Goal: Task Accomplishment & Management: Use online tool/utility

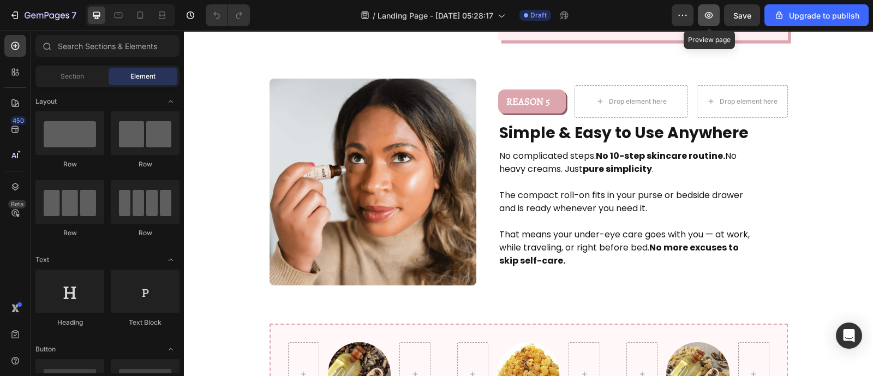
scroll to position [1381, 0]
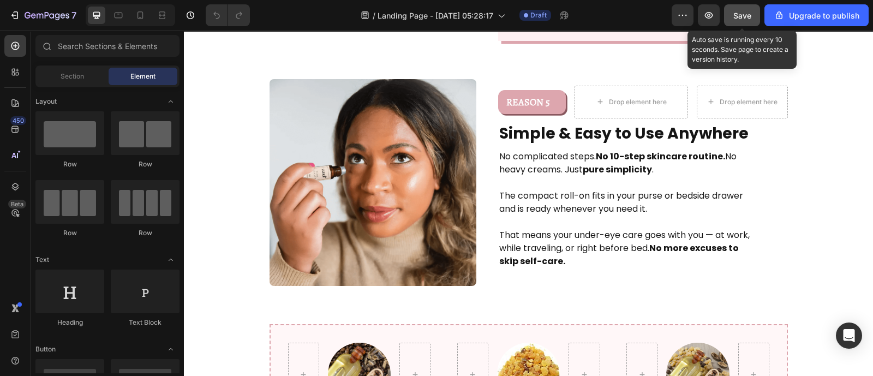
click at [743, 18] on span "Save" at bounding box center [742, 15] width 18 height 9
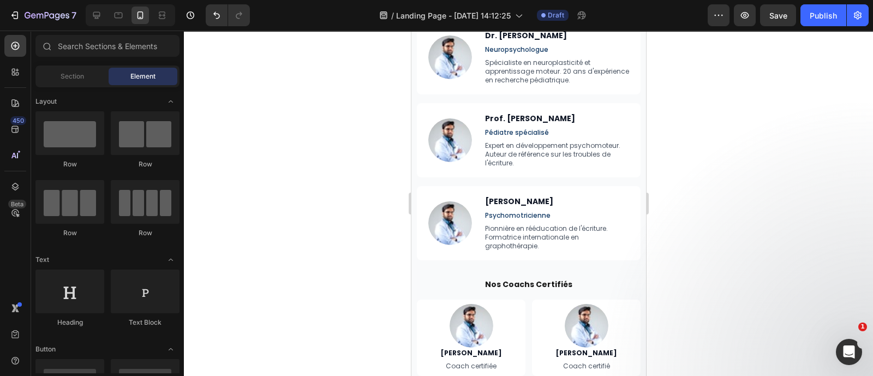
scroll to position [4245, 0]
click at [93, 13] on icon at bounding box center [96, 15] width 7 height 7
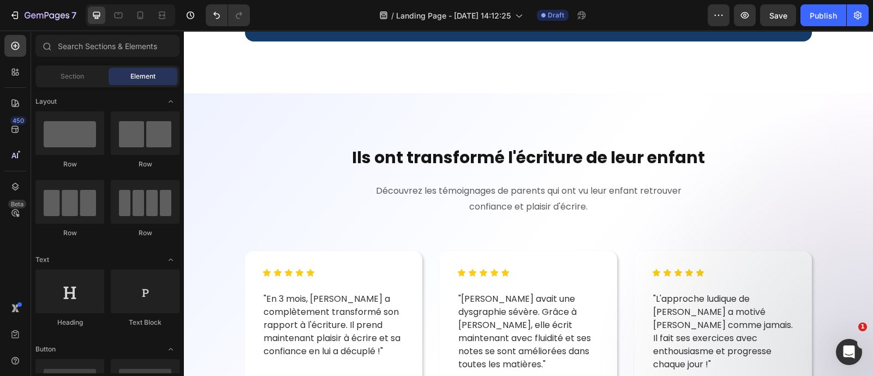
scroll to position [3856, 0]
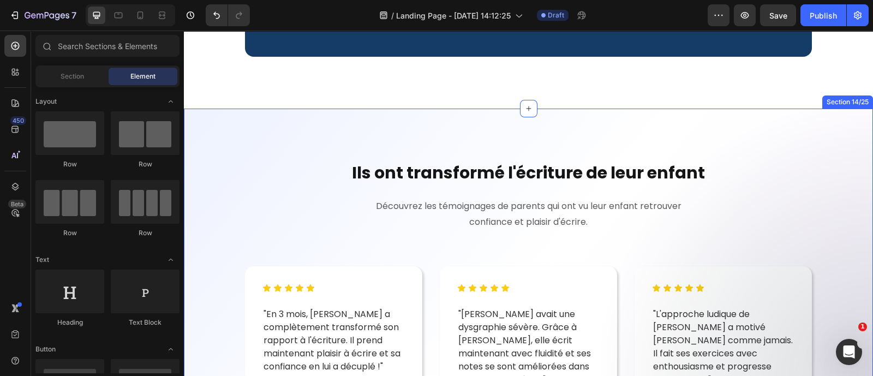
click at [363, 140] on div "Ils ont transformé l'écriture de leur enfant Heading Découvrez les témoignages …" at bounding box center [528, 315] width 689 height 413
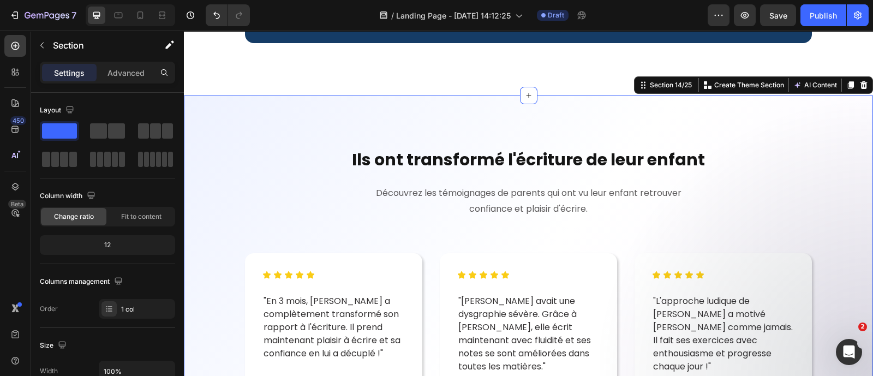
scroll to position [3864, 0]
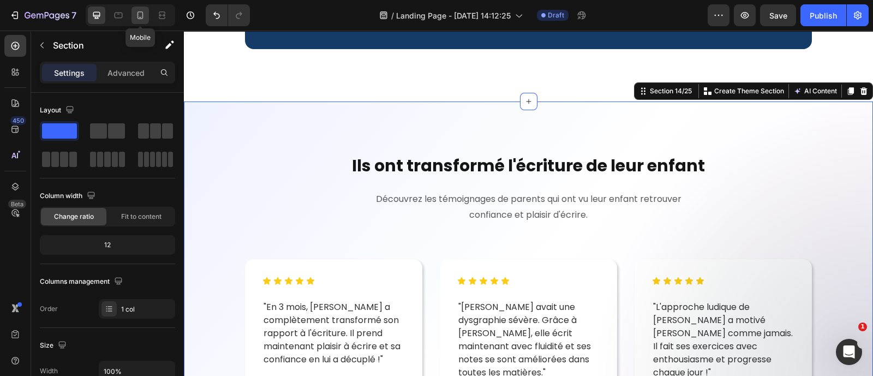
click at [141, 13] on icon at bounding box center [140, 15] width 11 height 11
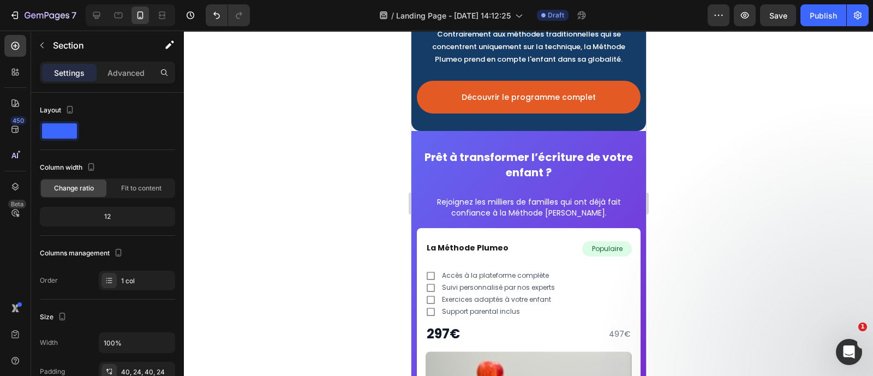
scroll to position [4415, 0]
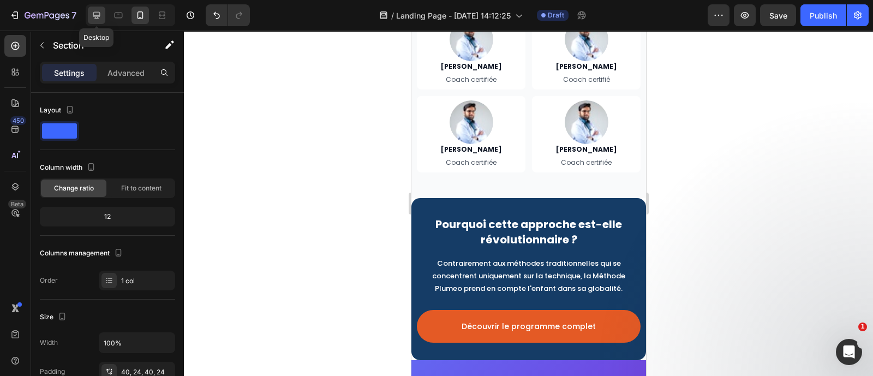
click at [100, 12] on icon at bounding box center [96, 15] width 11 height 11
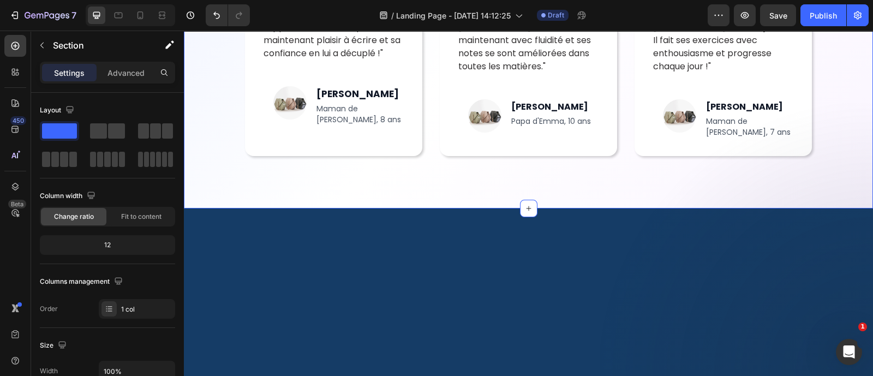
scroll to position [3896, 0]
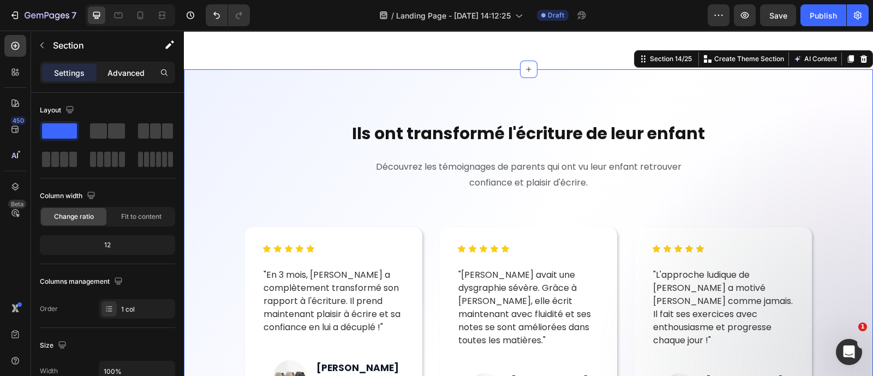
click at [130, 75] on p "Advanced" at bounding box center [126, 72] width 37 height 11
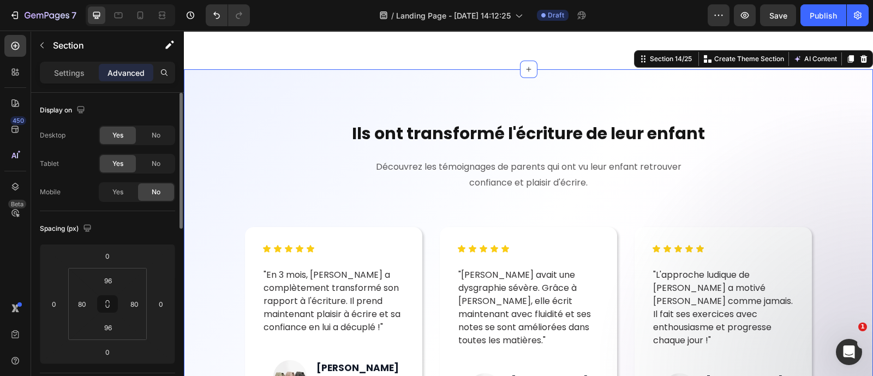
click at [117, 201] on div "Yes No" at bounding box center [137, 192] width 76 height 20
click at [117, 186] on div "Yes" at bounding box center [118, 191] width 36 height 17
click at [140, 17] on icon at bounding box center [140, 17] width 3 height 1
type input "40"
type input "24"
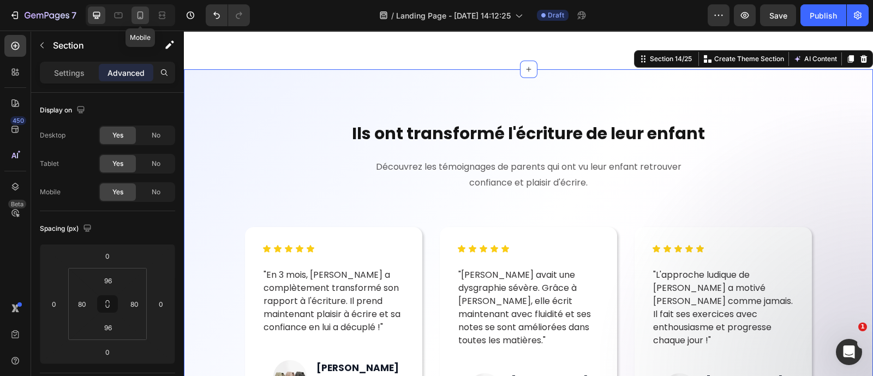
type input "40"
type input "24"
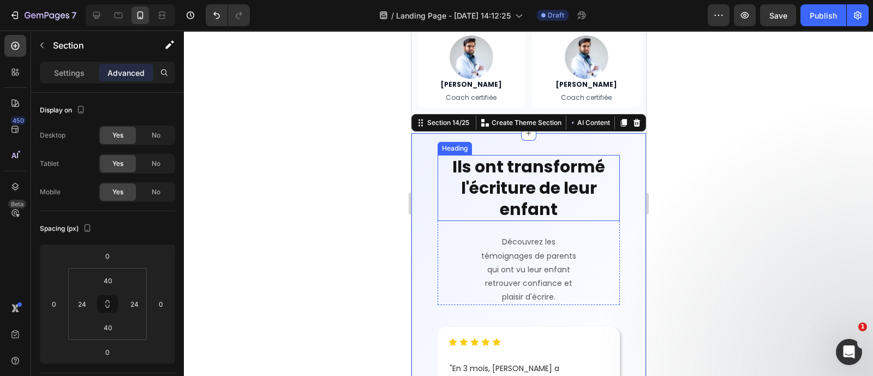
scroll to position [4464, 0]
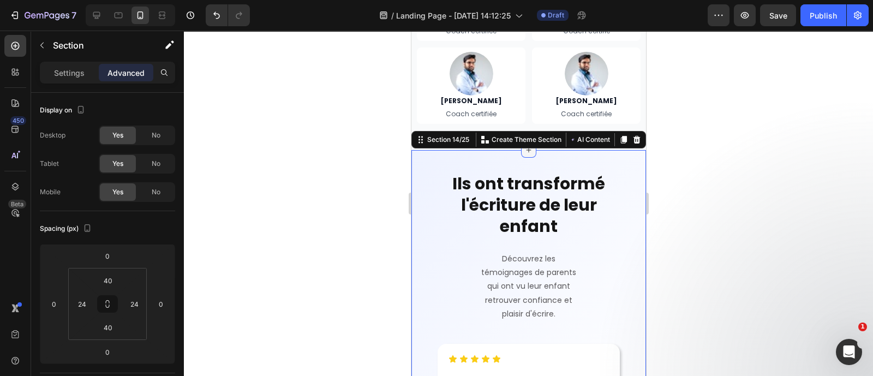
click at [524, 148] on icon at bounding box center [528, 150] width 9 height 9
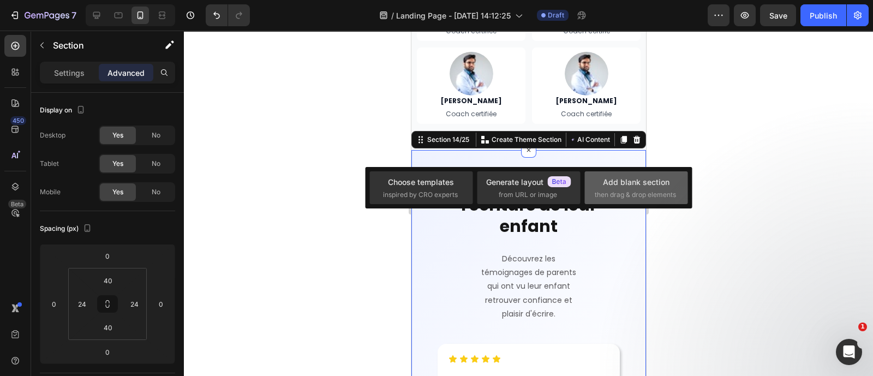
click at [630, 178] on div "Add blank section" at bounding box center [636, 181] width 67 height 11
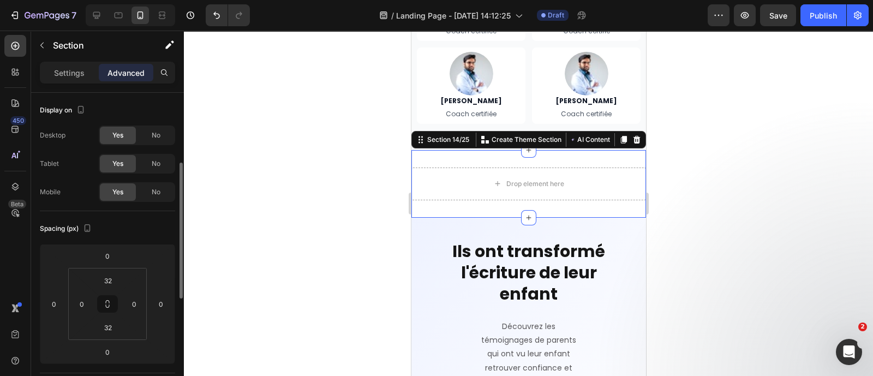
scroll to position [49, 0]
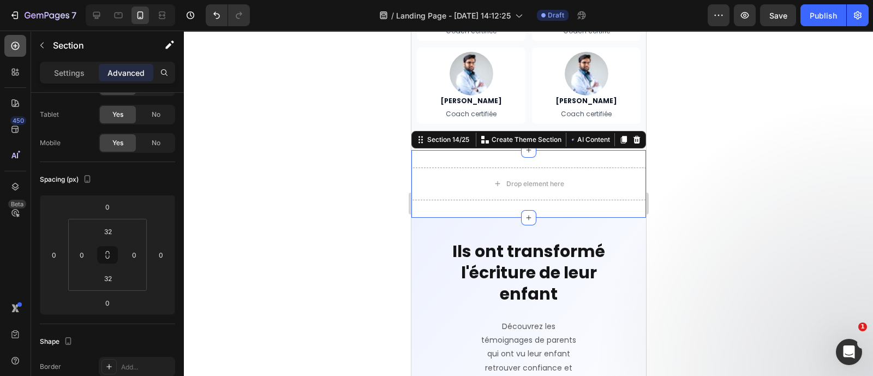
click at [21, 43] on div at bounding box center [15, 46] width 22 height 22
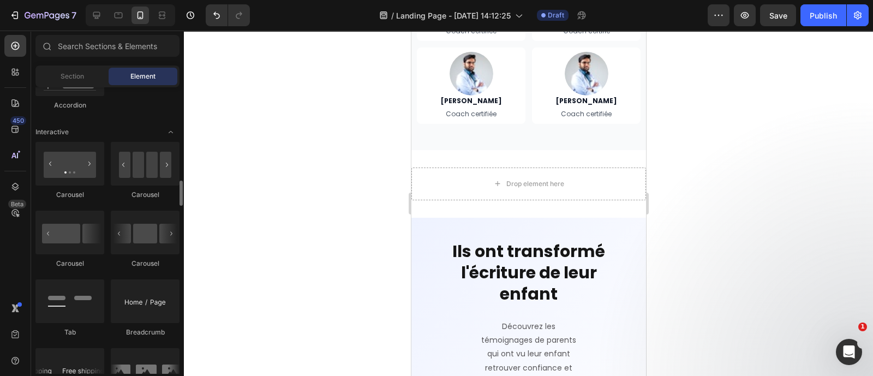
scroll to position [1061, 0]
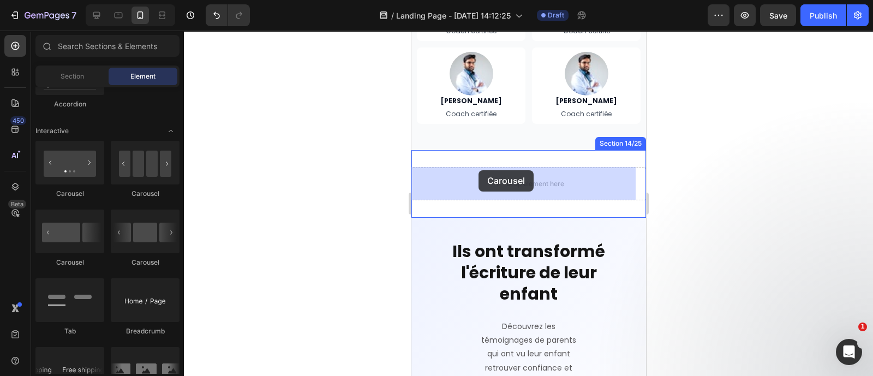
drag, startPoint x: 491, startPoint y: 204, endPoint x: 479, endPoint y: 170, distance: 35.4
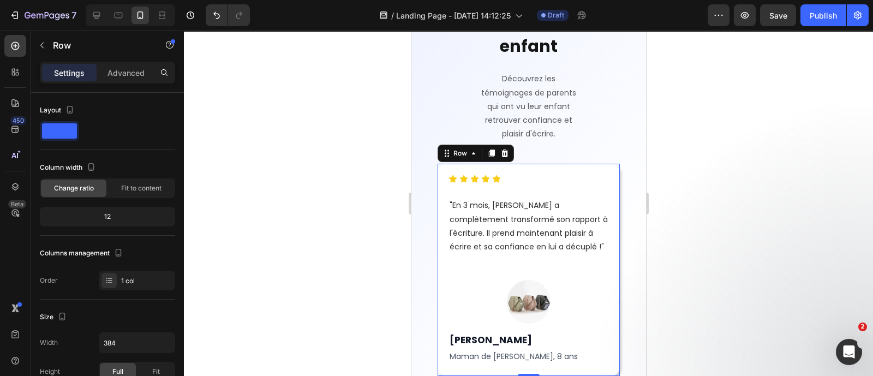
scroll to position [4679, 0]
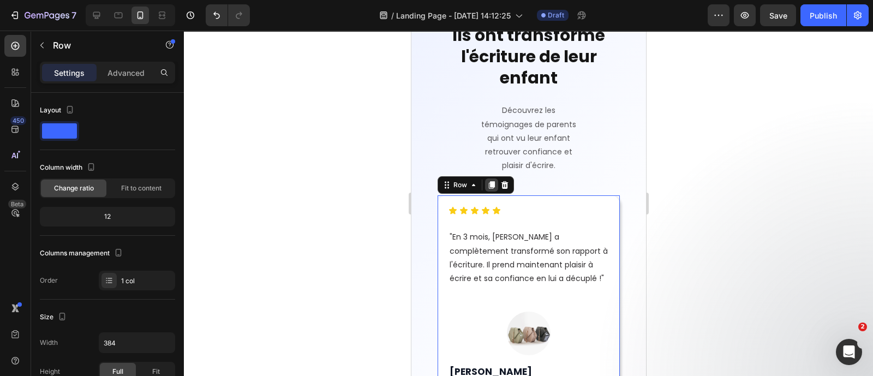
click at [490, 185] on icon at bounding box center [491, 186] width 6 height 8
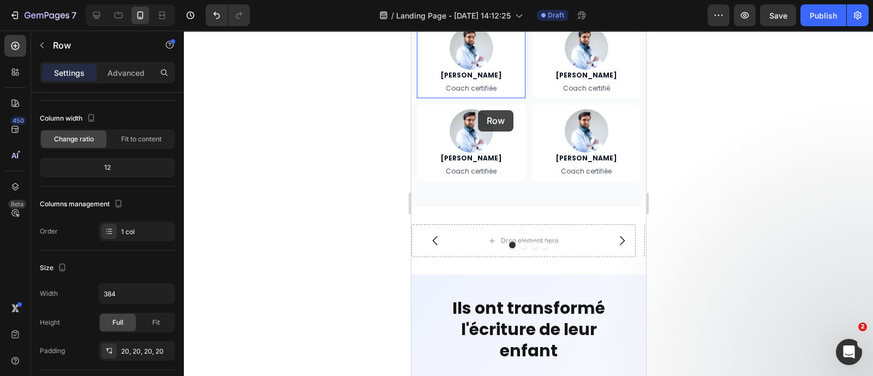
scroll to position [4319, 0]
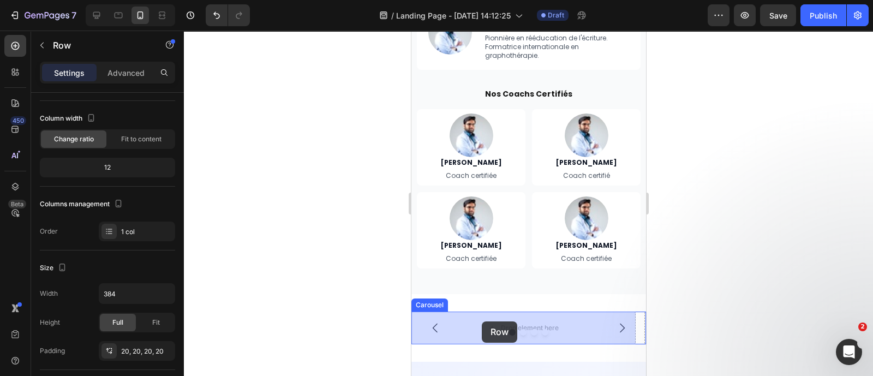
drag, startPoint x: 458, startPoint y: 63, endPoint x: 479, endPoint y: 320, distance: 257.9
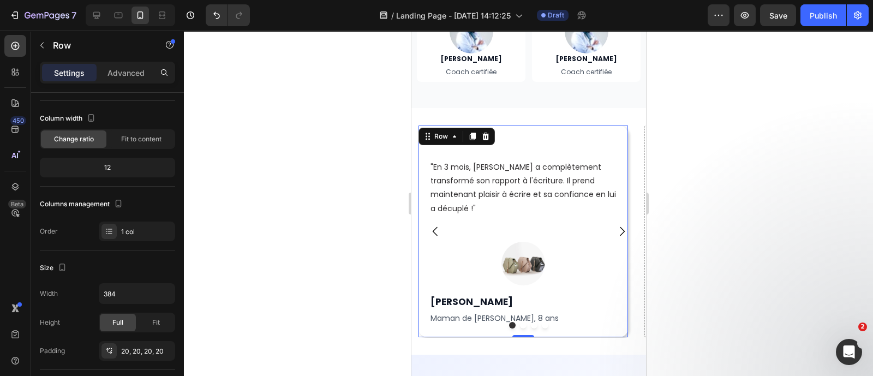
scroll to position [4510, 0]
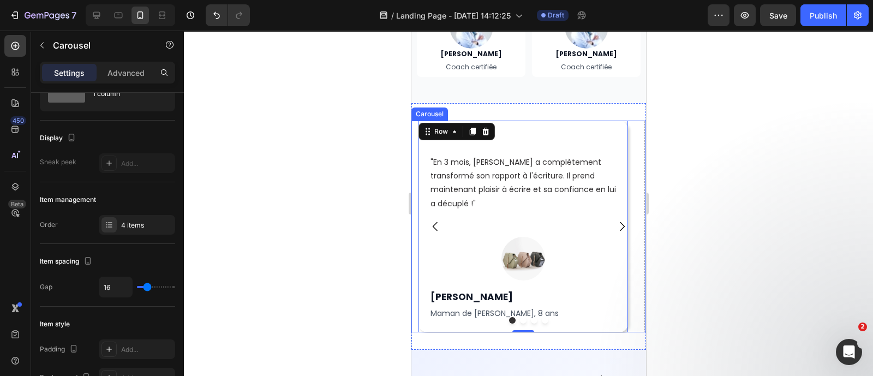
click at [588, 318] on div "Icon Icon Icon Icon Icon Icon List "En 3 mois, Léo a complètement transformé so…" at bounding box center [523, 227] width 224 height 212
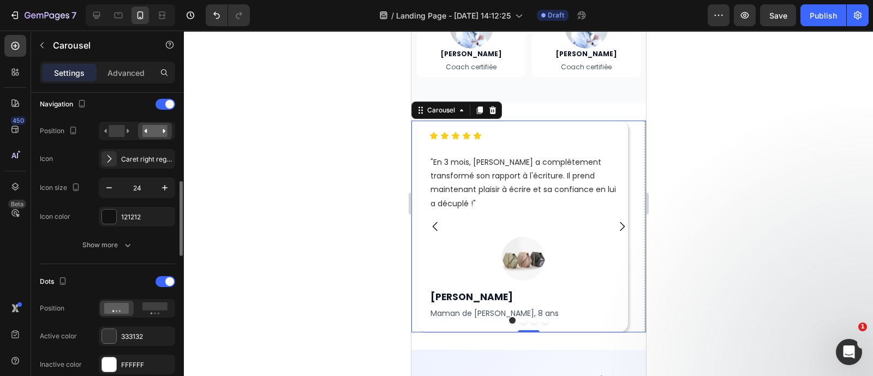
scroll to position [388, 0]
click at [159, 306] on rect at bounding box center [154, 306] width 25 height 8
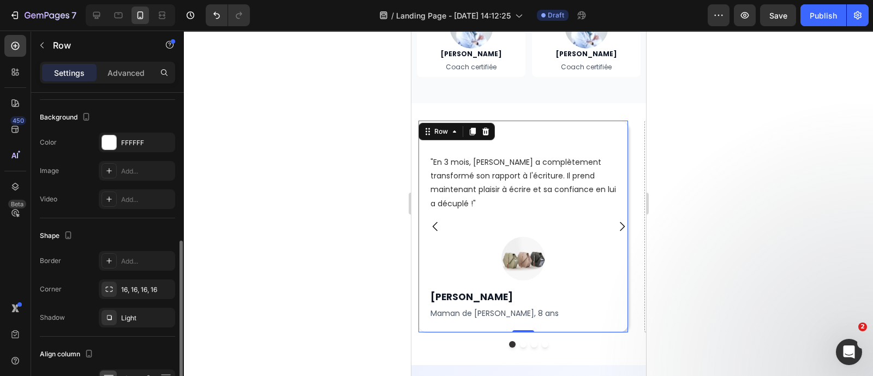
scroll to position [325, 0]
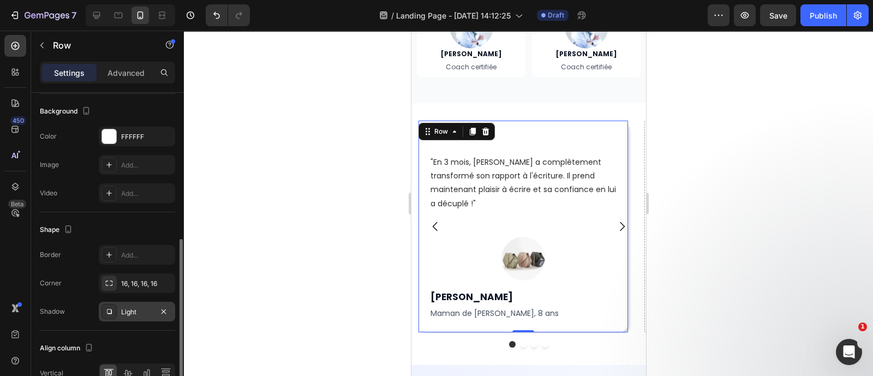
click at [105, 304] on div at bounding box center [109, 311] width 15 height 15
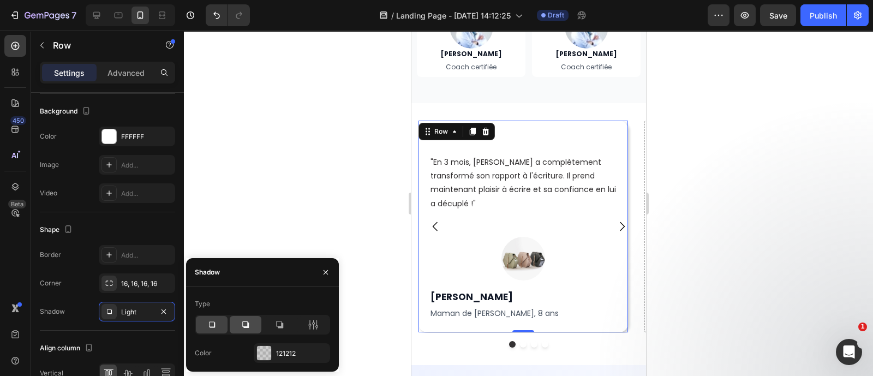
click at [248, 318] on div at bounding box center [246, 324] width 32 height 17
click at [219, 320] on div at bounding box center [212, 324] width 32 height 17
click at [268, 348] on div at bounding box center [264, 353] width 14 height 14
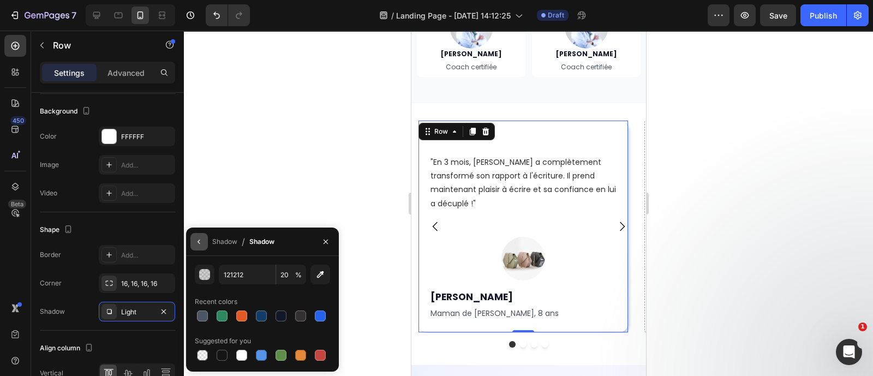
click at [198, 241] on icon "button" at bounding box center [199, 242] width 2 height 4
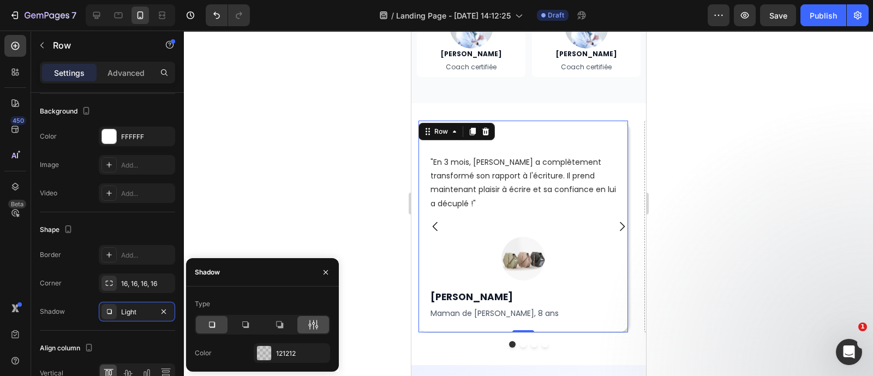
click at [313, 321] on icon at bounding box center [313, 324] width 11 height 11
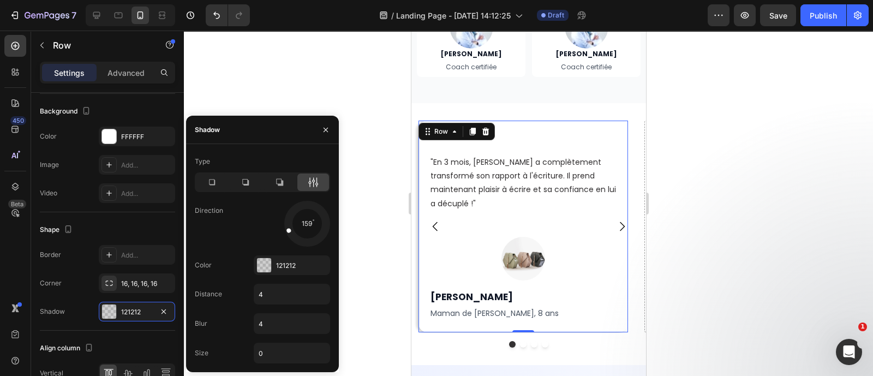
drag, startPoint x: 322, startPoint y: 234, endPoint x: 276, endPoint y: 233, distance: 45.9
click at [276, 233] on div "159" at bounding box center [292, 224] width 76 height 46
click at [281, 291] on input "4" at bounding box center [291, 294] width 75 height 20
type input "6"
click at [278, 324] on input "4" at bounding box center [291, 324] width 75 height 20
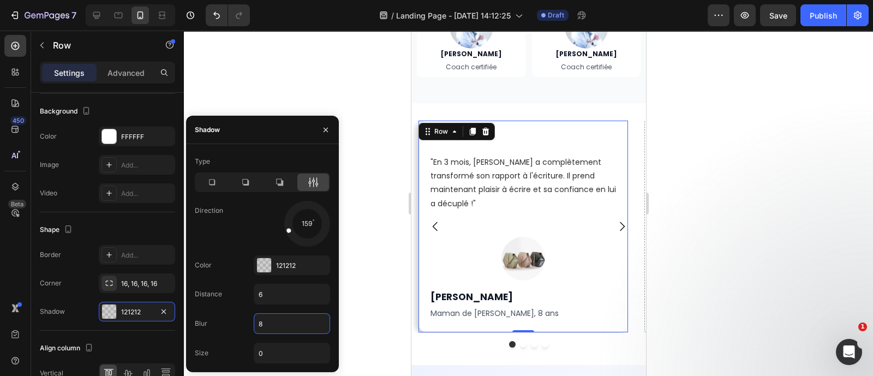
click at [269, 324] on input "8" at bounding box center [291, 324] width 75 height 20
type input "4"
click at [273, 293] on input "6" at bounding box center [291, 294] width 75 height 20
type input "4"
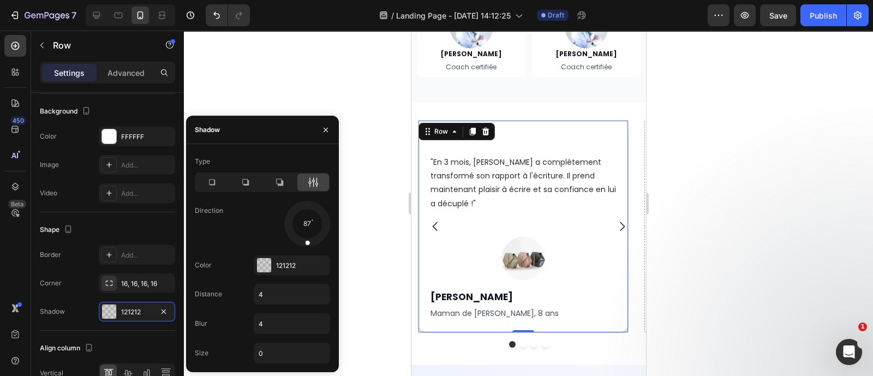
drag, startPoint x: 289, startPoint y: 229, endPoint x: 307, endPoint y: 247, distance: 25.5
click at [307, 247] on div at bounding box center [307, 235] width 8 height 25
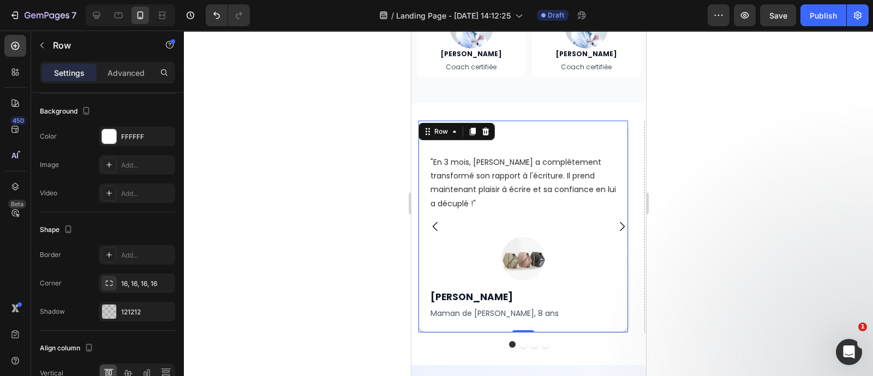
click at [371, 238] on div at bounding box center [528, 203] width 689 height 345
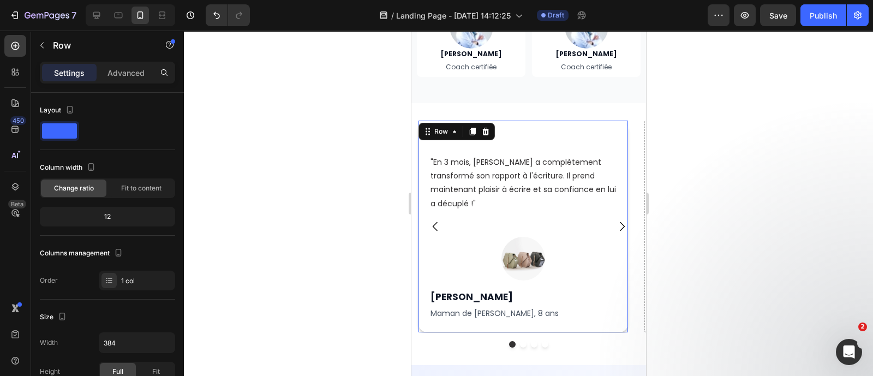
click at [443, 311] on div "Icon Icon Icon Icon Icon Icon List "En 3 mois, Léo a complètement transformé so…" at bounding box center [528, 227] width 235 height 212
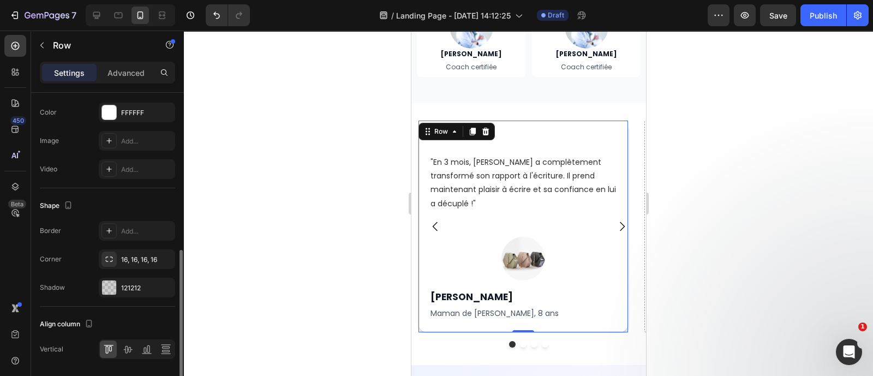
scroll to position [350, 0]
click at [128, 283] on div "121212" at bounding box center [137, 288] width 32 height 10
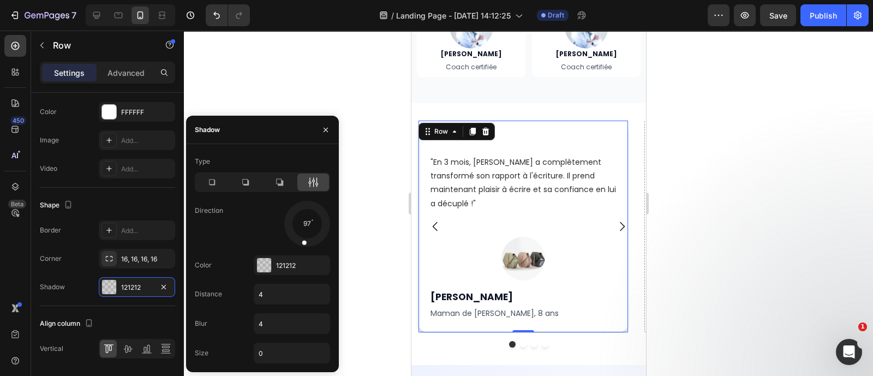
drag, startPoint x: 309, startPoint y: 241, endPoint x: 301, endPoint y: 242, distance: 8.2
click at [302, 242] on span at bounding box center [304, 242] width 5 height 5
drag, startPoint x: 301, startPoint y: 241, endPoint x: 293, endPoint y: 241, distance: 8.2
click at [293, 241] on div at bounding box center [300, 234] width 18 height 24
drag, startPoint x: 298, startPoint y: 238, endPoint x: 312, endPoint y: 243, distance: 15.0
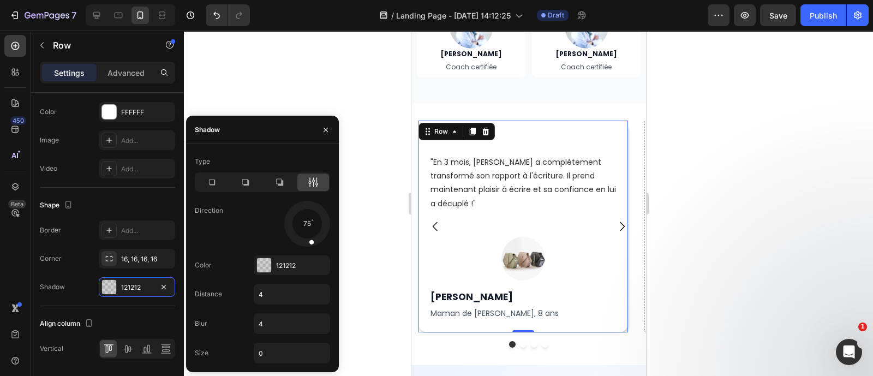
click at [312, 243] on span at bounding box center [311, 241] width 5 height 5
click at [308, 243] on span at bounding box center [310, 242] width 5 height 5
click at [376, 246] on div at bounding box center [528, 203] width 689 height 345
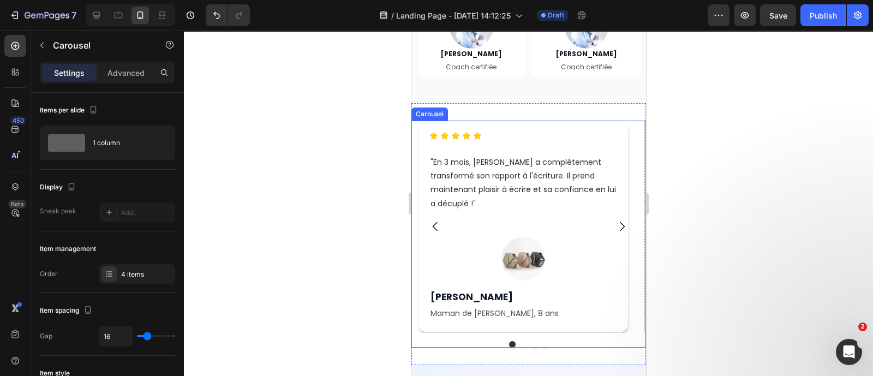
click at [463, 341] on div at bounding box center [528, 344] width 235 height 7
click at [104, 67] on div "Advanced" at bounding box center [126, 72] width 55 height 17
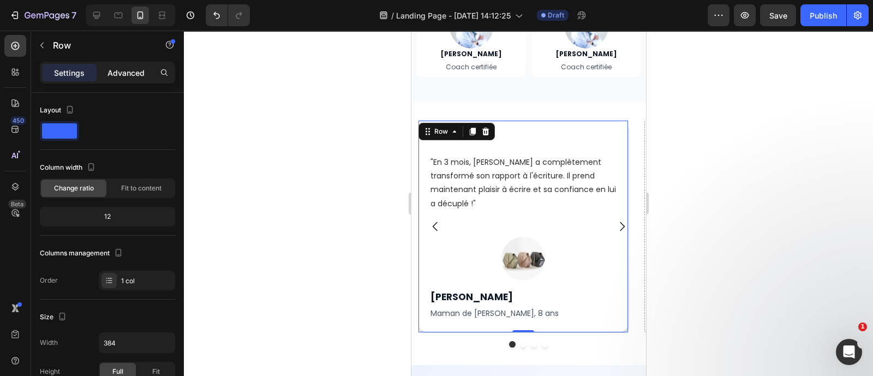
click at [125, 71] on p "Advanced" at bounding box center [126, 72] width 37 height 11
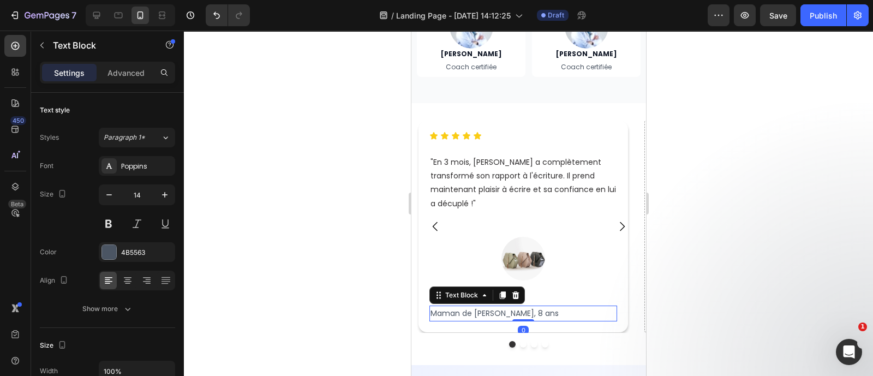
click at [773, 336] on div at bounding box center [528, 203] width 689 height 345
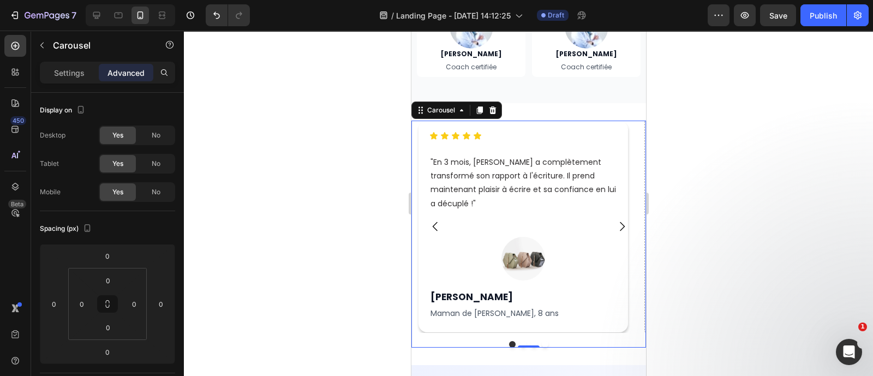
click at [520, 341] on div at bounding box center [528, 344] width 235 height 7
click at [615, 220] on icon "Carousel Next Arrow" at bounding box center [621, 226] width 13 height 13
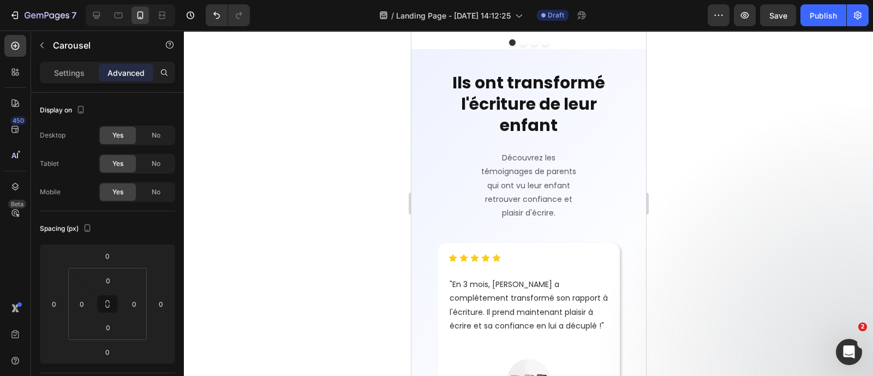
scroll to position [4810, 0]
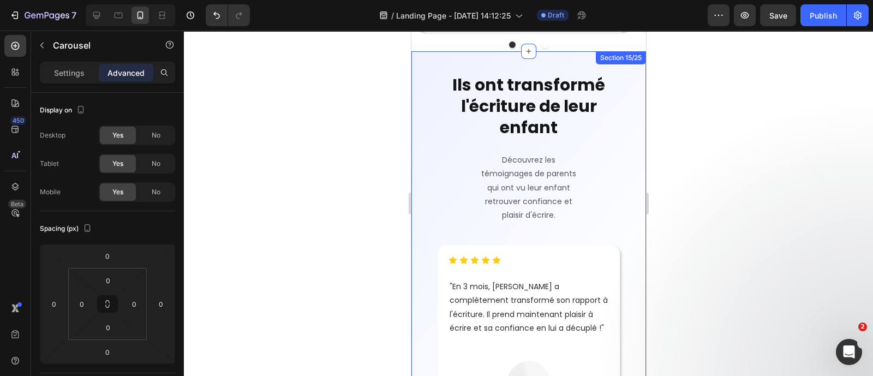
click at [599, 63] on div "Section 15/25" at bounding box center [620, 57] width 50 height 13
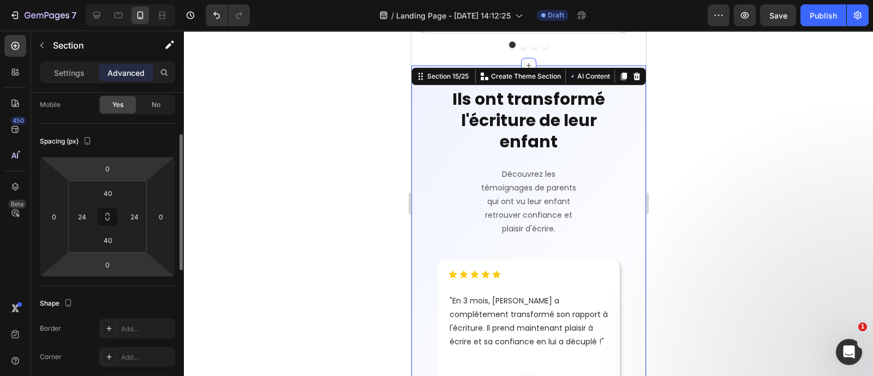
scroll to position [90, 0]
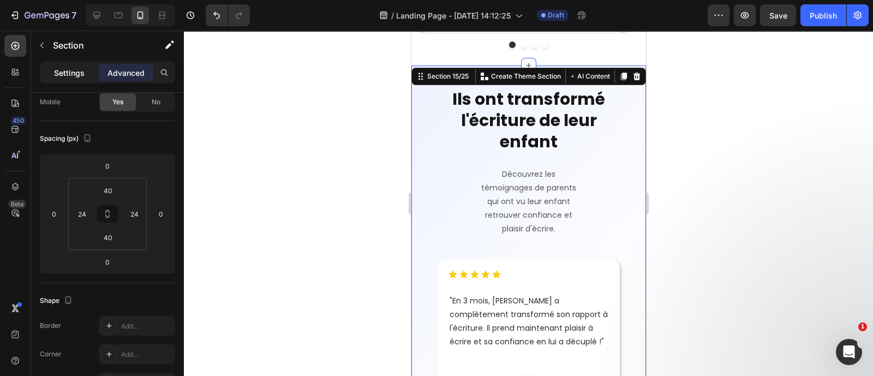
click at [79, 75] on p "Settings" at bounding box center [69, 72] width 31 height 11
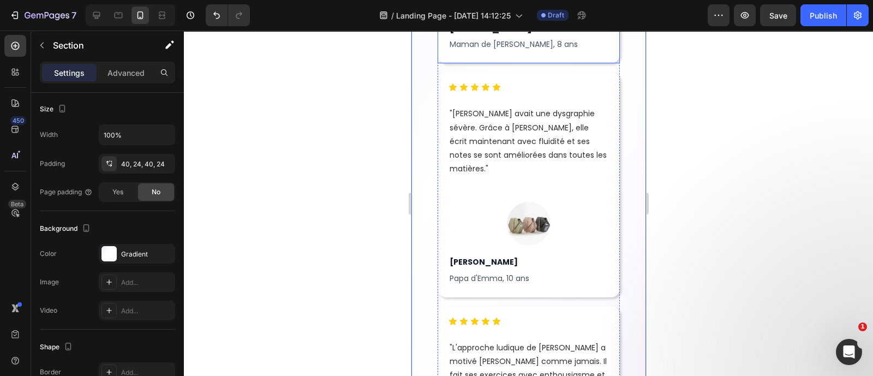
scroll to position [5116, 0]
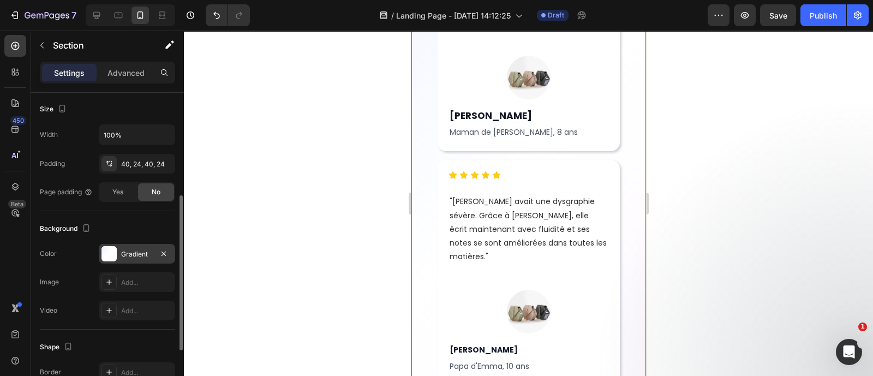
click at [135, 249] on div "Gradient" at bounding box center [137, 254] width 32 height 10
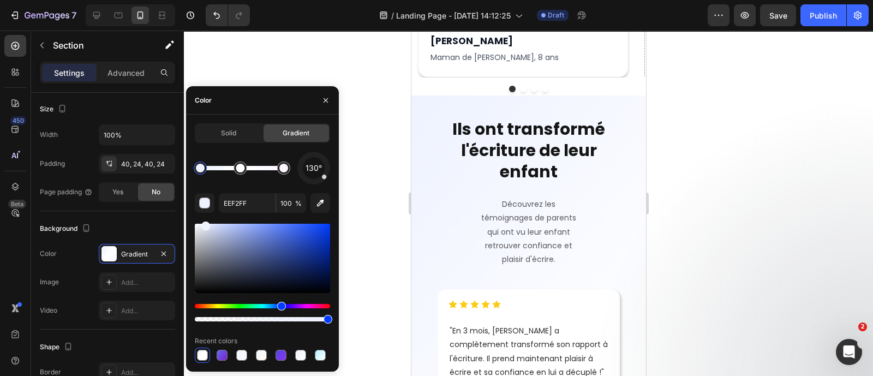
scroll to position [4482, 0]
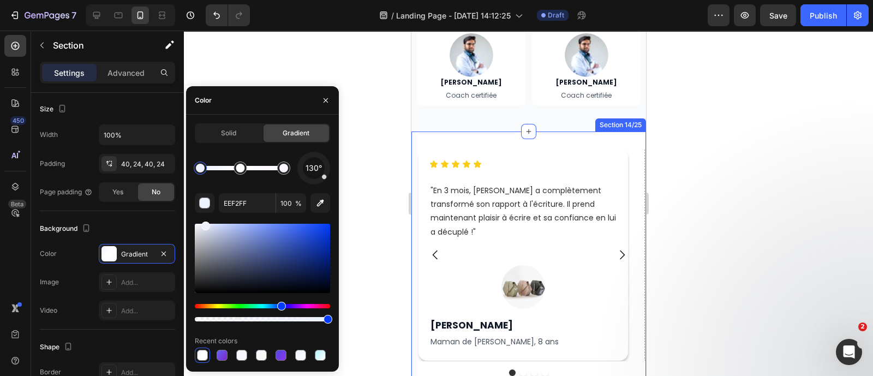
click at [568, 140] on div "Icon Icon Icon Icon Icon Icon List "En 3 mois, Léo a complètement transformé so…" at bounding box center [528, 263] width 235 height 262
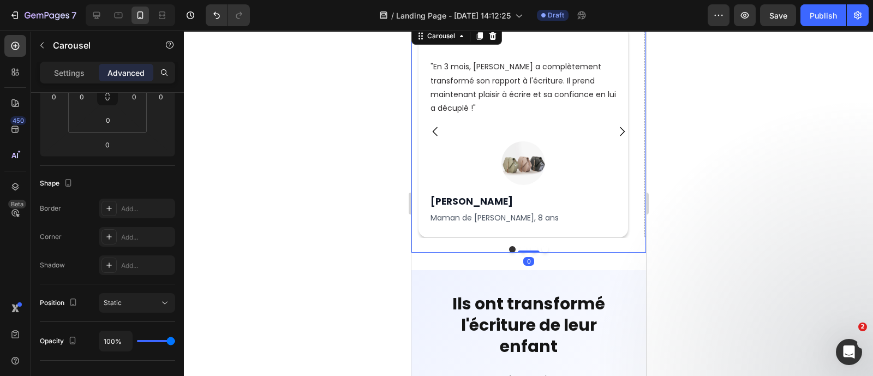
scroll to position [0, 0]
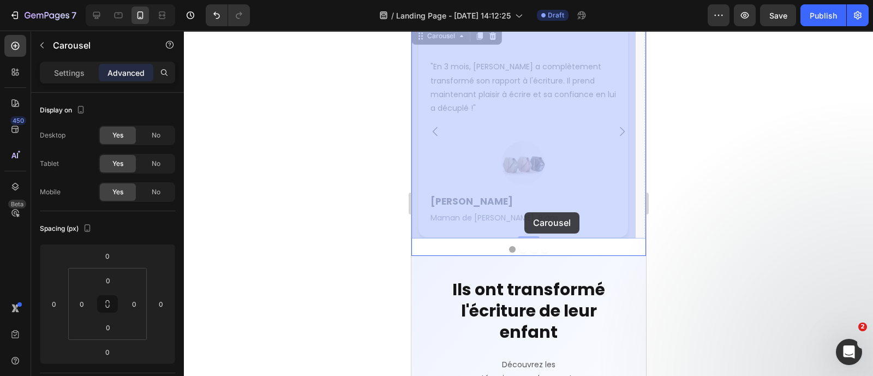
drag, startPoint x: 521, startPoint y: 230, endPoint x: 524, endPoint y: 212, distance: 18.4
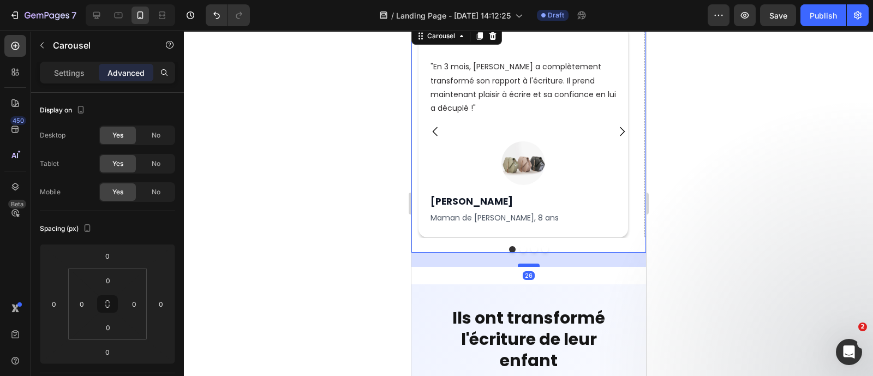
drag, startPoint x: 524, startPoint y: 236, endPoint x: 524, endPoint y: 250, distance: 14.2
click at [524, 264] on div at bounding box center [528, 265] width 22 height 3
type input "26"
click at [664, 253] on div at bounding box center [528, 203] width 689 height 345
click at [521, 246] on div at bounding box center [528, 249] width 235 height 7
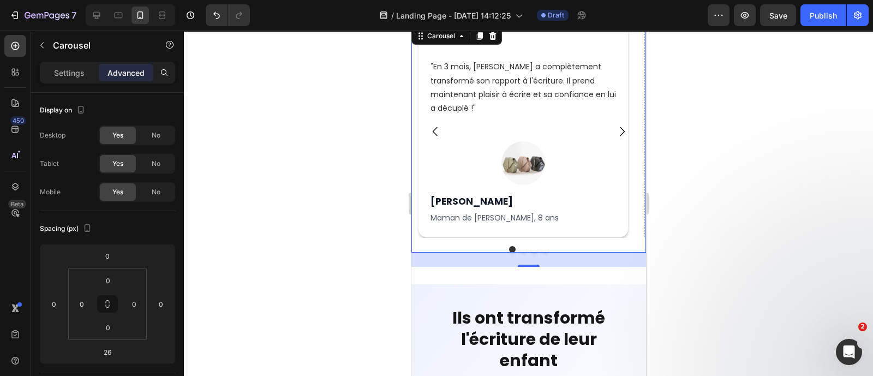
click at [520, 246] on button "Dot" at bounding box center [523, 249] width 7 height 7
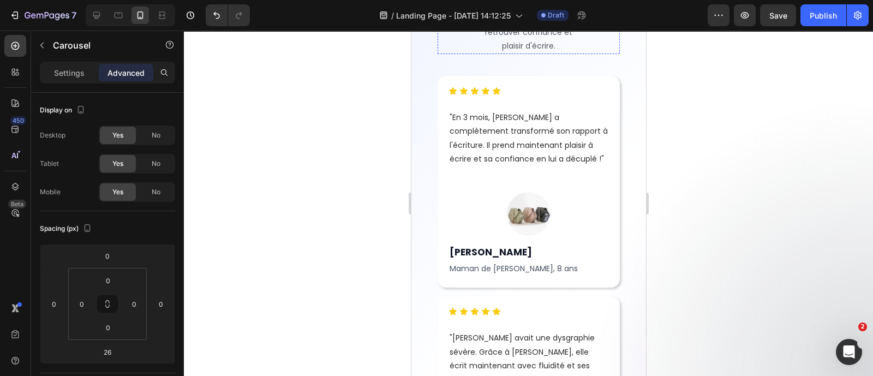
scroll to position [5050, 0]
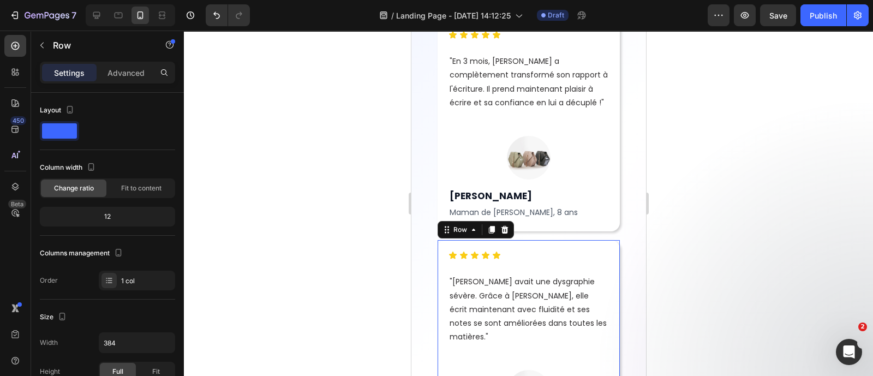
click at [552, 244] on div "Icon Icon Icon Icon Icon Icon List "Emma avait une dysgraphie sévère. Grâce à P…" at bounding box center [528, 352] width 182 height 225
click at [493, 231] on icon at bounding box center [491, 230] width 6 height 8
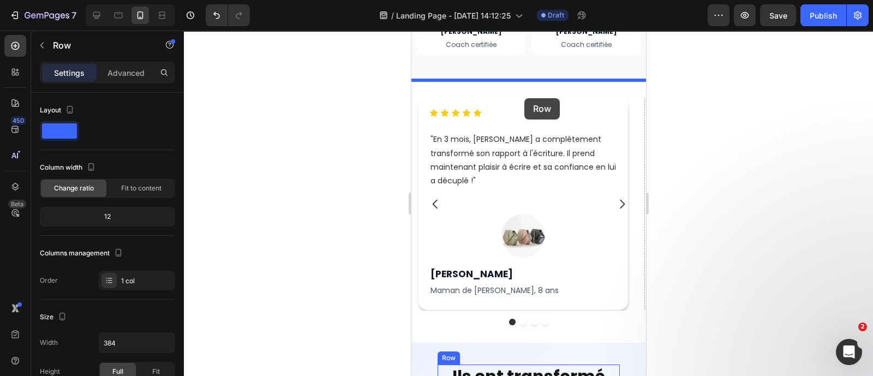
scroll to position [4516, 0]
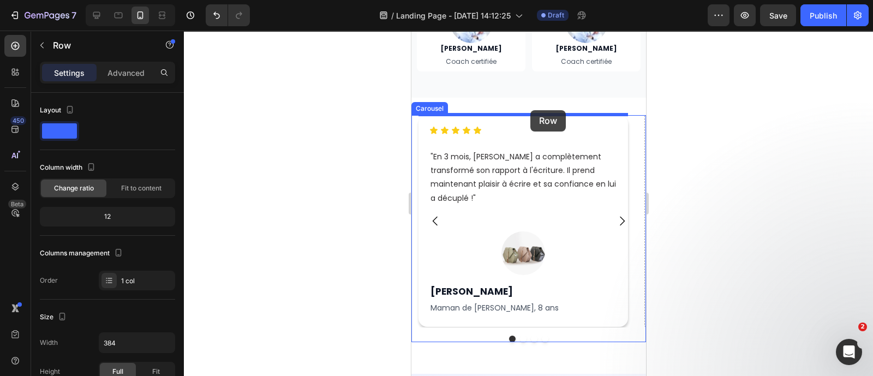
drag, startPoint x: 463, startPoint y: 61, endPoint x: 530, endPoint y: 110, distance: 83.2
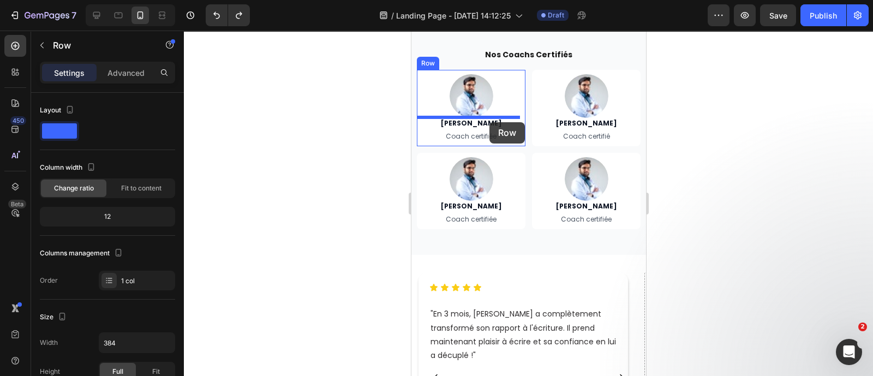
scroll to position [4342, 0]
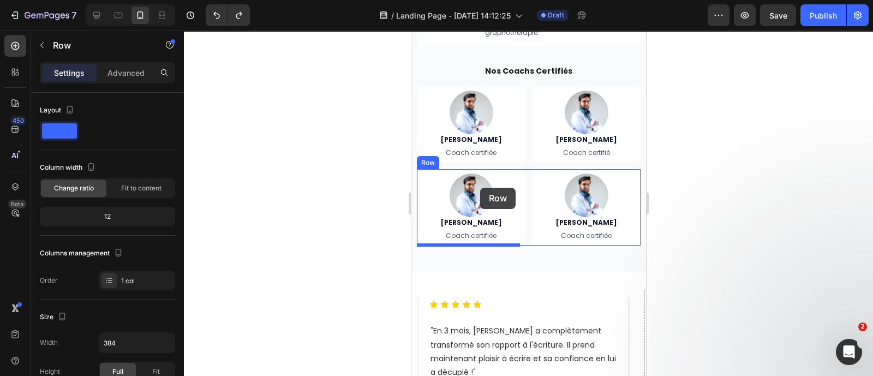
drag, startPoint x: 463, startPoint y: 155, endPoint x: 475, endPoint y: 257, distance: 102.8
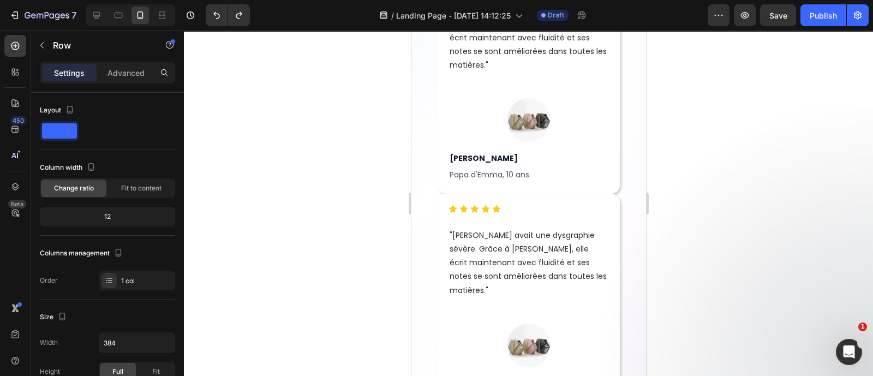
scroll to position [5309, 0]
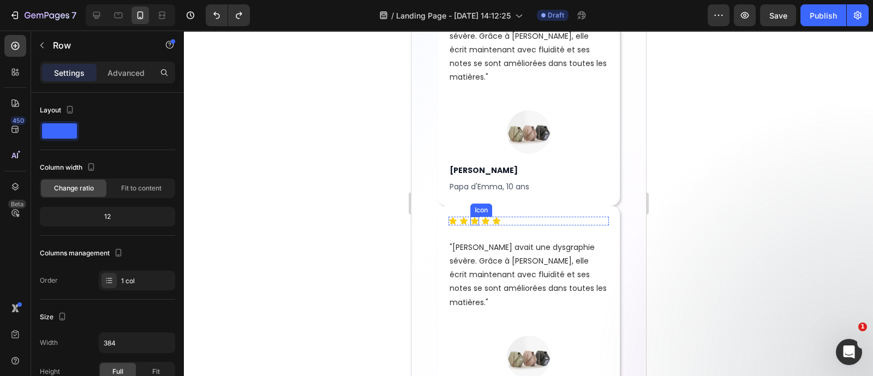
click at [475, 217] on icon at bounding box center [474, 220] width 8 height 7
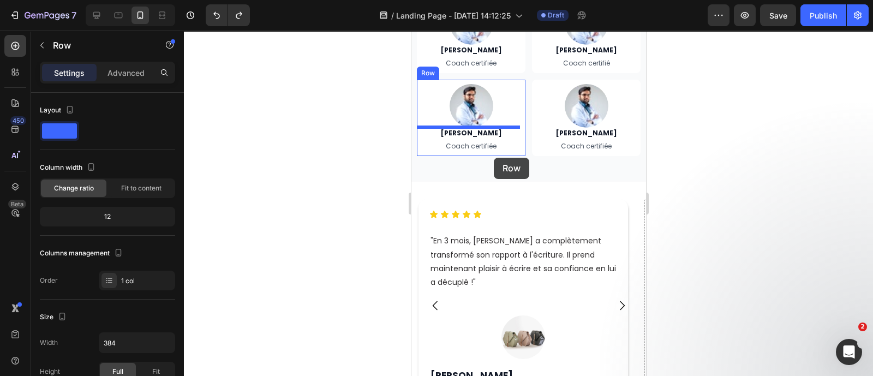
scroll to position [4397, 0]
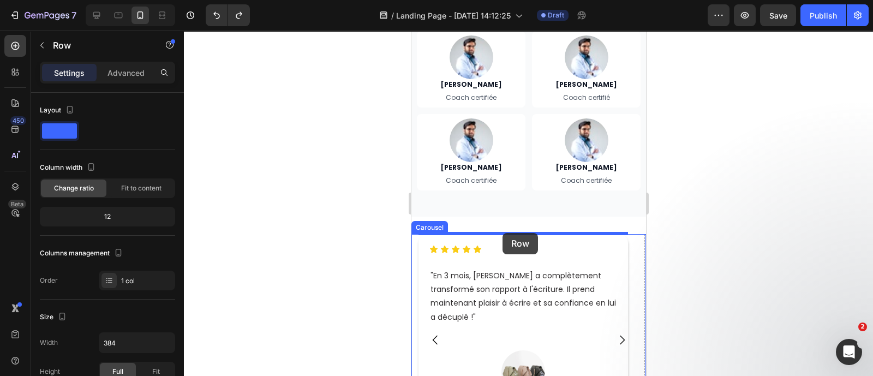
drag, startPoint x: 457, startPoint y: 181, endPoint x: 503, endPoint y: 231, distance: 68.0
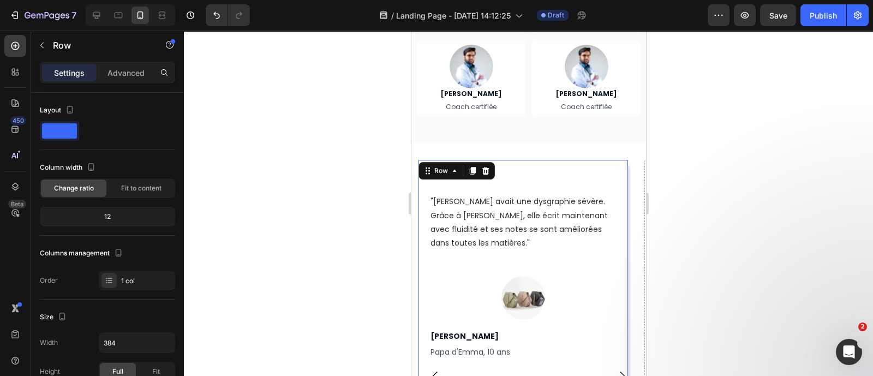
scroll to position [4470, 0]
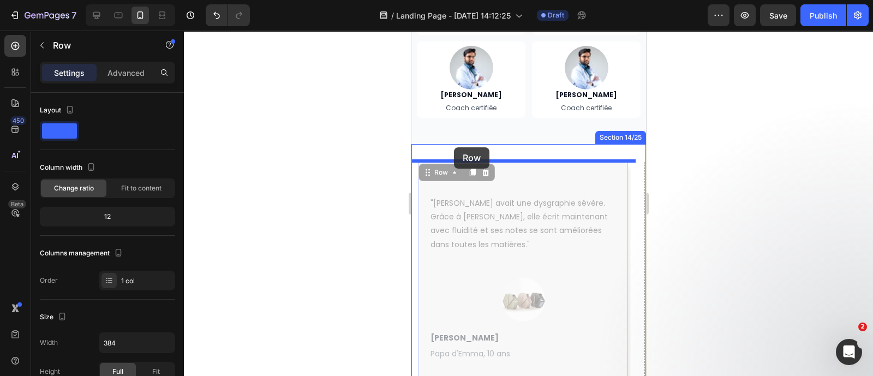
drag, startPoint x: 438, startPoint y: 173, endPoint x: 454, endPoint y: 148, distance: 29.7
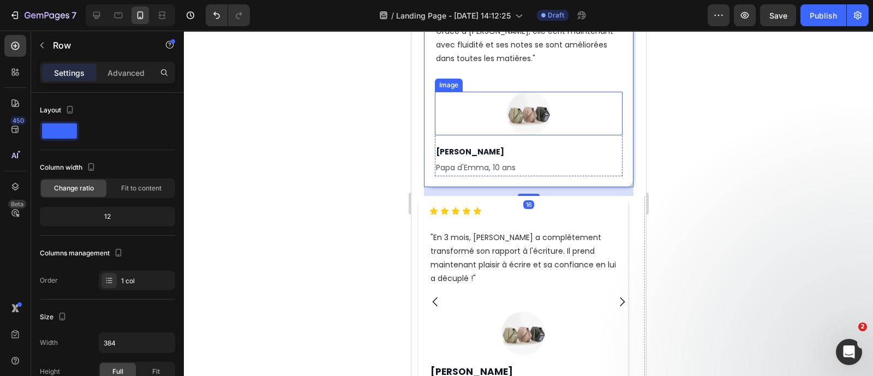
scroll to position [4655, 0]
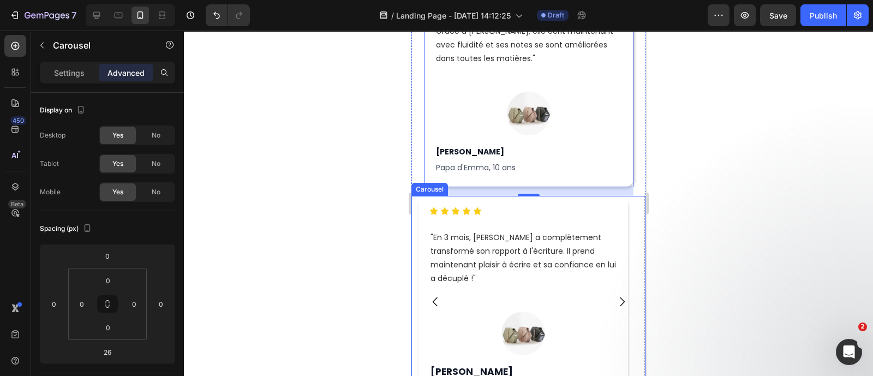
click at [615, 295] on icon "Carousel Next Arrow" at bounding box center [621, 301] width 13 height 13
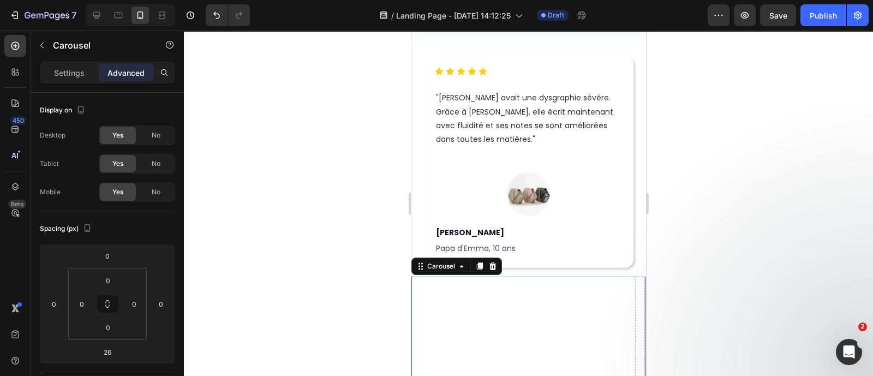
scroll to position [4565, 0]
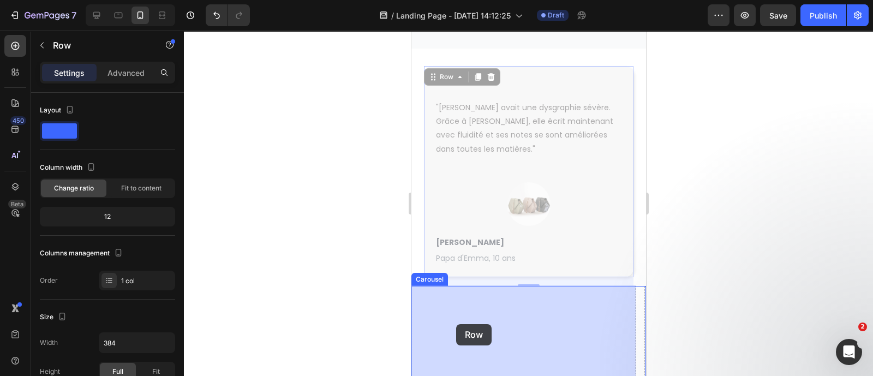
drag, startPoint x: 436, startPoint y: 75, endPoint x: 456, endPoint y: 324, distance: 250.2
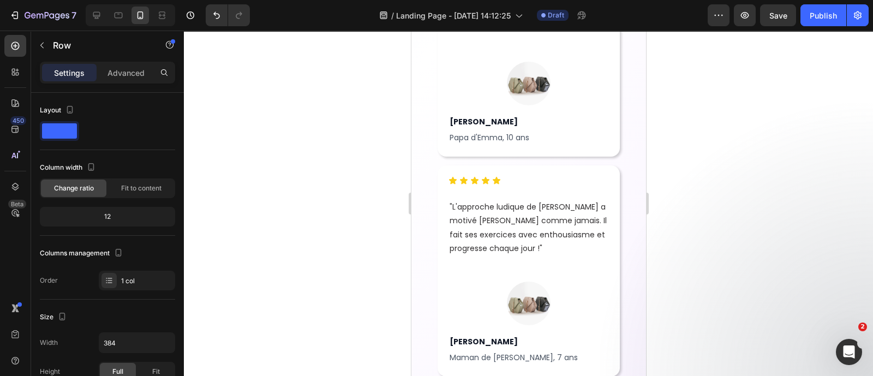
scroll to position [5371, 0]
click at [486, 149] on div at bounding box center [491, 155] width 13 height 13
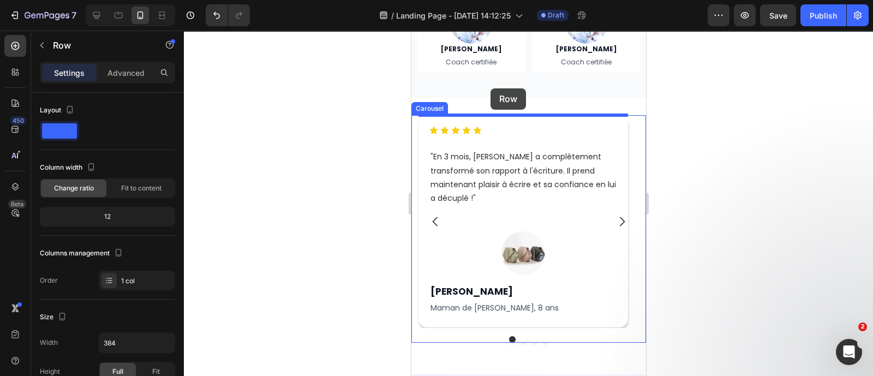
scroll to position [4510, 0]
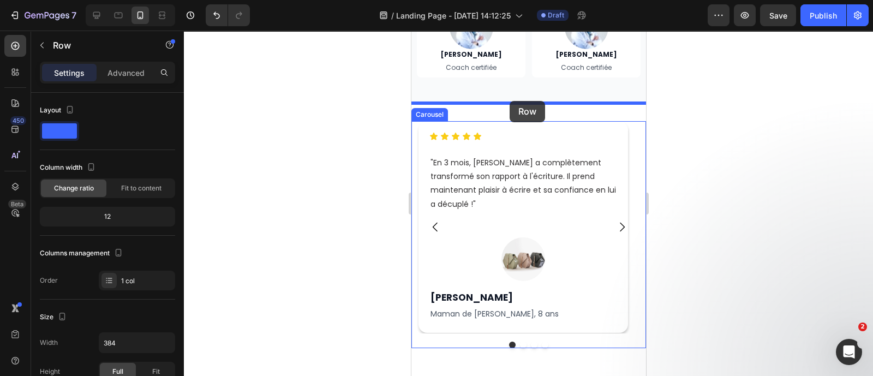
drag, startPoint x: 454, startPoint y: 60, endPoint x: 510, endPoint y: 101, distance: 69.5
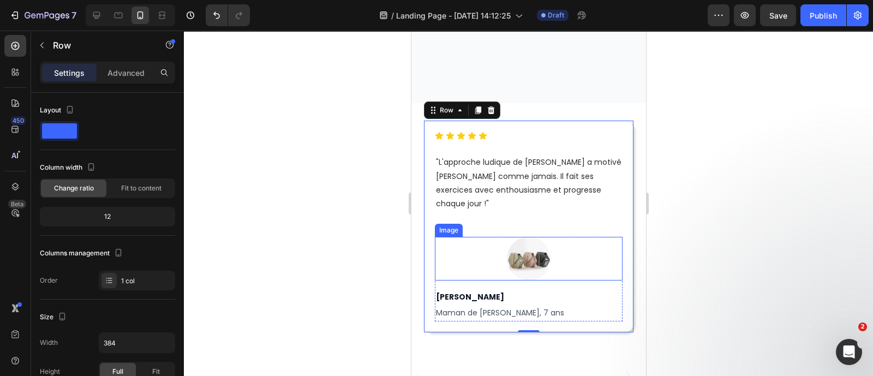
scroll to position [4671, 0]
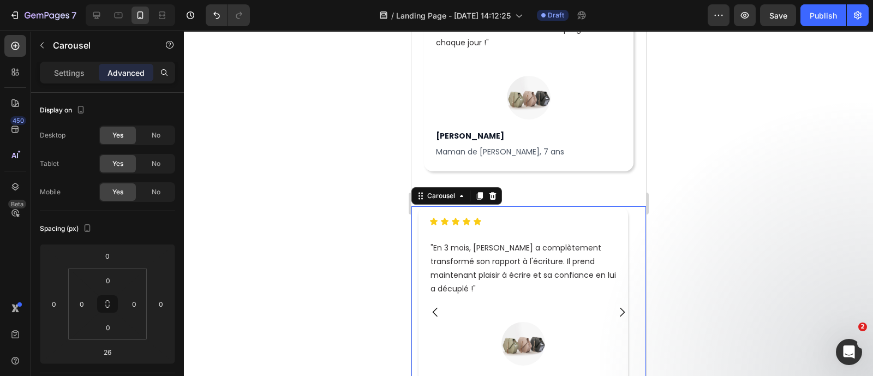
click at [615, 306] on icon "Carousel Next Arrow" at bounding box center [621, 312] width 13 height 13
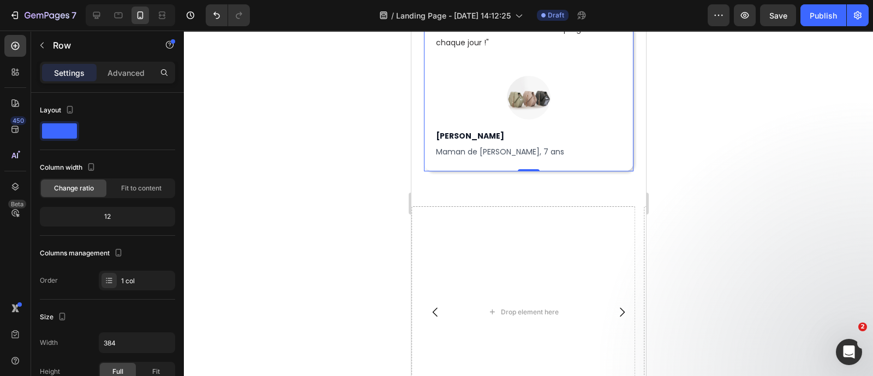
click at [563, 150] on div "Icon Icon Icon Icon Icon Icon List "L'approche ludique de Plumeo a motivé Natha…" at bounding box center [528, 65] width 210 height 211
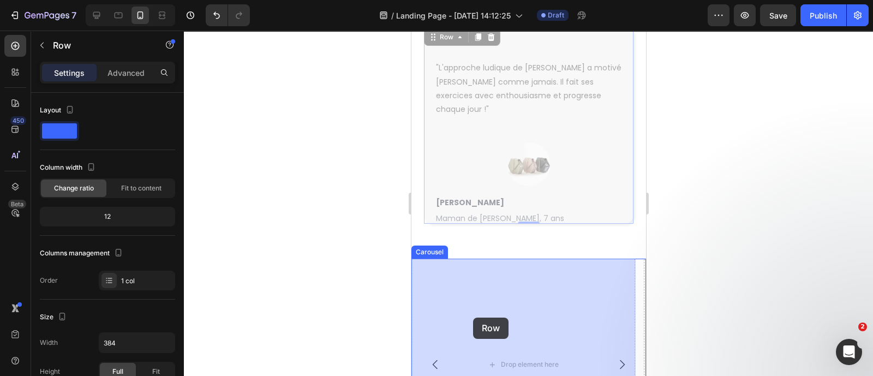
scroll to position [4616, 0]
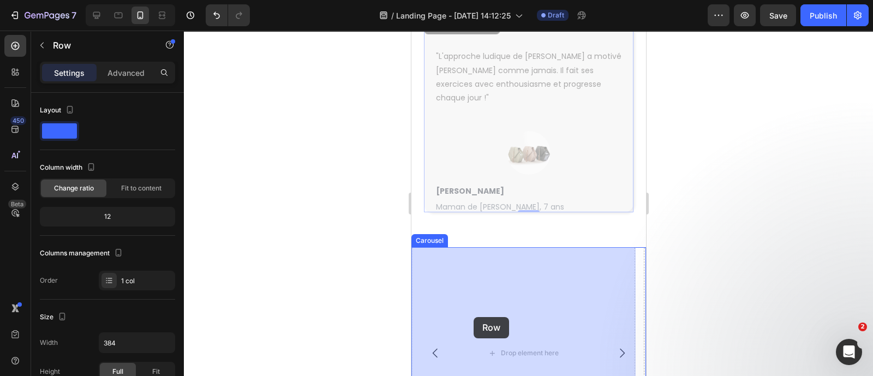
drag, startPoint x: 432, startPoint y: 71, endPoint x: 474, endPoint y: 315, distance: 247.5
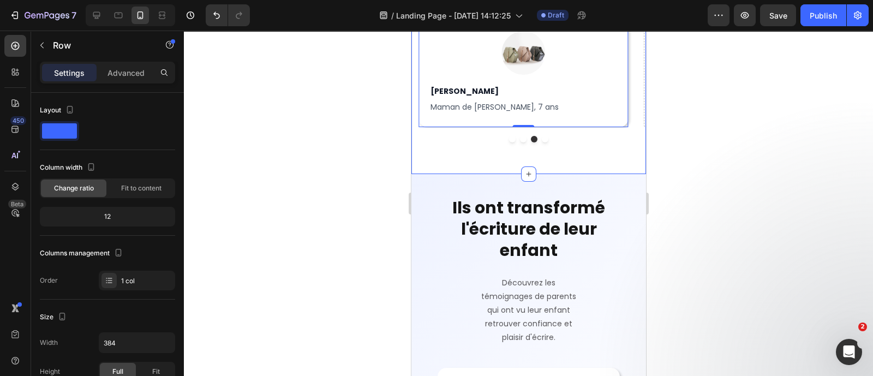
scroll to position [4821, 0]
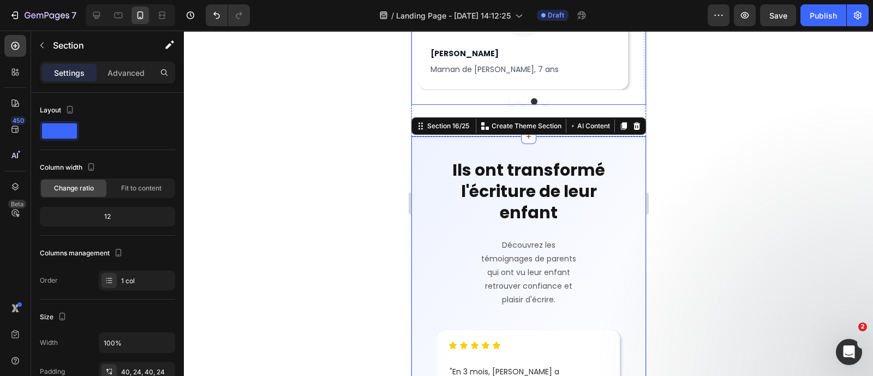
click at [626, 100] on div at bounding box center [528, 101] width 235 height 7
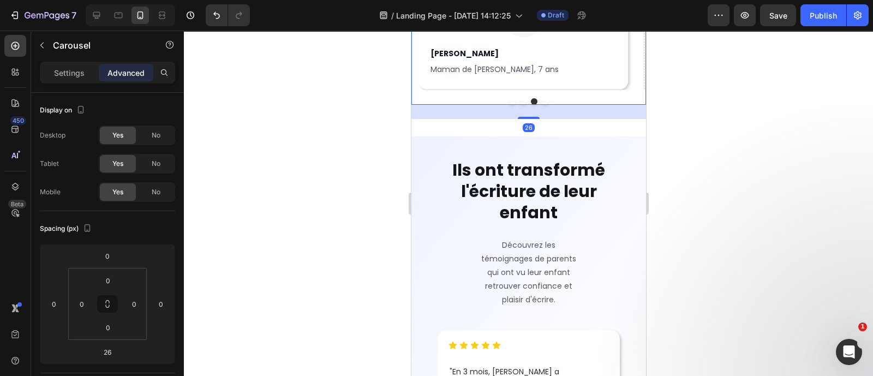
click at [671, 121] on div at bounding box center [528, 203] width 689 height 345
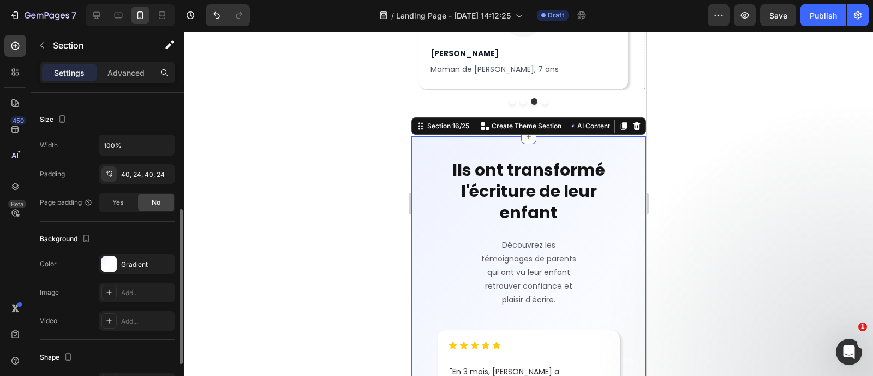
scroll to position [212, 0]
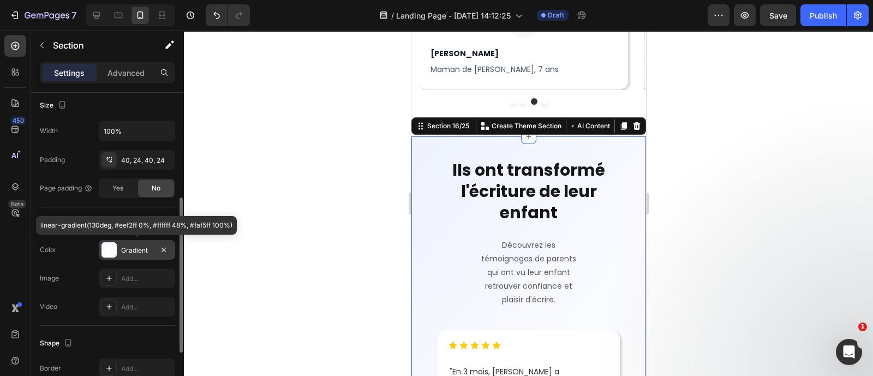
click at [109, 254] on div at bounding box center [109, 249] width 15 height 15
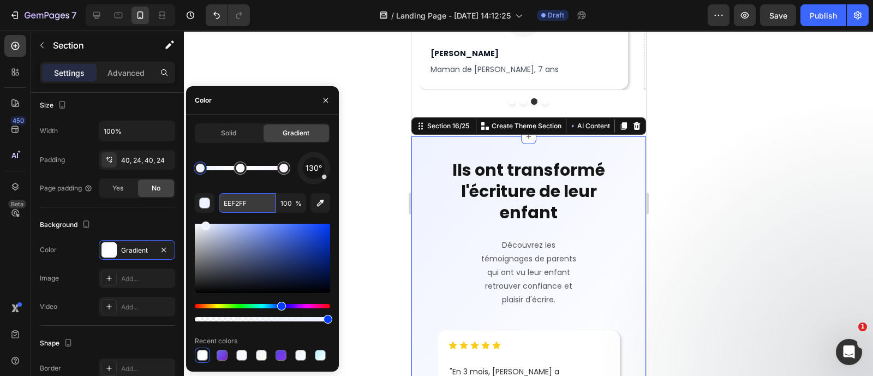
click at [246, 200] on input "EEF2FF" at bounding box center [247, 203] width 57 height 20
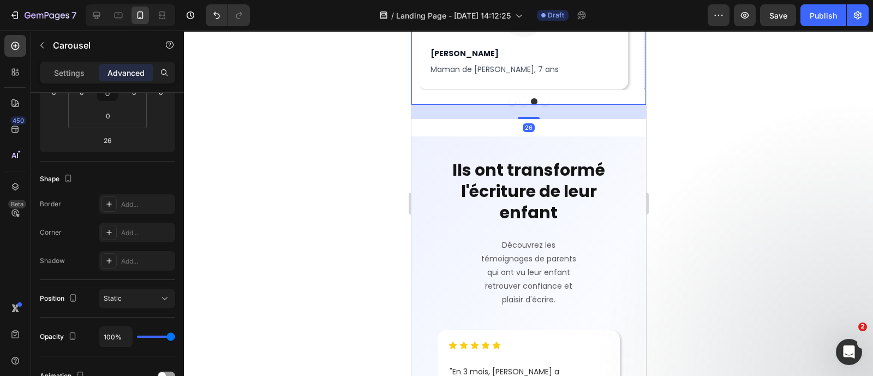
scroll to position [0, 0]
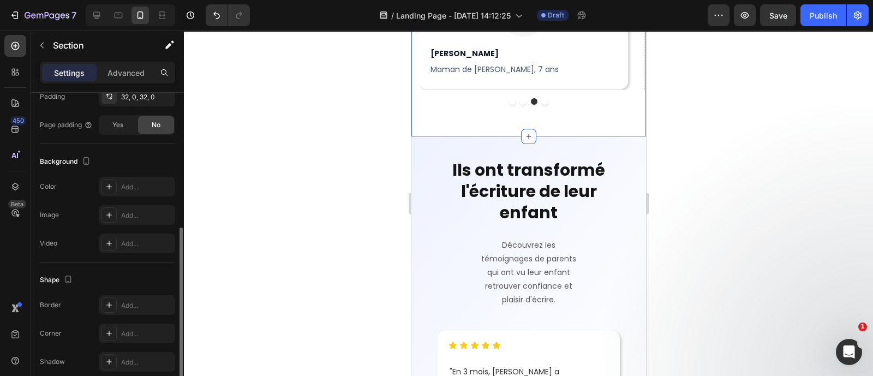
scroll to position [276, 0]
click at [117, 177] on div "Add..." at bounding box center [137, 186] width 76 height 20
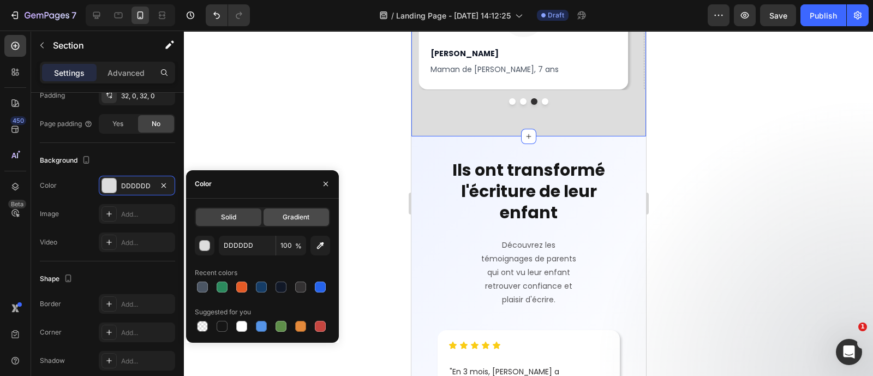
click at [308, 223] on div "Gradient" at bounding box center [296, 216] width 65 height 17
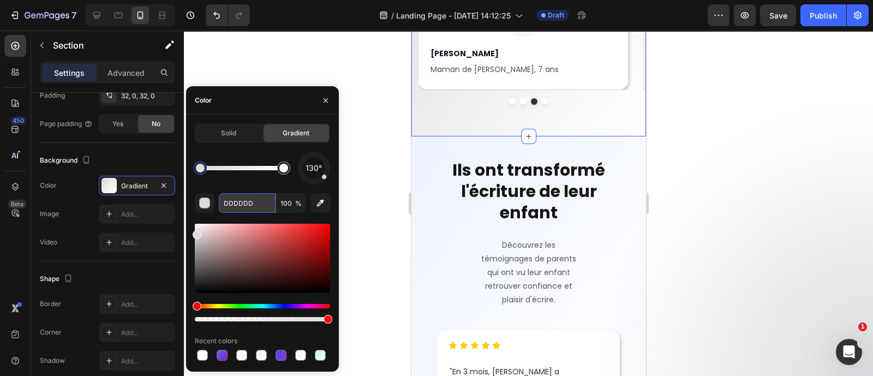
click at [255, 202] on input "DDDDDD" at bounding box center [247, 203] width 57 height 20
paste input "EEF2FF"
type input "EEF2FF"
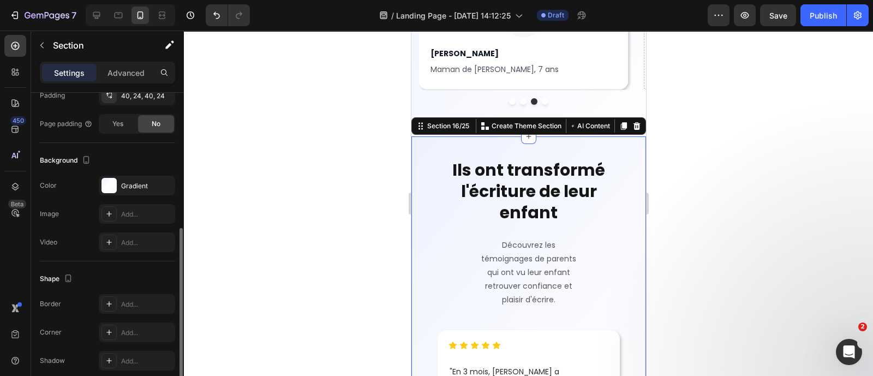
scroll to position [276, 0]
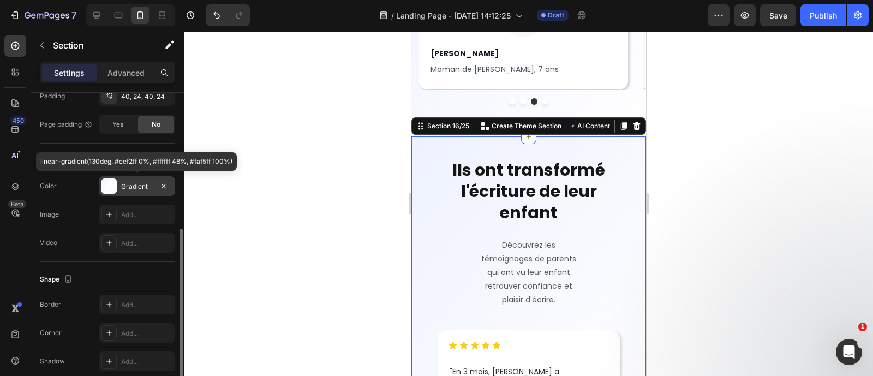
click at [115, 186] on div at bounding box center [109, 185] width 15 height 15
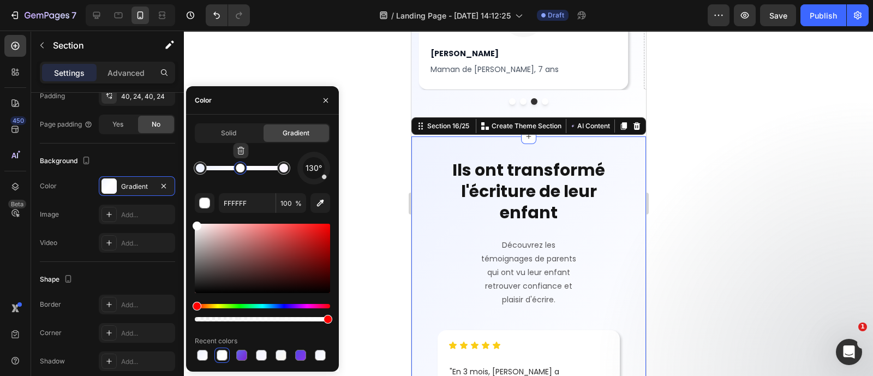
click at [239, 170] on div at bounding box center [240, 168] width 9 height 9
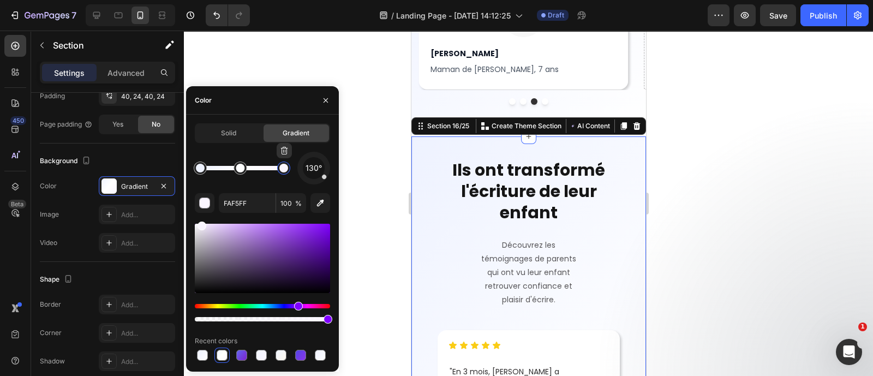
click at [285, 168] on div at bounding box center [283, 168] width 9 height 9
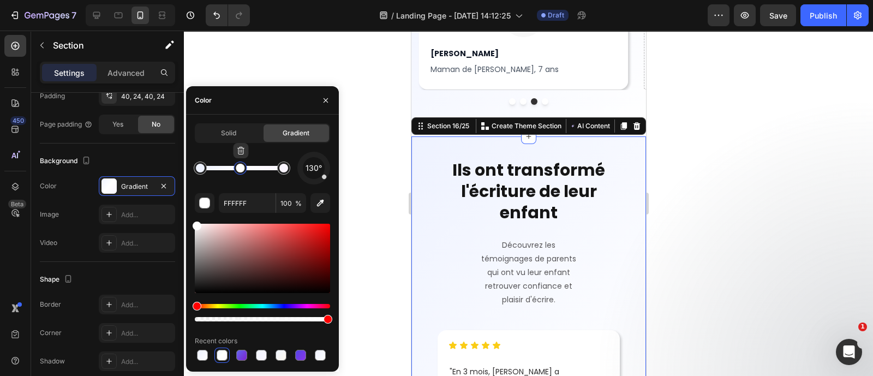
click at [235, 173] on div at bounding box center [240, 168] width 20 height 20
click at [201, 170] on div at bounding box center [200, 168] width 9 height 9
click at [237, 172] on div at bounding box center [240, 168] width 13 height 13
type input "FAF5FF"
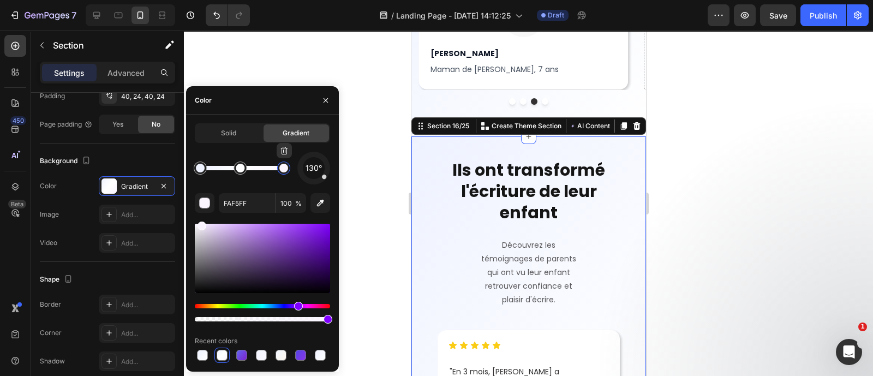
click at [290, 168] on div at bounding box center [283, 168] width 13 height 13
click at [261, 202] on input "FAF5FF" at bounding box center [247, 203] width 57 height 20
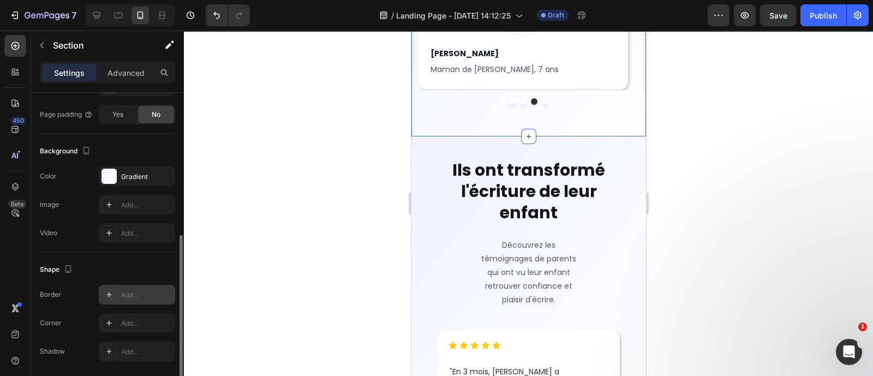
scroll to position [289, 0]
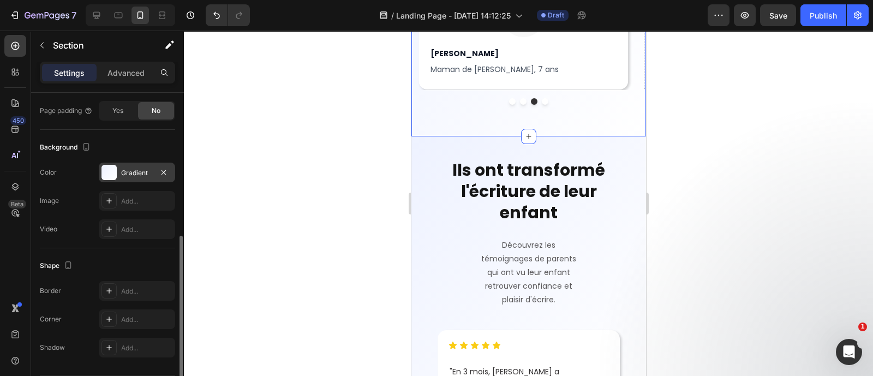
click at [134, 172] on div "Gradient" at bounding box center [137, 173] width 32 height 10
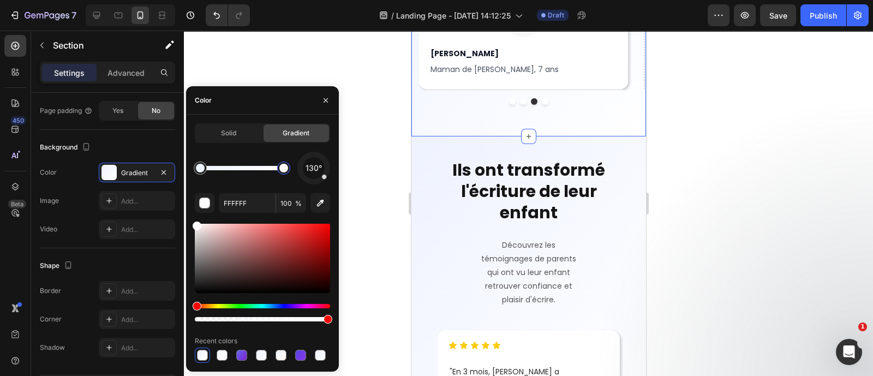
click at [287, 172] on div at bounding box center [283, 168] width 13 height 13
click at [259, 200] on input "FFFFFF" at bounding box center [247, 203] width 57 height 20
paste input "AF5"
type input "FAF5FF"
click at [327, 103] on icon "button" at bounding box center [325, 100] width 9 height 9
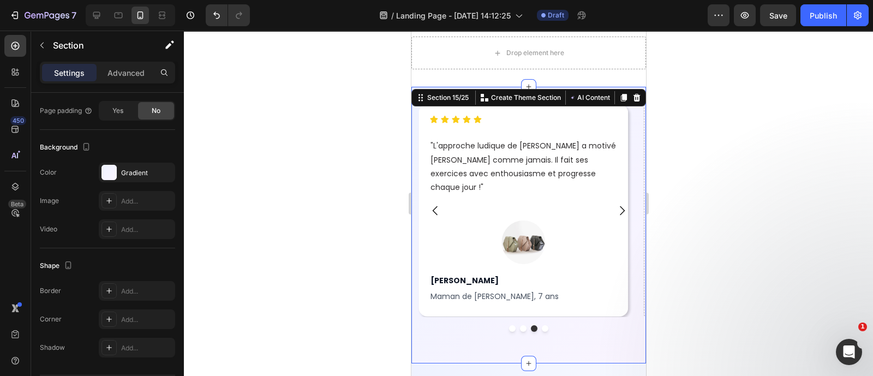
scroll to position [4588, 0]
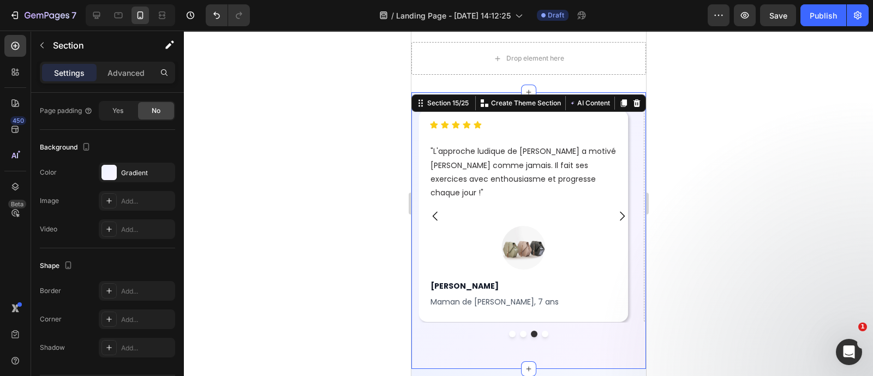
click at [728, 206] on div at bounding box center [528, 203] width 689 height 345
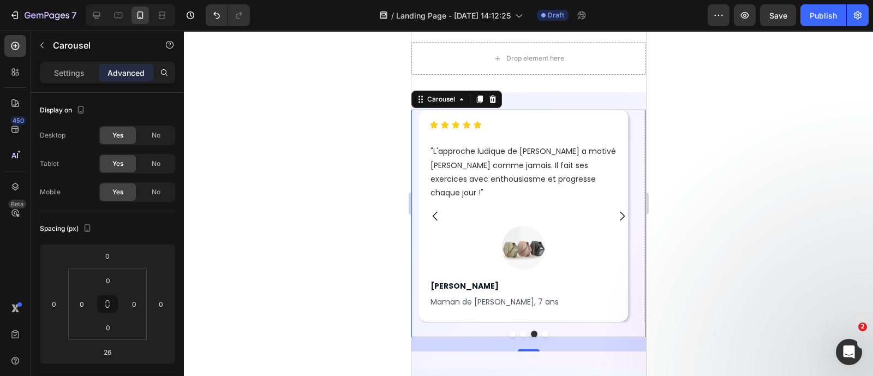
click at [615, 215] on icon "Carousel Next Arrow" at bounding box center [621, 216] width 13 height 13
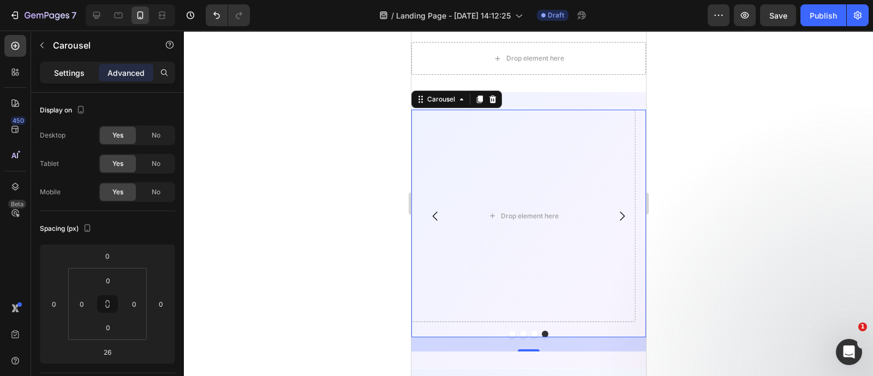
click at [74, 77] on p "Settings" at bounding box center [69, 72] width 31 height 11
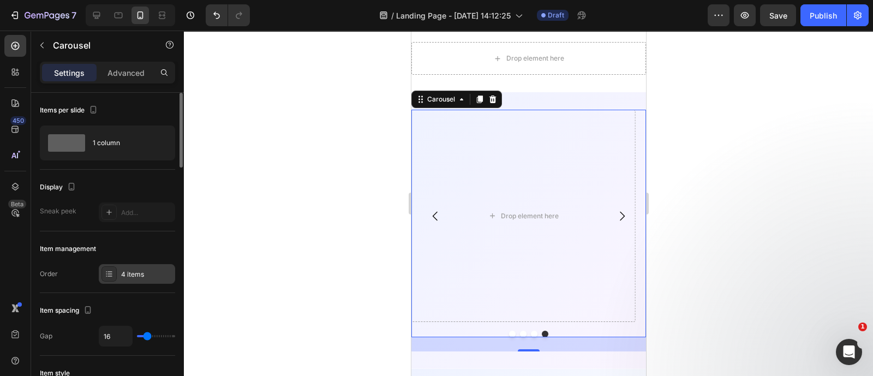
click at [127, 272] on div "4 items" at bounding box center [146, 275] width 51 height 10
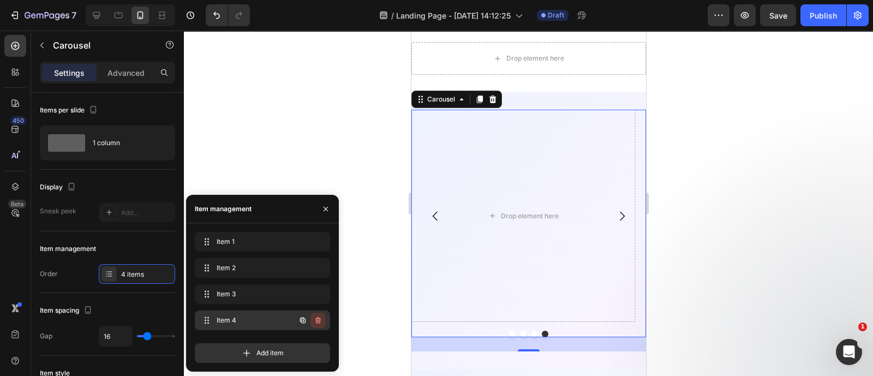
click at [320, 322] on icon "button" at bounding box center [318, 320] width 9 height 9
click at [320, 322] on div "Delete" at bounding box center [311, 320] width 20 height 10
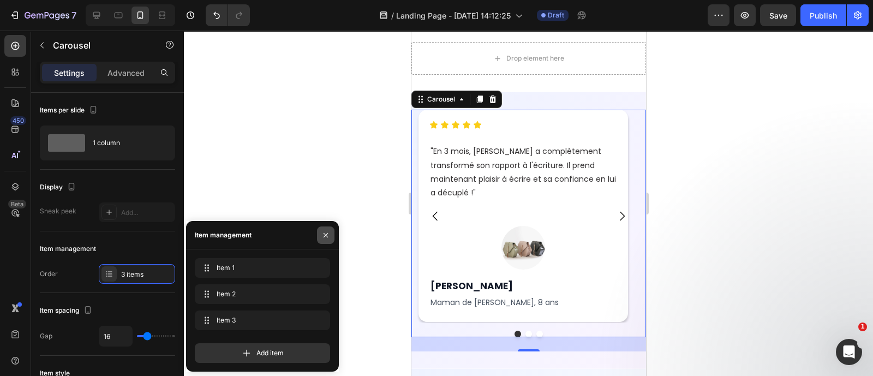
click at [327, 228] on button "button" at bounding box center [325, 234] width 17 height 17
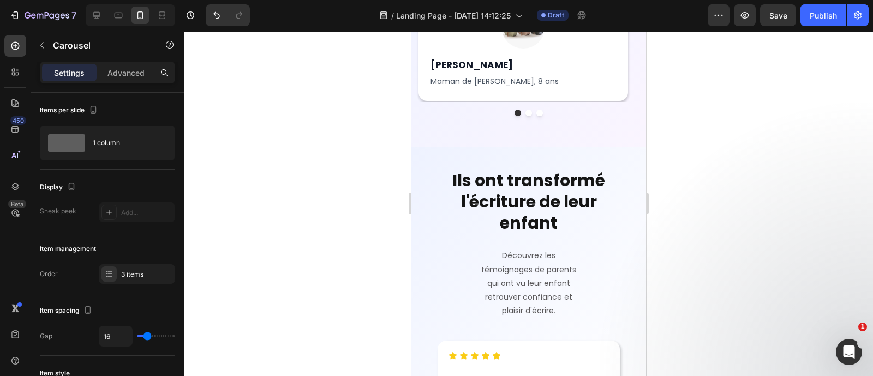
scroll to position [4813, 0]
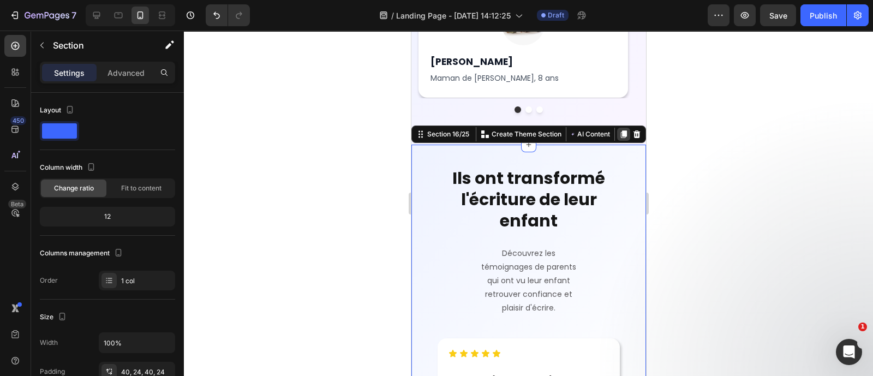
click at [620, 133] on icon at bounding box center [623, 134] width 6 height 8
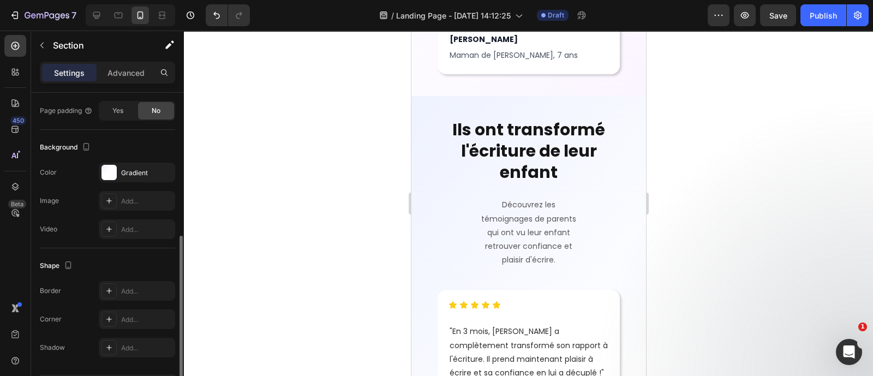
scroll to position [5755, 0]
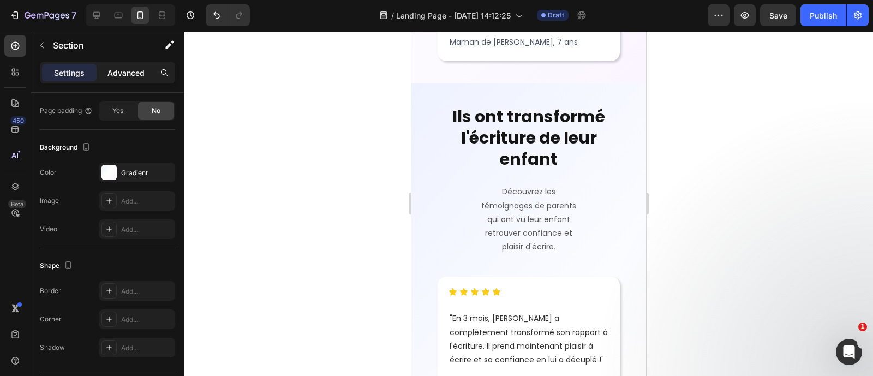
click at [126, 77] on p "Advanced" at bounding box center [126, 72] width 37 height 11
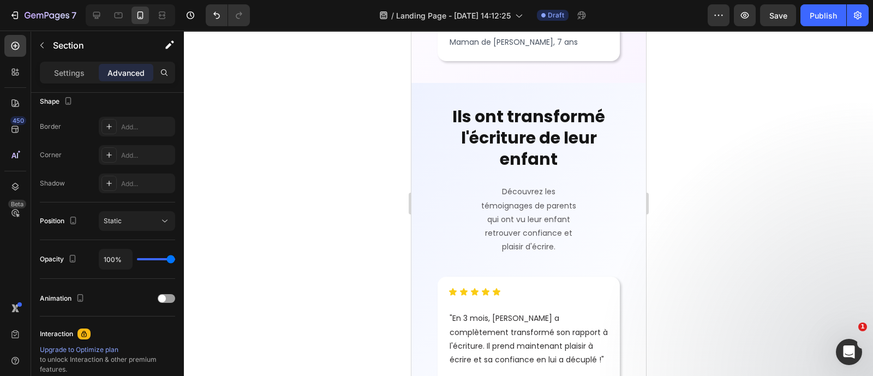
scroll to position [0, 0]
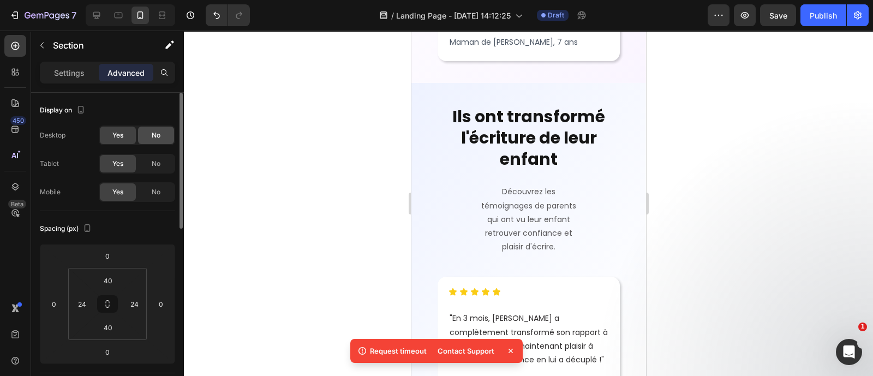
click at [150, 134] on div "No" at bounding box center [156, 135] width 36 height 17
click at [150, 151] on div "Desktop Yes No Tablet Yes No Mobile Yes No" at bounding box center [107, 164] width 135 height 76
click at [150, 163] on div "No" at bounding box center [156, 163] width 36 height 17
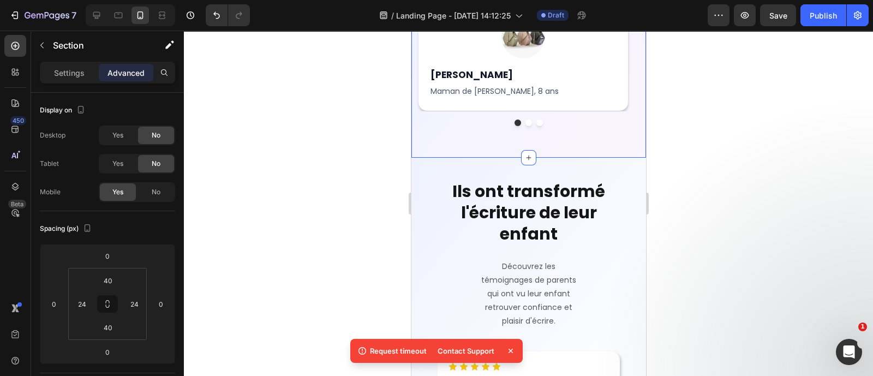
scroll to position [4800, 0]
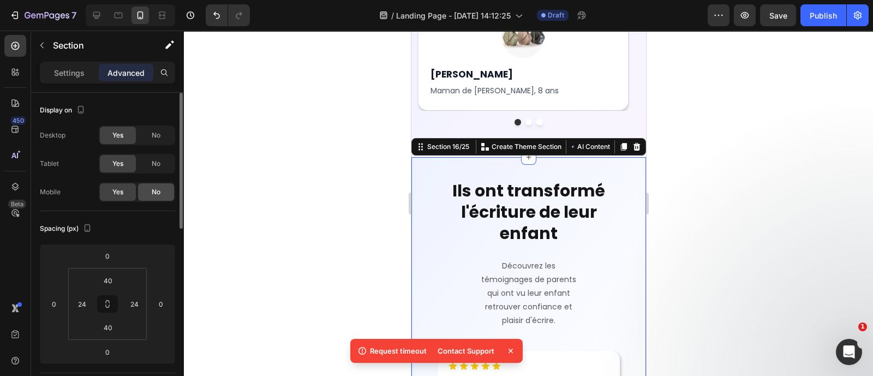
click at [153, 194] on span "No" at bounding box center [156, 192] width 9 height 10
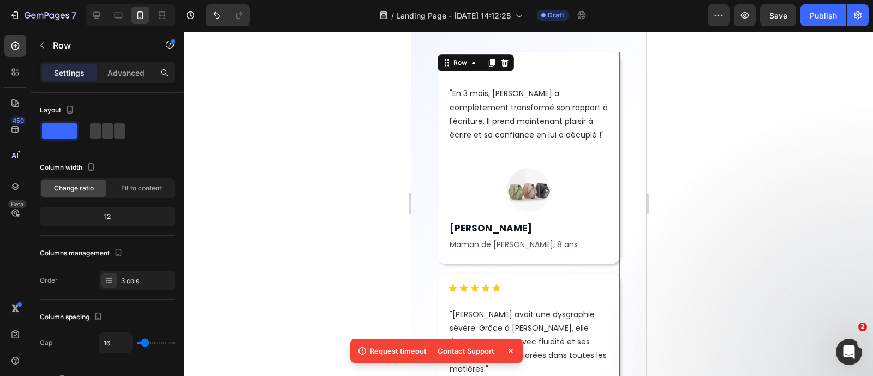
scroll to position [5056, 0]
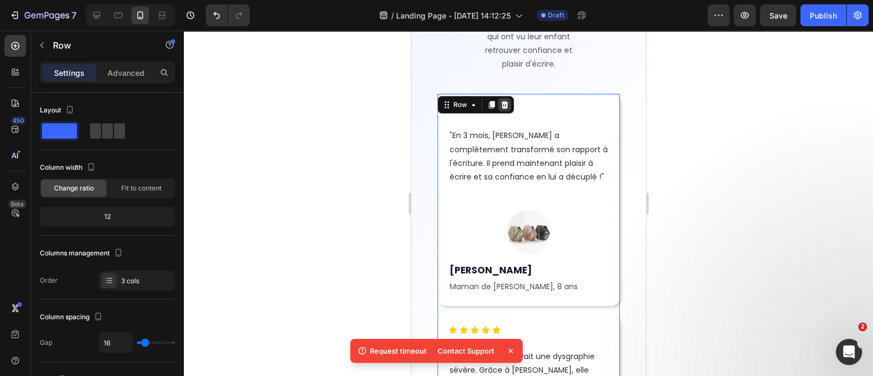
click at [508, 106] on icon at bounding box center [504, 104] width 9 height 9
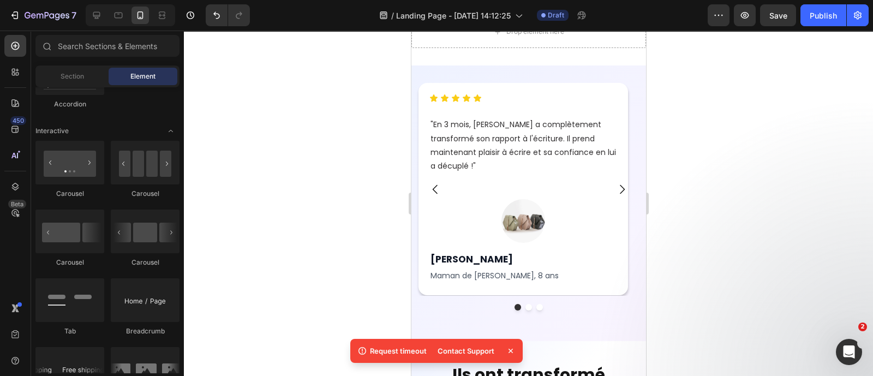
scroll to position [4614, 0]
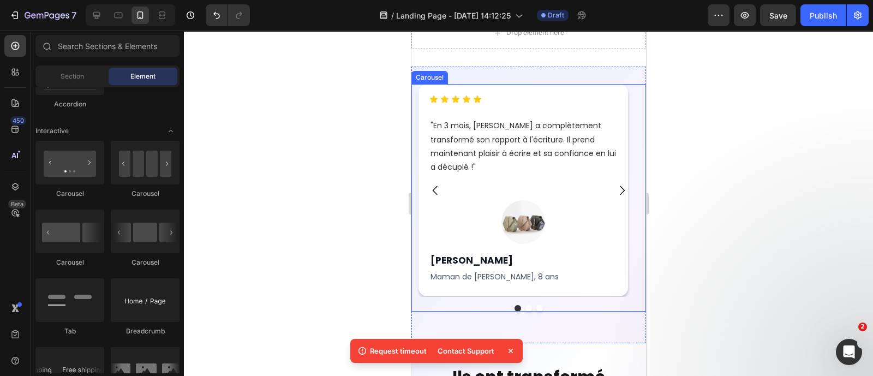
click at [633, 104] on div "Icon Icon Icon Icon Icon Icon List "En 3 mois, Léo a complètement transformé so…" at bounding box center [523, 190] width 224 height 212
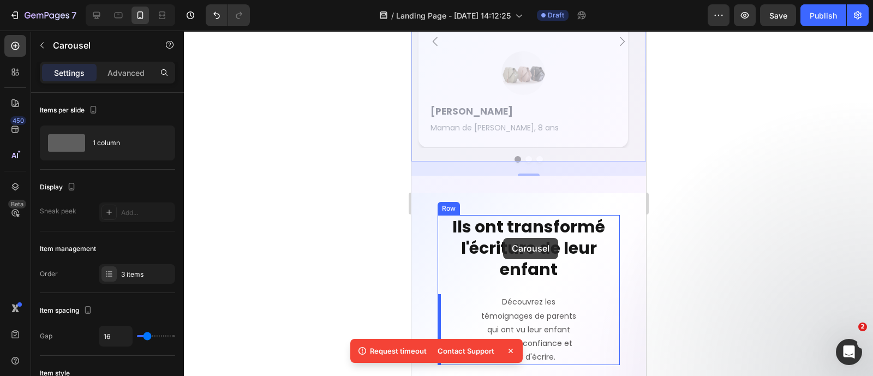
scroll to position [4827, 0]
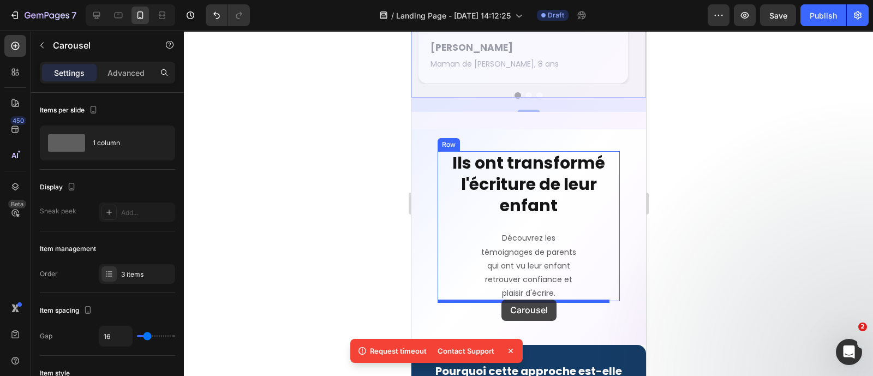
drag, startPoint x: 427, startPoint y: 79, endPoint x: 502, endPoint y: 300, distance: 232.8
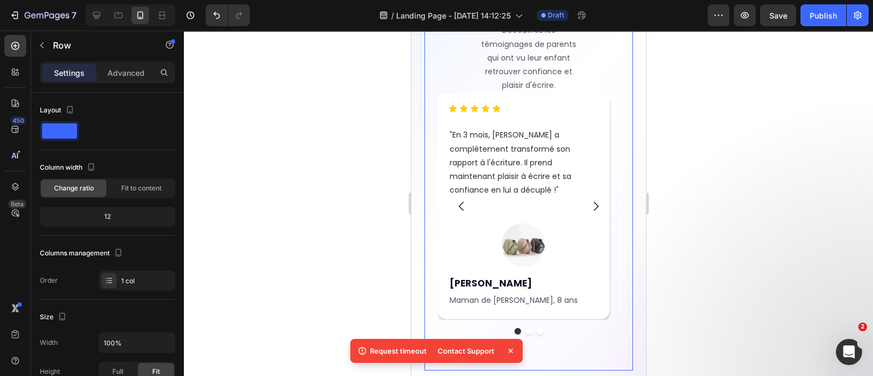
click at [618, 124] on div "Ils ont transformé l'écriture de leur enfant Heading Découvrez les témoignages …" at bounding box center [528, 156] width 208 height 427
click at [123, 71] on p "Advanced" at bounding box center [126, 72] width 37 height 11
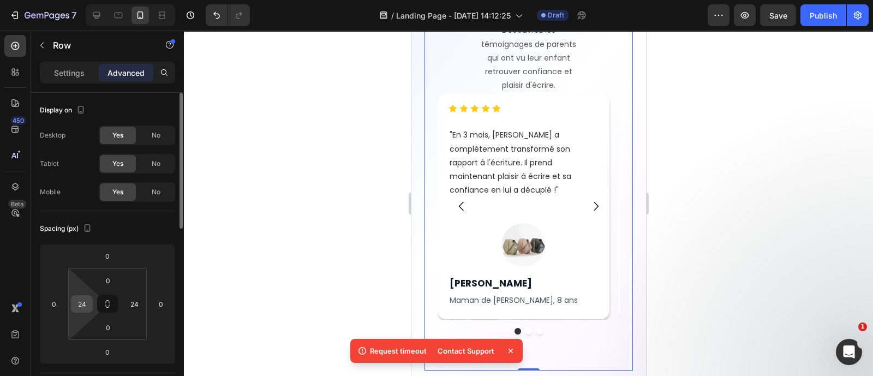
click at [85, 299] on input "24" at bounding box center [82, 304] width 16 height 16
type input "0"
click at [134, 296] on input "24" at bounding box center [134, 304] width 16 height 16
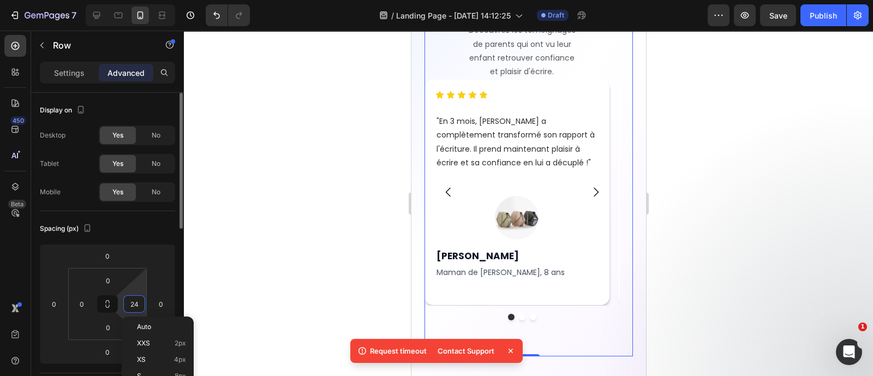
type input "0"
click at [356, 282] on div at bounding box center [528, 203] width 689 height 345
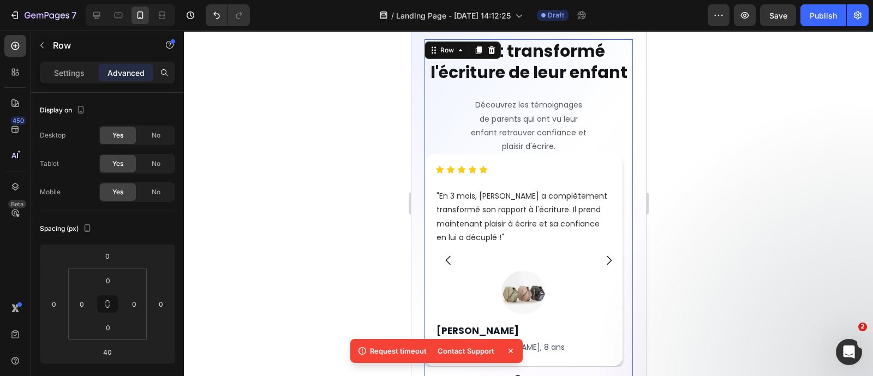
scroll to position [4730, 0]
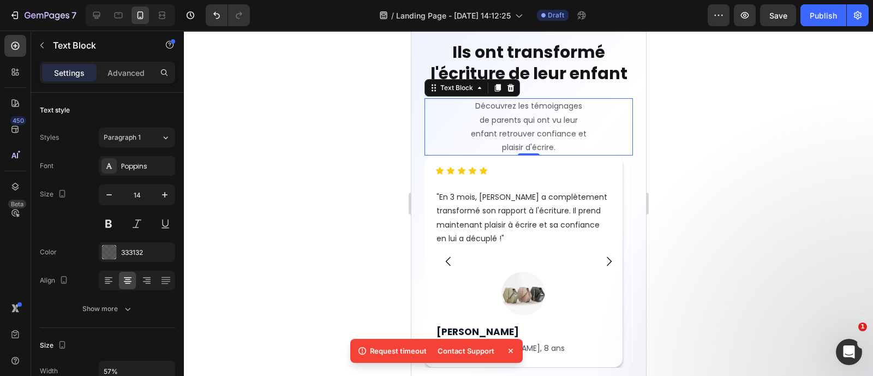
click at [766, 228] on div at bounding box center [528, 203] width 689 height 345
click at [533, 127] on p "Découvrez les témoignages de parents qui ont vu leur enfant retrouver confiance…" at bounding box center [528, 126] width 117 height 55
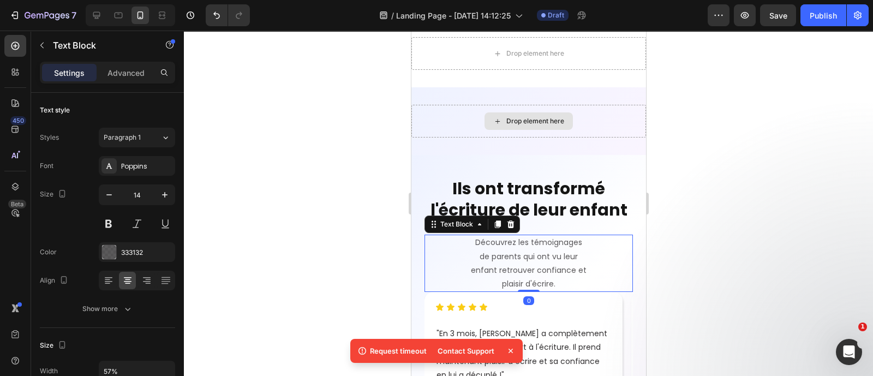
scroll to position [4447, 0]
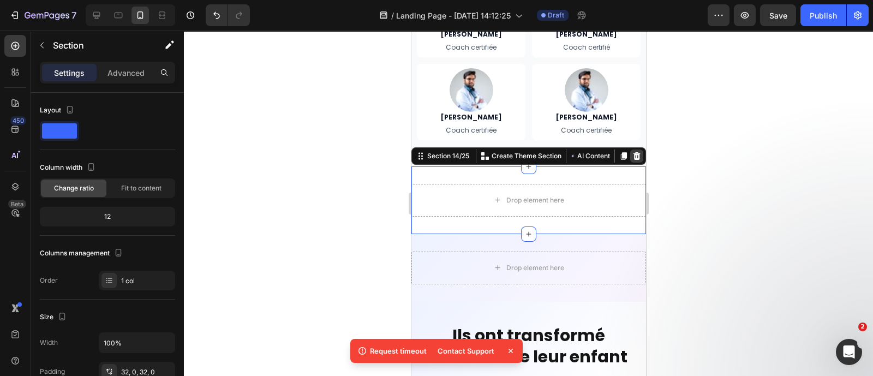
click at [633, 154] on icon at bounding box center [636, 156] width 7 height 8
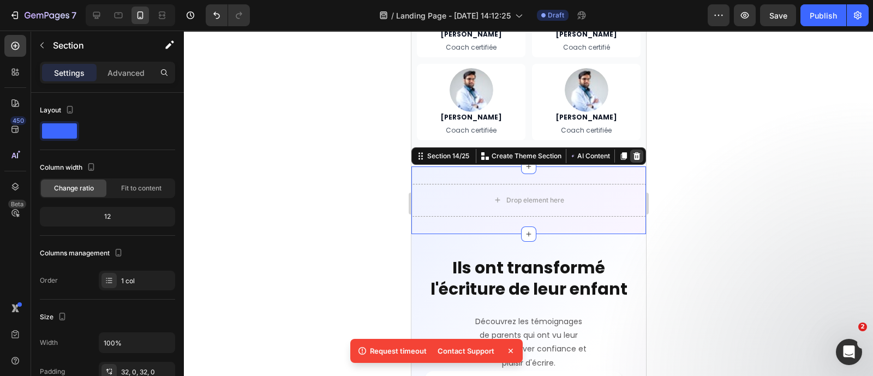
click at [633, 157] on icon at bounding box center [636, 156] width 7 height 8
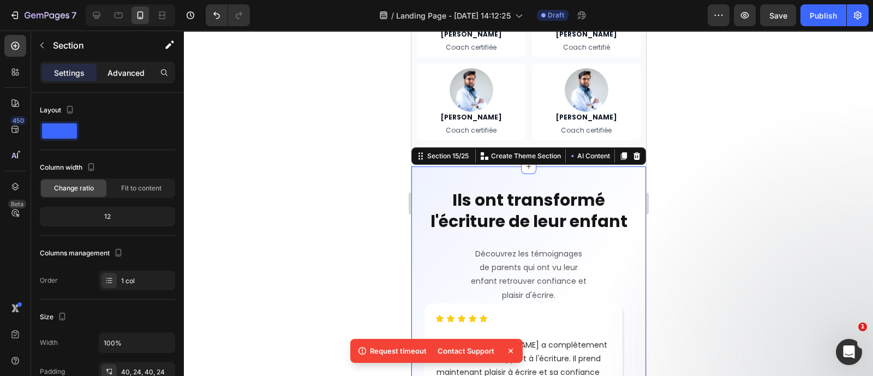
click at [133, 75] on p "Advanced" at bounding box center [126, 72] width 37 height 11
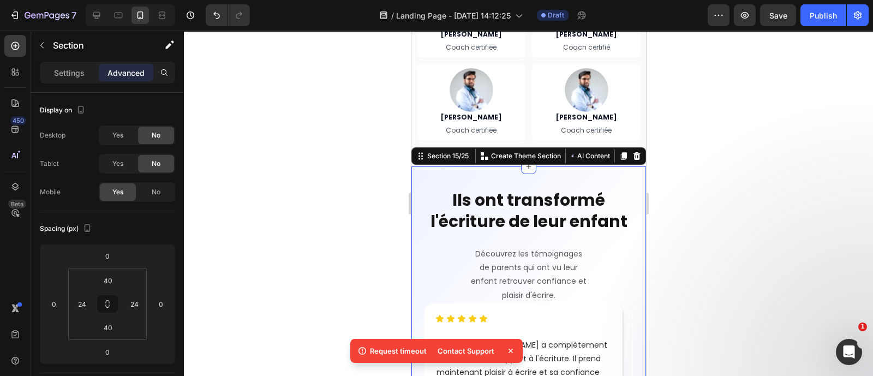
click at [327, 192] on div at bounding box center [528, 203] width 689 height 345
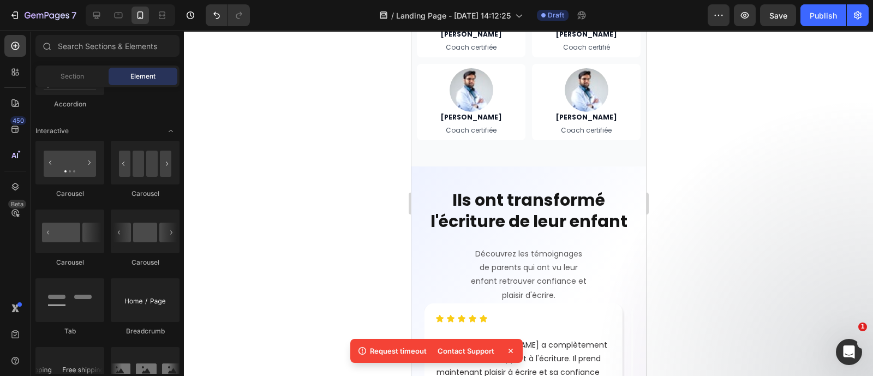
click at [514, 354] on icon at bounding box center [510, 350] width 11 height 11
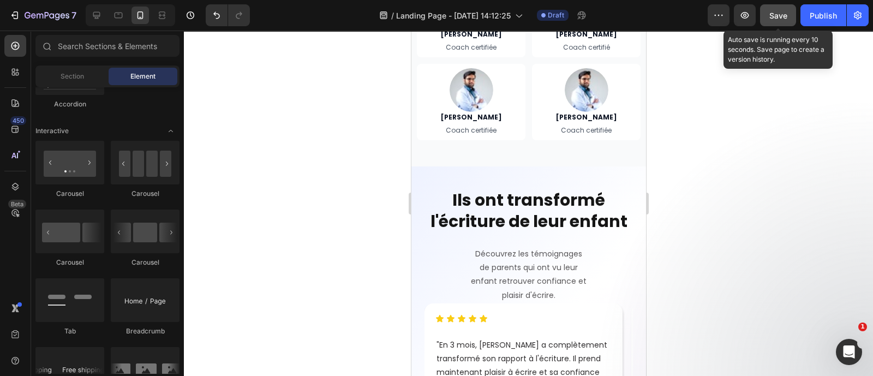
click at [778, 17] on span "Save" at bounding box center [778, 15] width 18 height 9
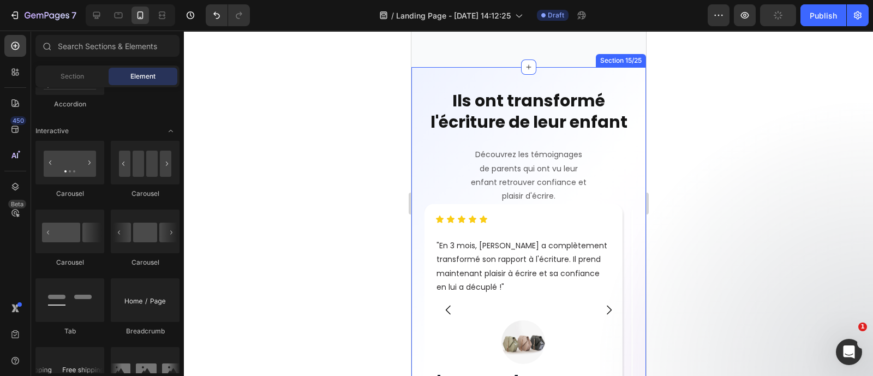
scroll to position [4658, 0]
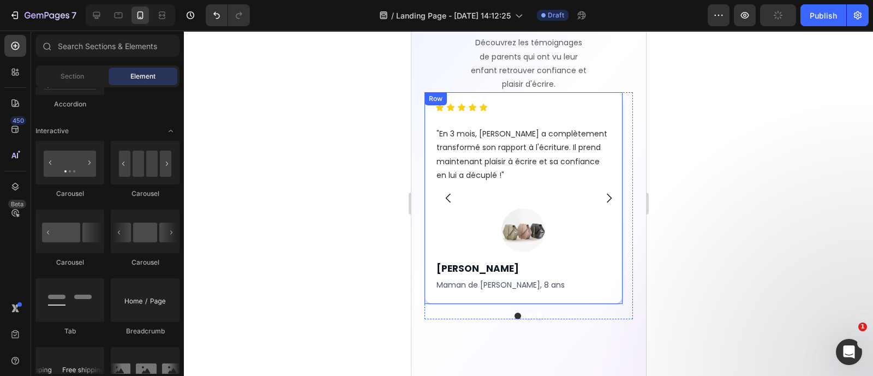
click at [600, 299] on div "Icon Icon Icon Icon Icon Icon List "En 3 mois, Léo a complètement transformé so…" at bounding box center [523, 198] width 198 height 212
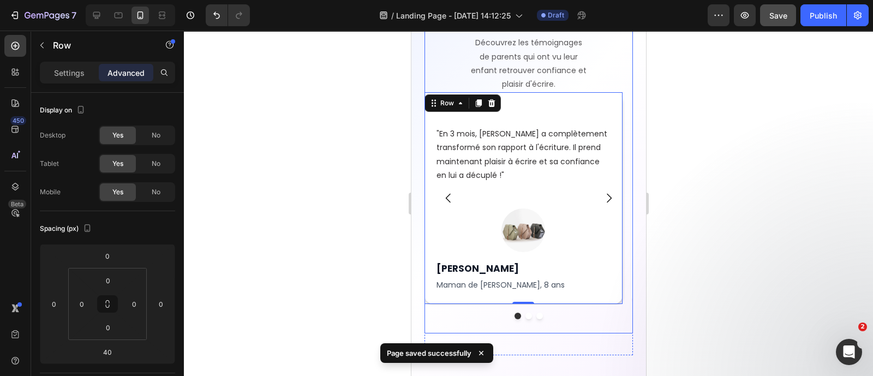
click at [615, 320] on div "Icon Icon Icon Icon Icon Icon List "En 3 mois, Léo a complètement transformé so…" at bounding box center [528, 212] width 208 height 241
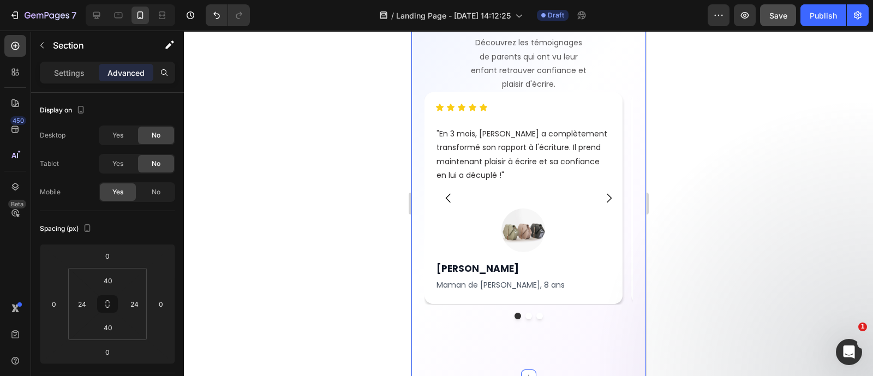
click at [326, 263] on div at bounding box center [528, 203] width 689 height 345
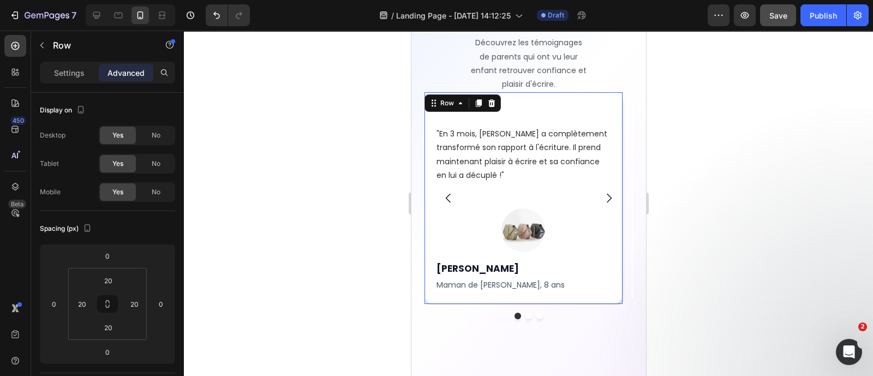
click at [613, 297] on div "Icon Icon Icon Icon Icon Icon List "En 3 mois, Léo a complètement transformé so…" at bounding box center [523, 198] width 198 height 212
click at [72, 65] on div "Settings" at bounding box center [69, 72] width 55 height 17
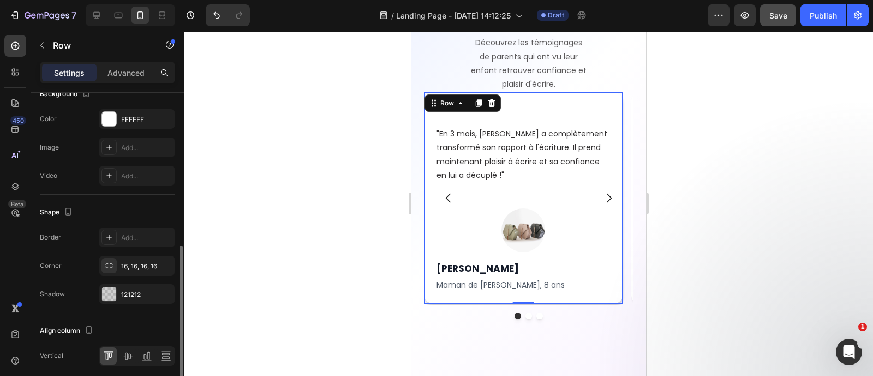
scroll to position [344, 0]
click at [109, 291] on div at bounding box center [109, 293] width 14 height 14
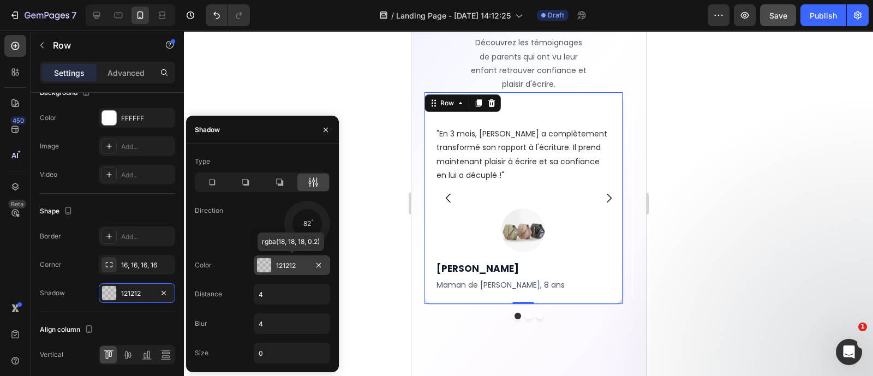
click at [278, 263] on div "121212" at bounding box center [292, 266] width 32 height 10
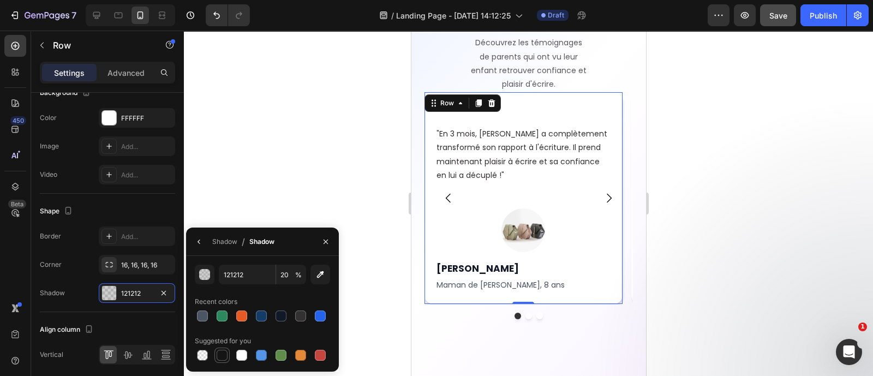
click at [225, 353] on div at bounding box center [222, 355] width 11 height 11
type input "151515"
type input "100"
click at [198, 353] on div at bounding box center [202, 355] width 11 height 11
type input "000000"
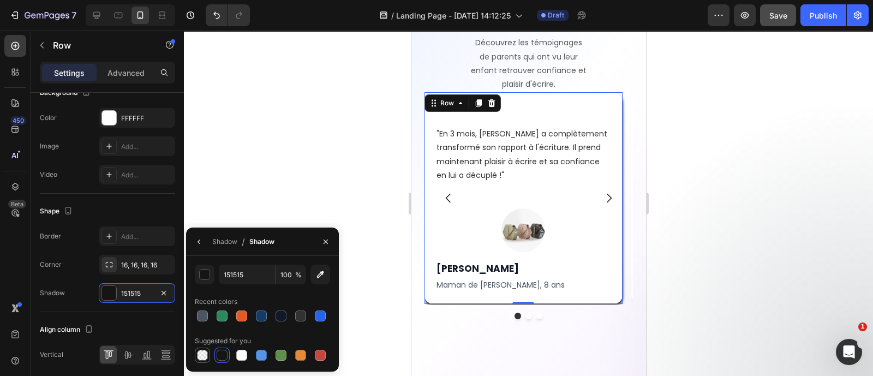
type input "0"
click at [307, 316] on div at bounding box center [300, 315] width 15 height 15
type input "333132"
type input "100"
click at [325, 241] on icon "button" at bounding box center [325, 241] width 9 height 9
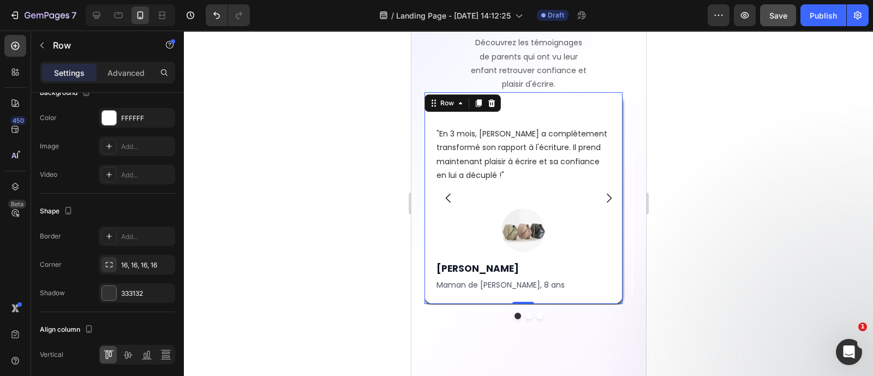
click at [86, 14] on div at bounding box center [130, 15] width 89 height 22
click at [100, 13] on icon at bounding box center [96, 15] width 11 height 11
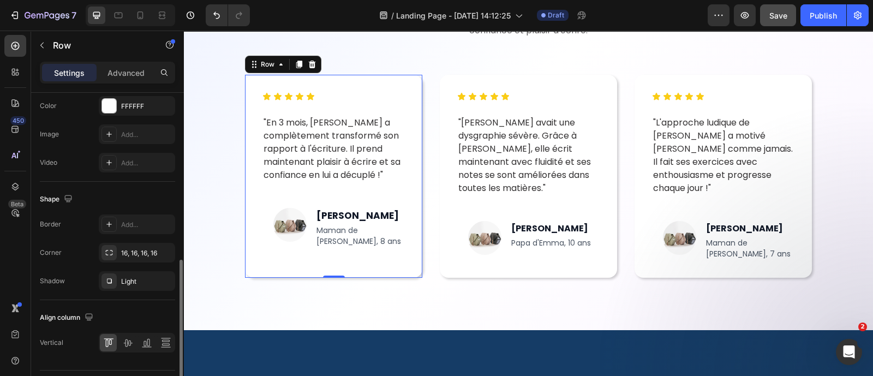
scroll to position [385, 0]
click at [120, 273] on div "Light" at bounding box center [137, 281] width 76 height 20
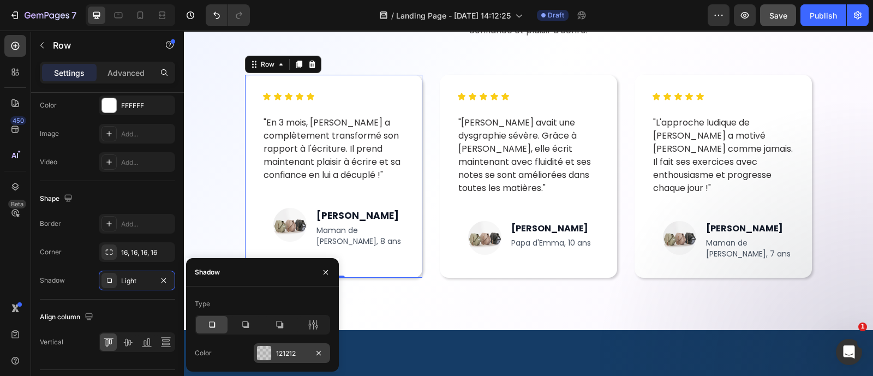
click at [287, 346] on div "121212" at bounding box center [292, 353] width 76 height 20
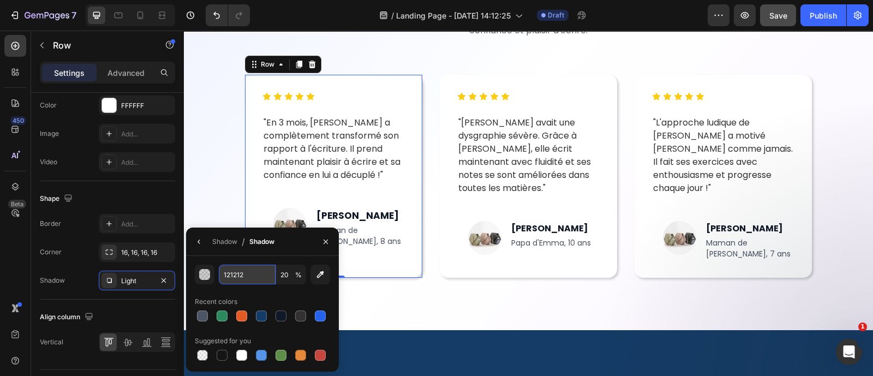
click at [247, 276] on input "121212" at bounding box center [247, 275] width 57 height 20
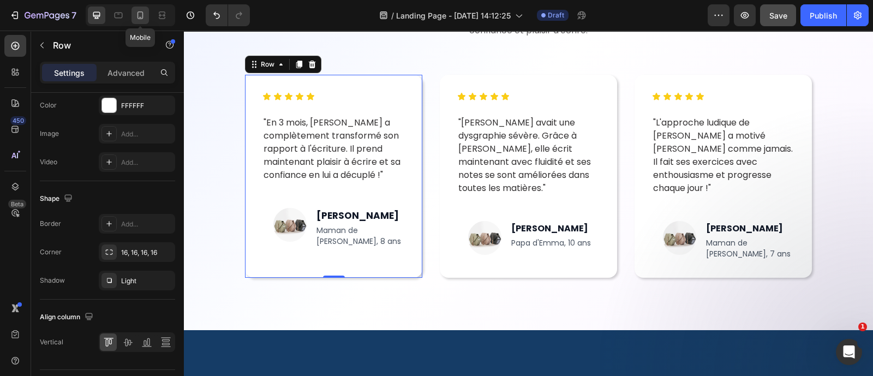
click at [136, 10] on icon at bounding box center [140, 15] width 11 height 11
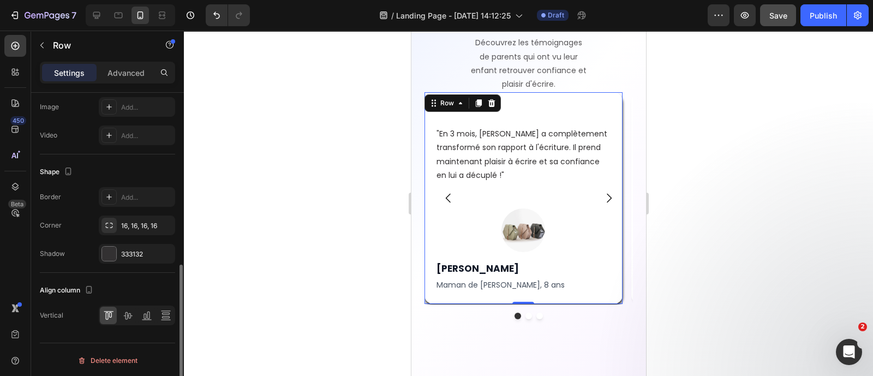
scroll to position [383, 0]
click at [446, 297] on div "Icon Icon Icon Icon Icon Icon List "En 3 mois, Léo a complètement transformé so…" at bounding box center [528, 198] width 208 height 212
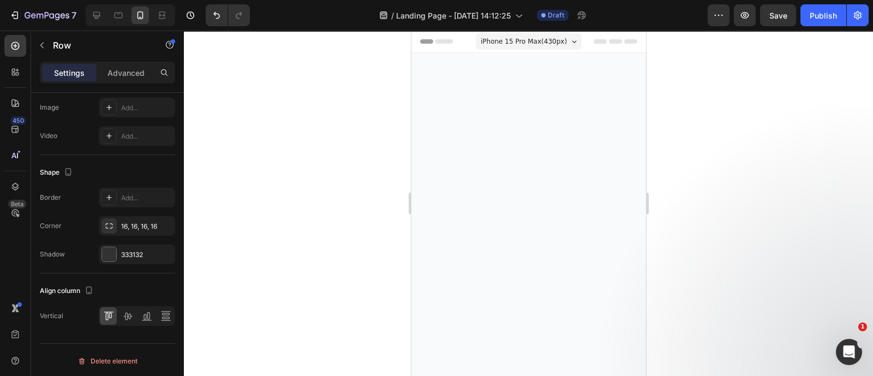
scroll to position [4658, 0]
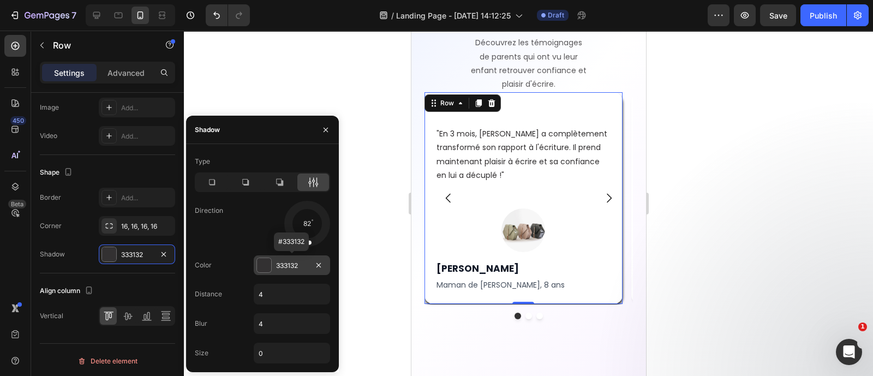
click at [285, 259] on div "333132" at bounding box center [292, 265] width 76 height 20
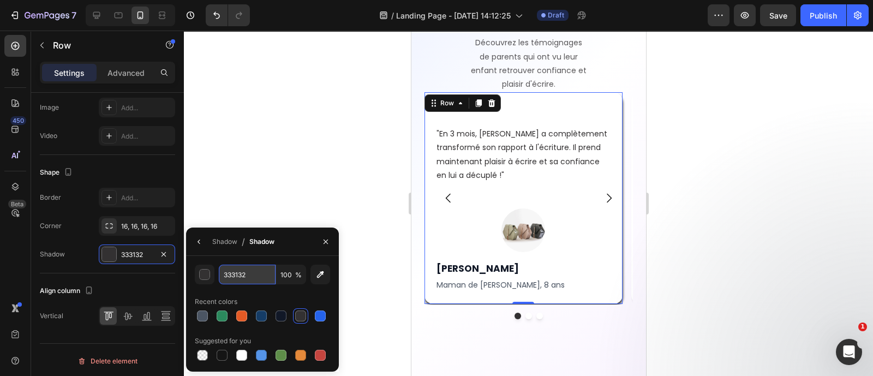
click at [250, 266] on input "333132" at bounding box center [247, 275] width 57 height 20
paste input "12121"
type input "121212"
click at [284, 272] on input "100" at bounding box center [291, 275] width 30 height 20
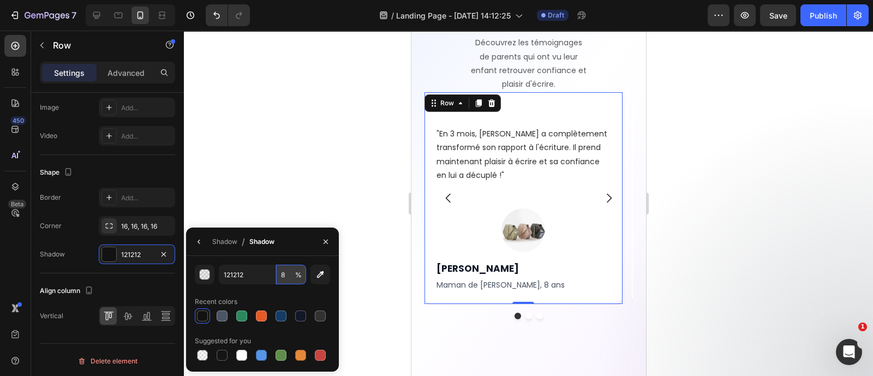
type input "80"
click at [308, 202] on div at bounding box center [528, 203] width 689 height 345
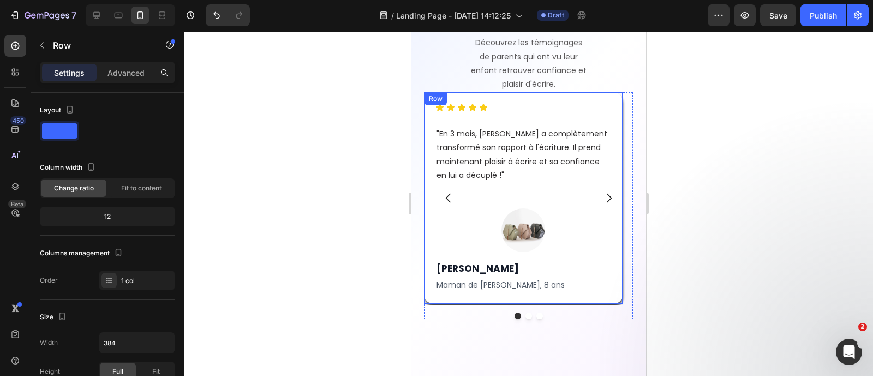
click at [433, 299] on div "Icon Icon Icon Icon Icon Icon List "En 3 mois, Léo a complètement transformé so…" at bounding box center [528, 198] width 208 height 212
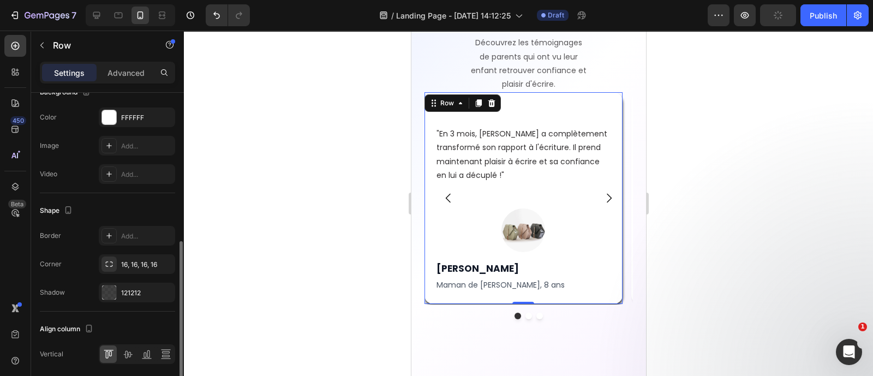
scroll to position [347, 0]
click at [116, 284] on div at bounding box center [109, 290] width 15 height 15
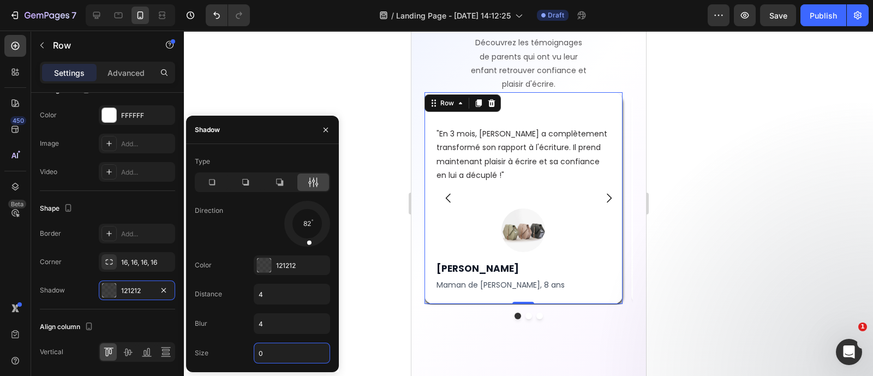
click at [292, 351] on input "0" at bounding box center [291, 353] width 75 height 20
type input "0"
click at [278, 173] on div at bounding box center [262, 182] width 135 height 20
click at [278, 179] on icon at bounding box center [279, 182] width 7 height 7
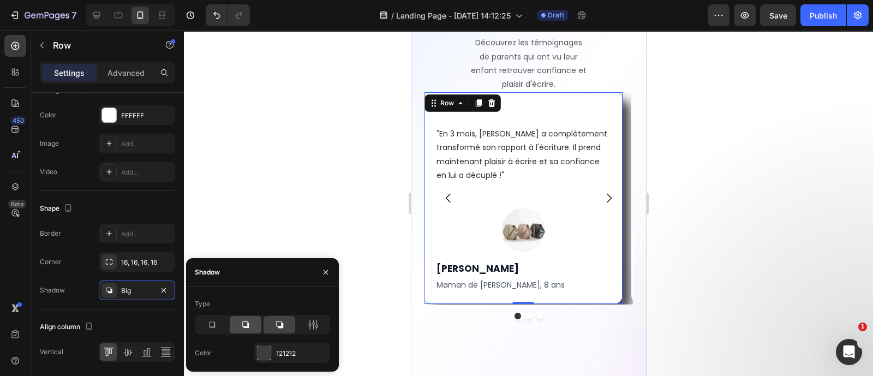
click at [247, 324] on icon at bounding box center [245, 324] width 11 height 11
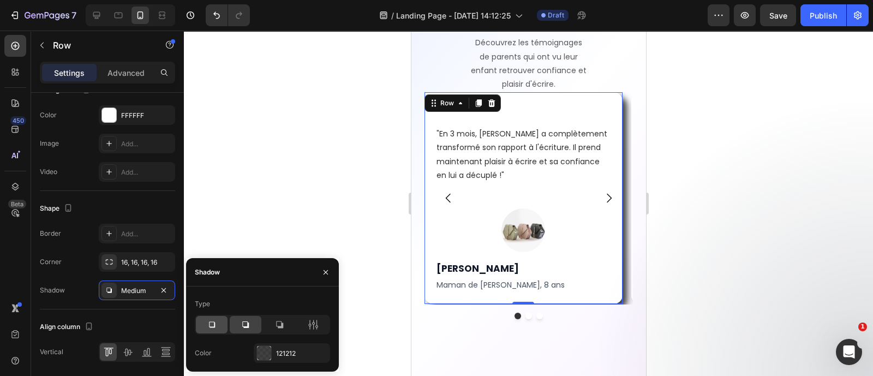
click at [202, 332] on div at bounding box center [212, 324] width 32 height 17
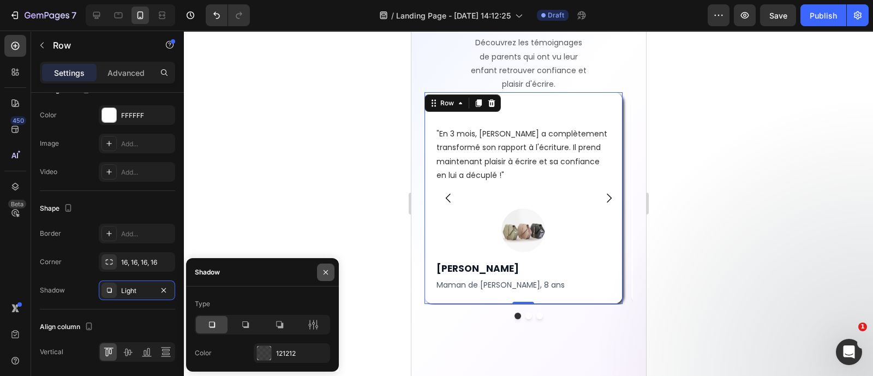
click at [325, 266] on button "button" at bounding box center [325, 272] width 17 height 17
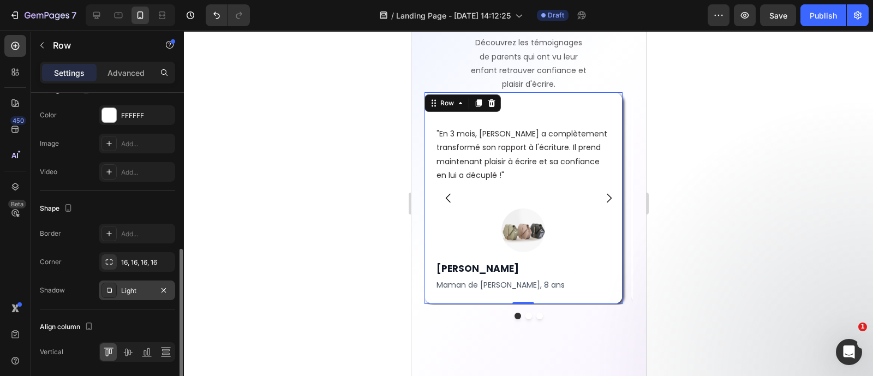
click at [124, 294] on div "Light" at bounding box center [137, 291] width 32 height 10
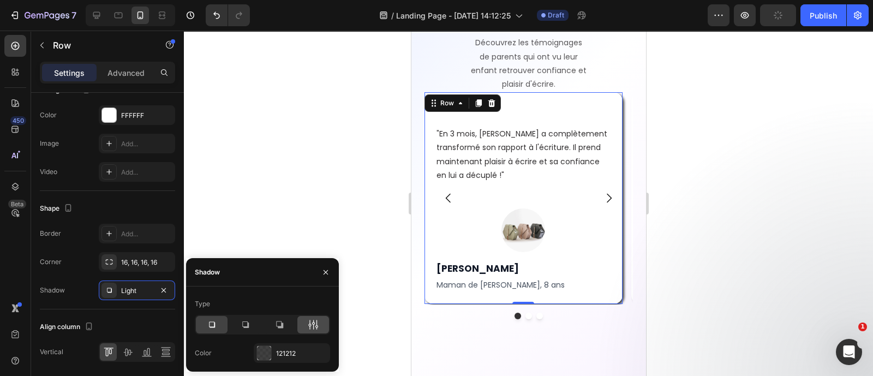
click at [317, 324] on icon at bounding box center [313, 324] width 11 height 11
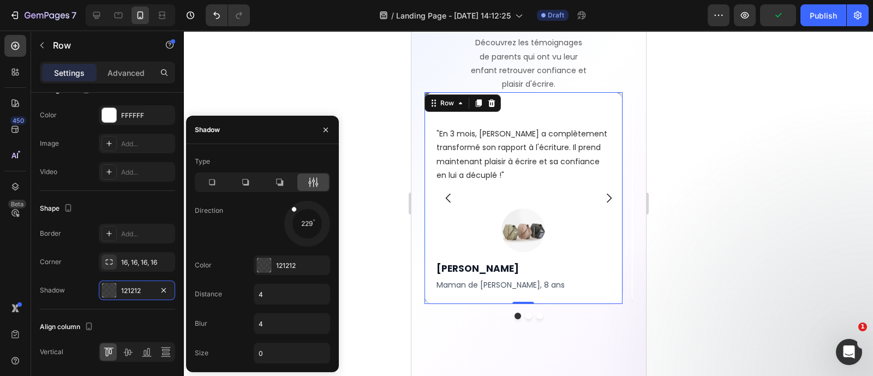
drag, startPoint x: 322, startPoint y: 232, endPoint x: 291, endPoint y: 205, distance: 41.0
click at [291, 205] on div at bounding box center [307, 223] width 49 height 49
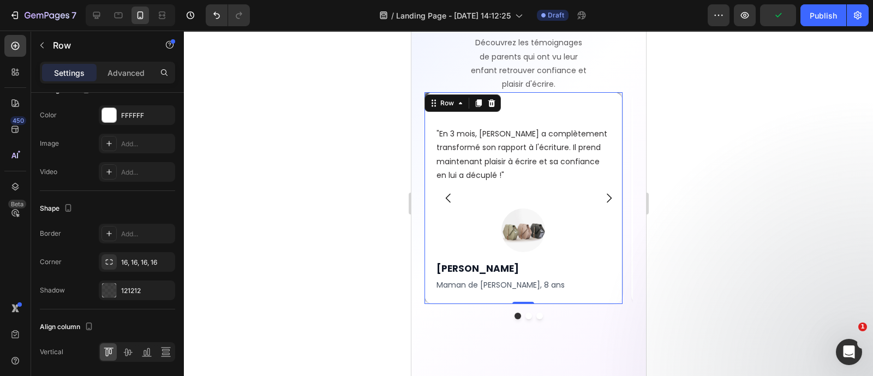
click at [374, 205] on div at bounding box center [528, 203] width 689 height 345
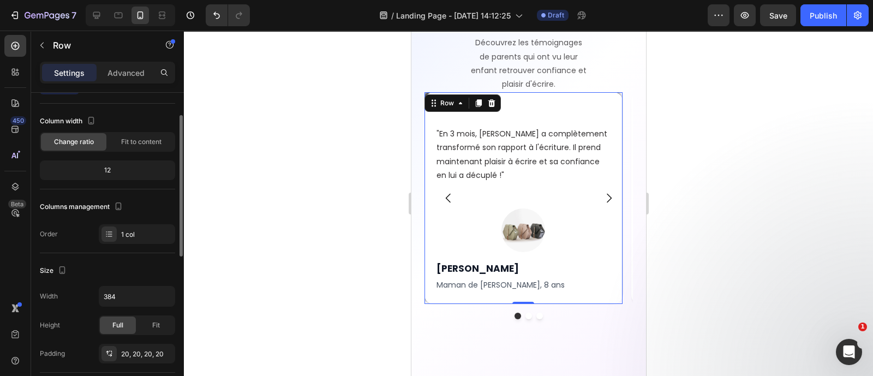
scroll to position [49, 0]
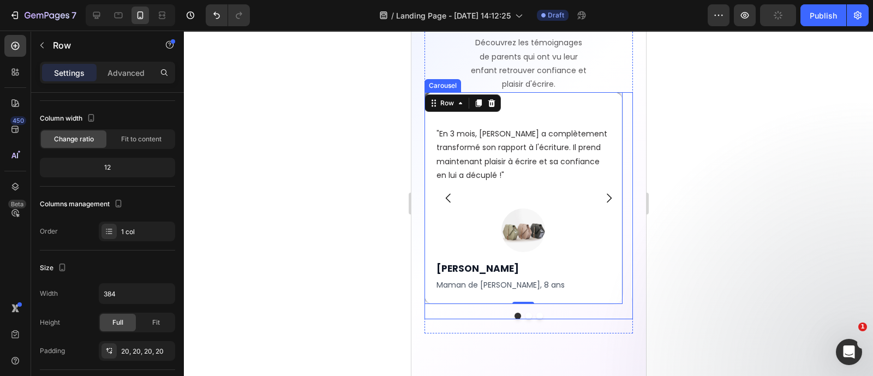
click at [525, 313] on button "Dot" at bounding box center [528, 316] width 7 height 7
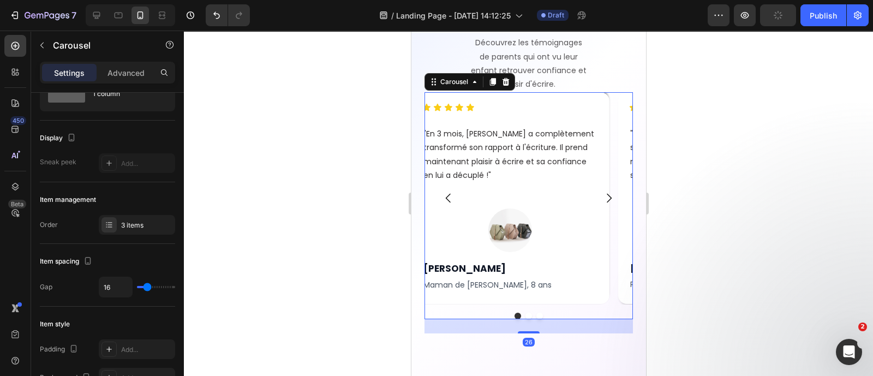
scroll to position [0, 0]
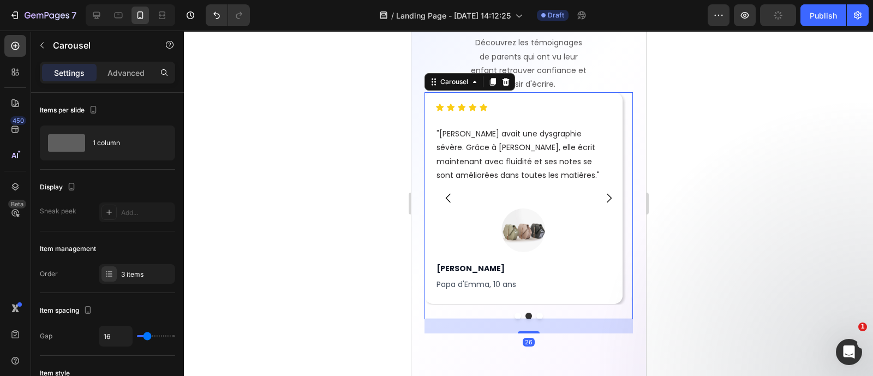
click at [709, 253] on div at bounding box center [528, 203] width 689 height 345
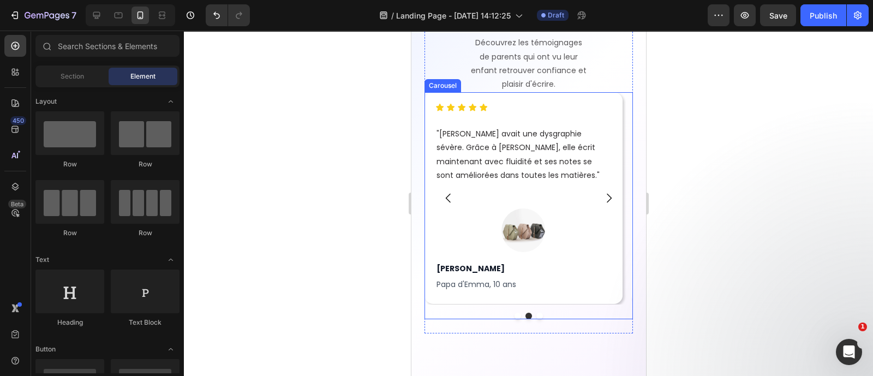
click at [514, 316] on button "Dot" at bounding box center [517, 316] width 7 height 7
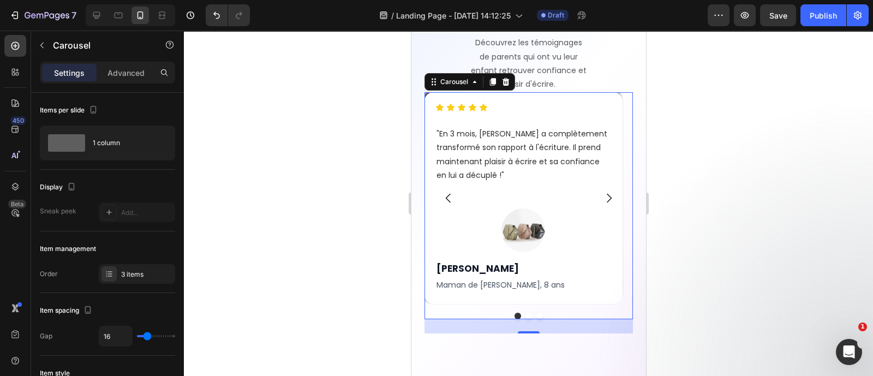
click at [741, 248] on div at bounding box center [528, 203] width 689 height 345
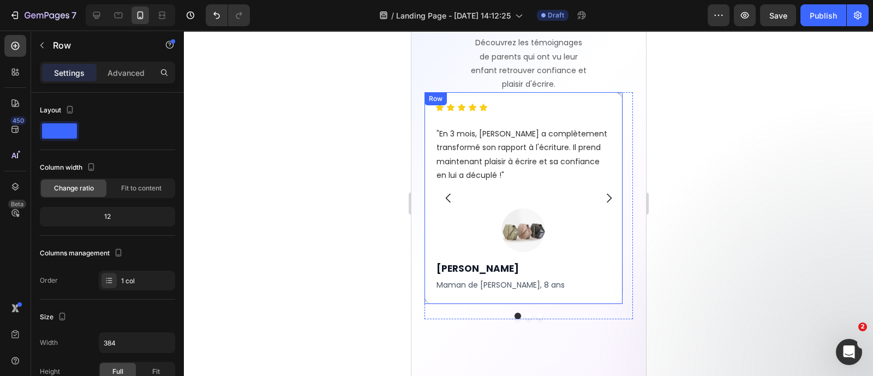
click at [583, 293] on div "Icon Icon Icon Icon Icon Icon List "En 3 mois, Léo a complètement transformé so…" at bounding box center [528, 198] width 208 height 212
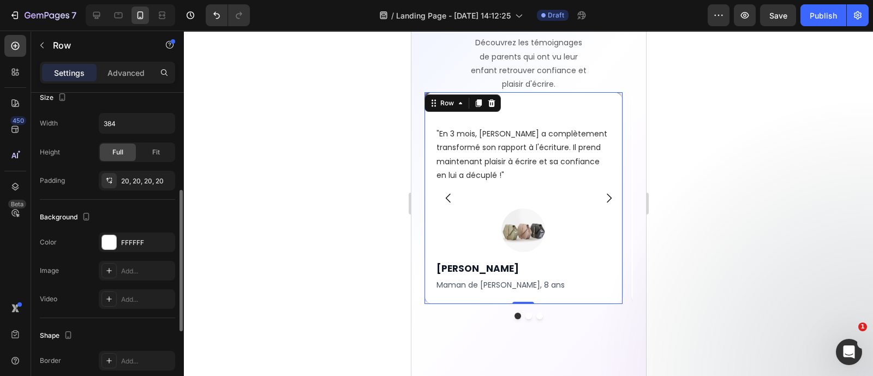
scroll to position [220, 0]
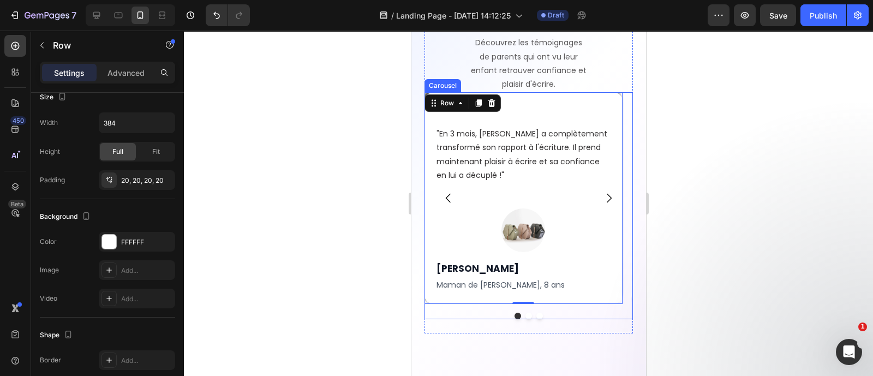
click at [525, 315] on button "Dot" at bounding box center [528, 316] width 7 height 7
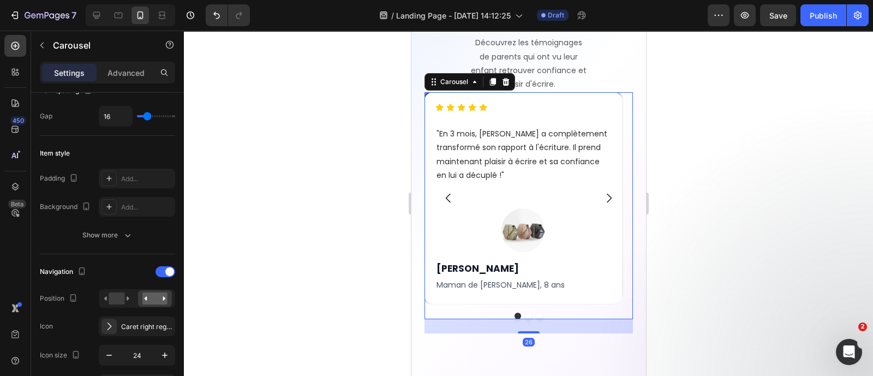
scroll to position [0, 0]
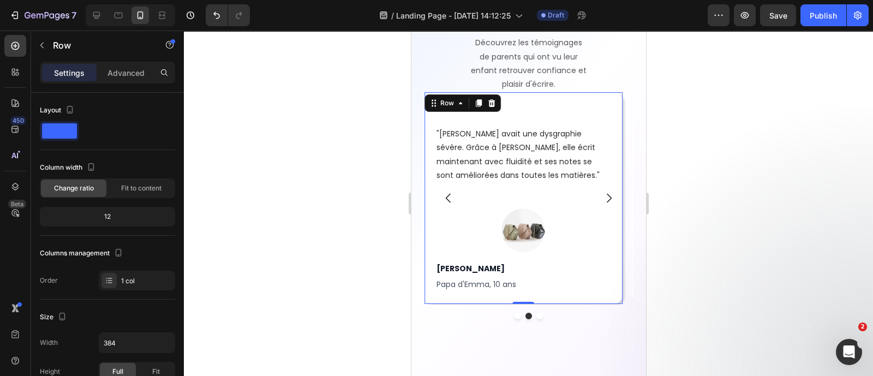
click at [454, 297] on div "Icon Icon Icon Icon Icon Icon List "En 3 mois, Léo a complètement transformé so…" at bounding box center [528, 198] width 208 height 212
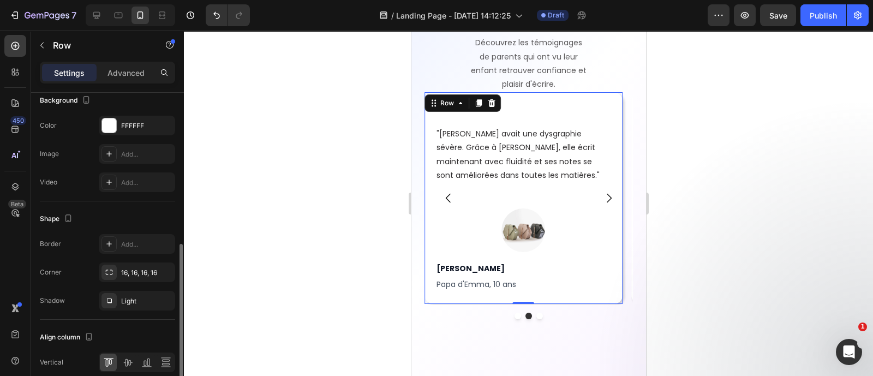
scroll to position [337, 0]
click at [128, 304] on div "Light" at bounding box center [137, 300] width 76 height 20
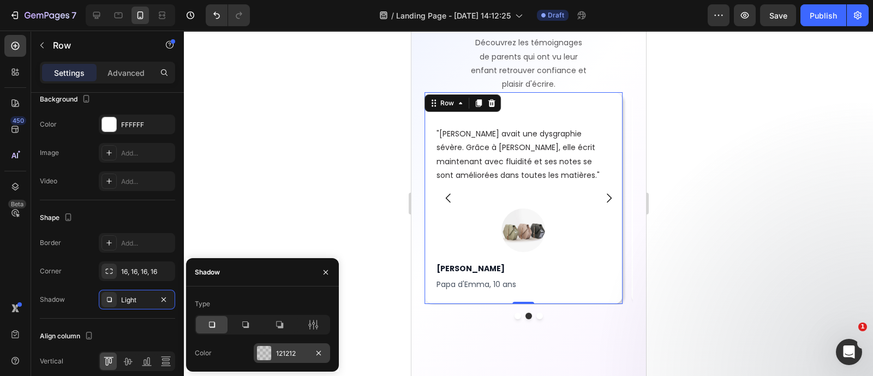
click at [287, 352] on div "121212" at bounding box center [292, 354] width 32 height 10
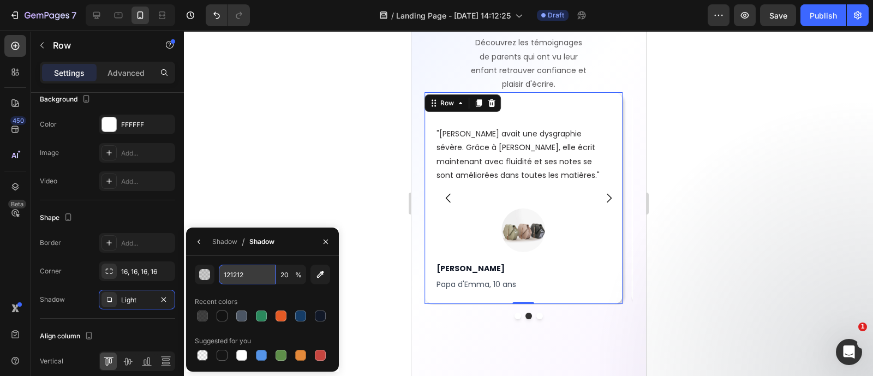
click at [254, 282] on input "121212" at bounding box center [247, 275] width 57 height 20
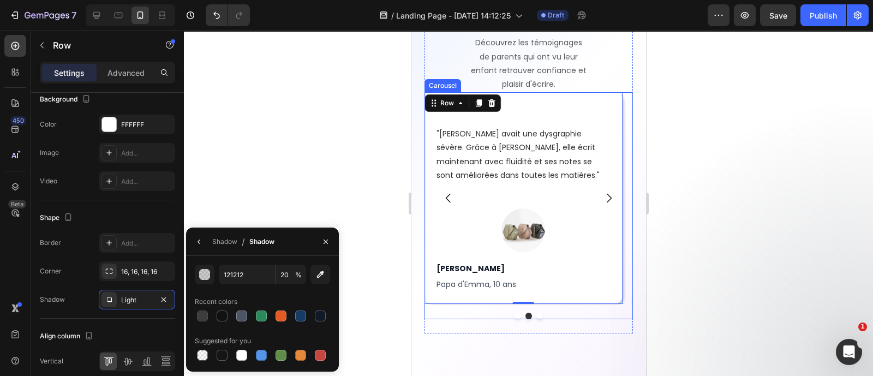
click at [514, 318] on button "Dot" at bounding box center [517, 316] width 7 height 7
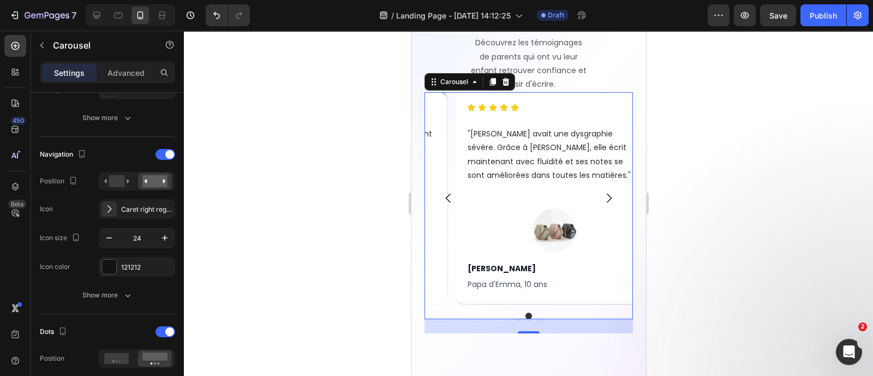
scroll to position [0, 0]
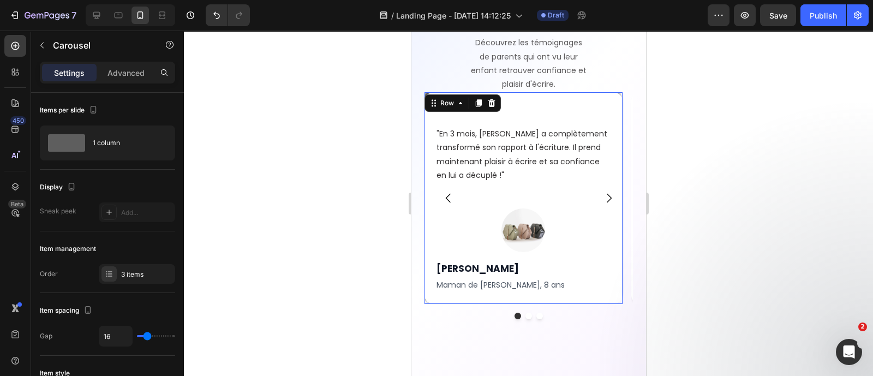
click at [449, 299] on div "Icon Icon Icon Icon Icon Icon List "En 3 mois, Léo a complètement transformé so…" at bounding box center [528, 198] width 208 height 212
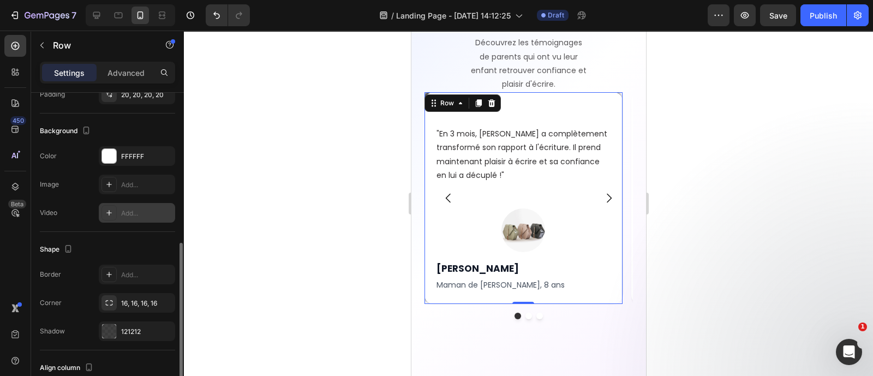
scroll to position [319, 0]
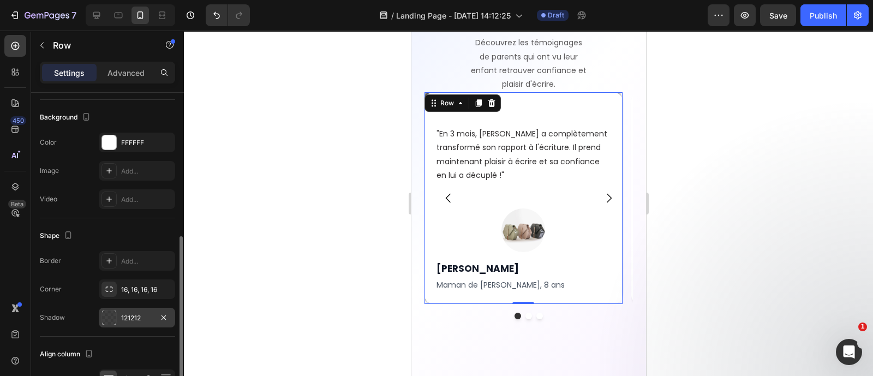
click at [106, 311] on div at bounding box center [109, 318] width 14 height 14
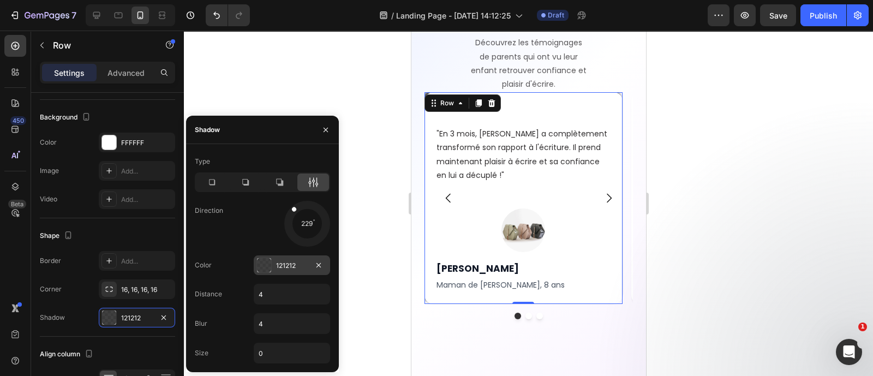
click at [279, 261] on div "121212" at bounding box center [292, 266] width 32 height 10
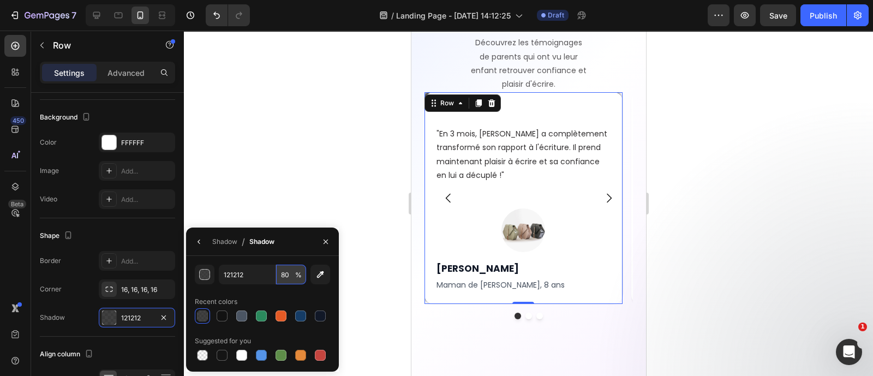
click at [292, 270] on input "80" at bounding box center [291, 275] width 30 height 20
type input "20"
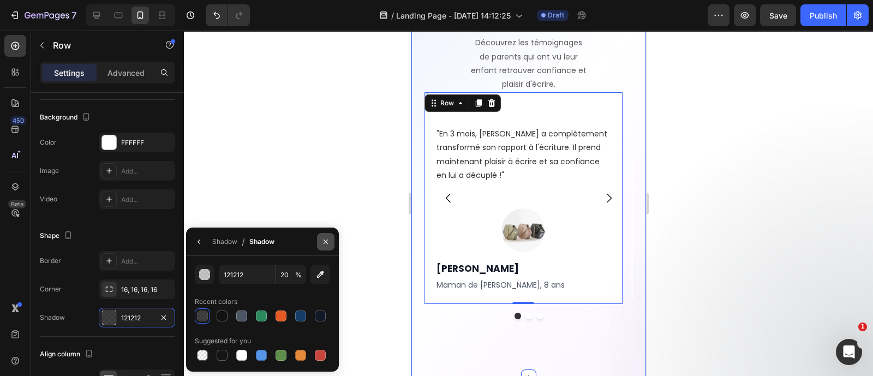
click at [327, 238] on icon "button" at bounding box center [325, 241] width 9 height 9
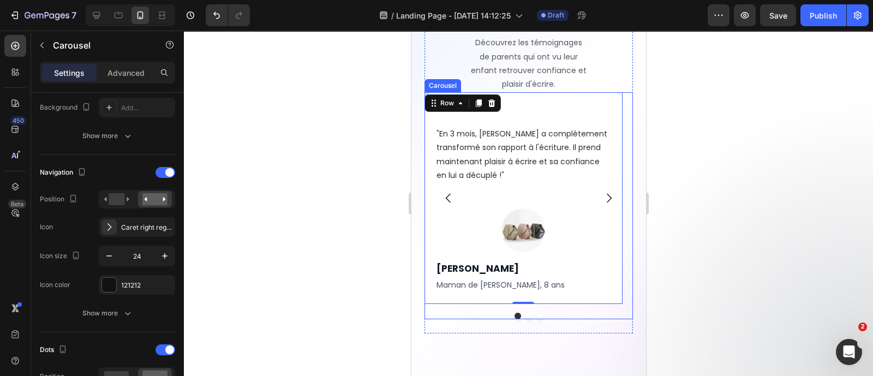
click at [525, 315] on button "Dot" at bounding box center [528, 316] width 7 height 7
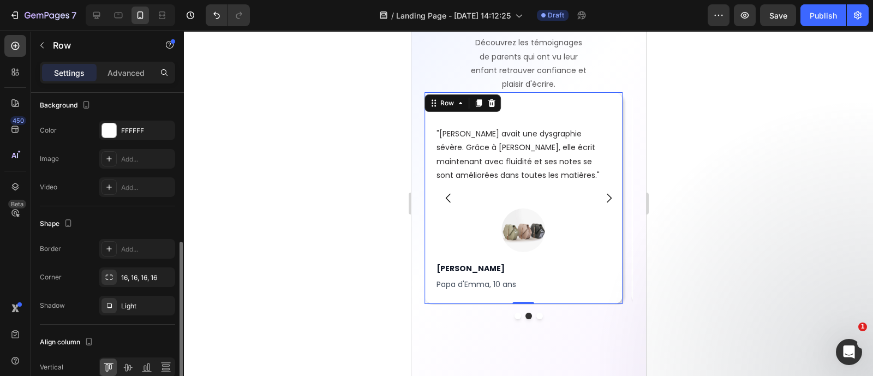
scroll to position [332, 0]
click at [120, 298] on div "Light" at bounding box center [137, 305] width 76 height 20
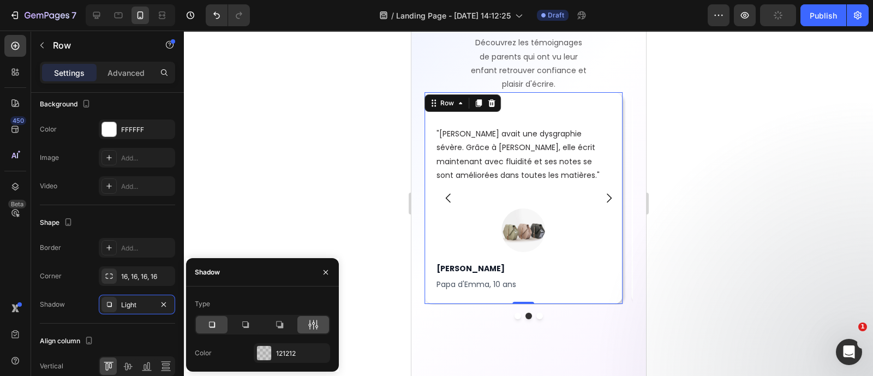
click at [313, 327] on icon at bounding box center [313, 325] width 3 height 10
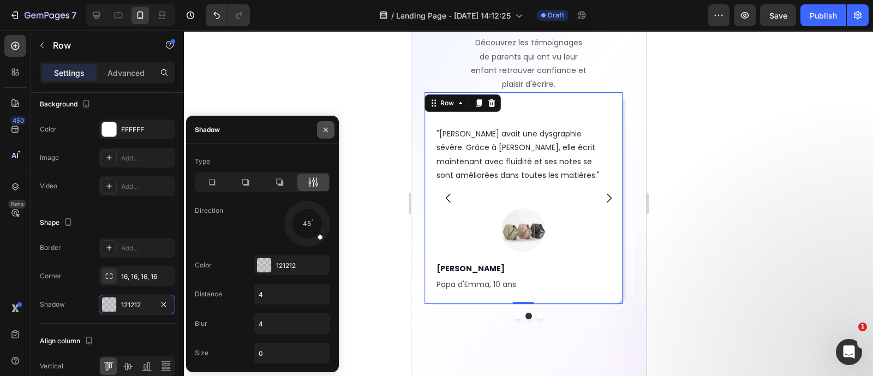
click at [328, 127] on icon "button" at bounding box center [325, 130] width 9 height 9
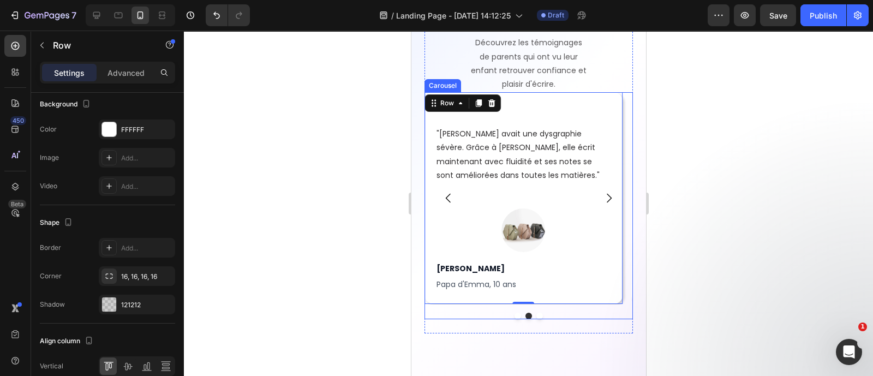
click at [514, 314] on button "Dot" at bounding box center [517, 316] width 7 height 7
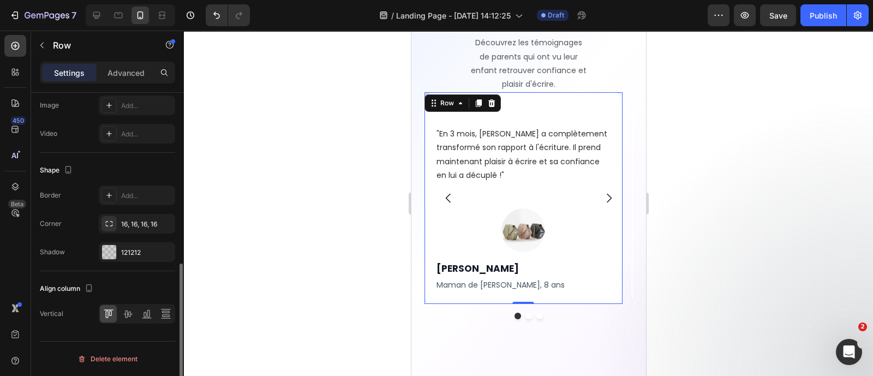
scroll to position [0, 0]
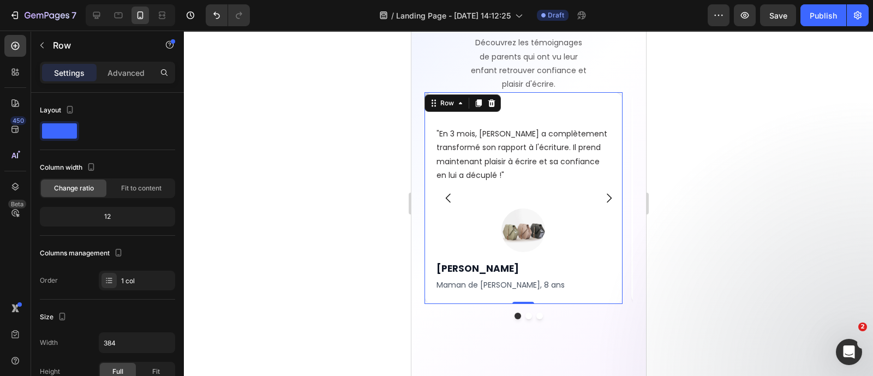
click at [566, 301] on div "Icon Icon Icon Icon Icon Icon List "En 3 mois, Léo a complètement transformé so…" at bounding box center [523, 198] width 198 height 212
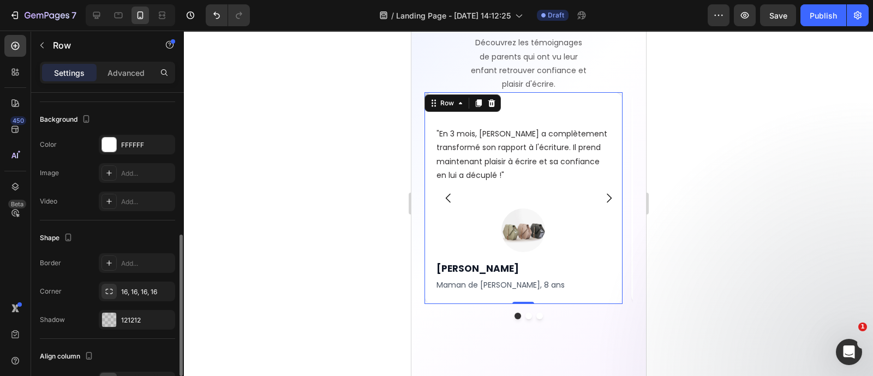
scroll to position [319, 0]
click at [130, 309] on div "121212" at bounding box center [137, 318] width 76 height 20
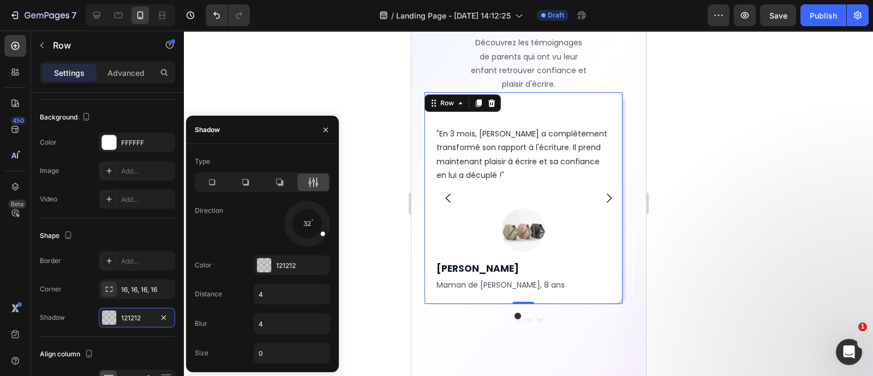
click at [324, 234] on div at bounding box center [307, 223] width 49 height 49
click at [307, 223] on div at bounding box center [317, 230] width 24 height 19
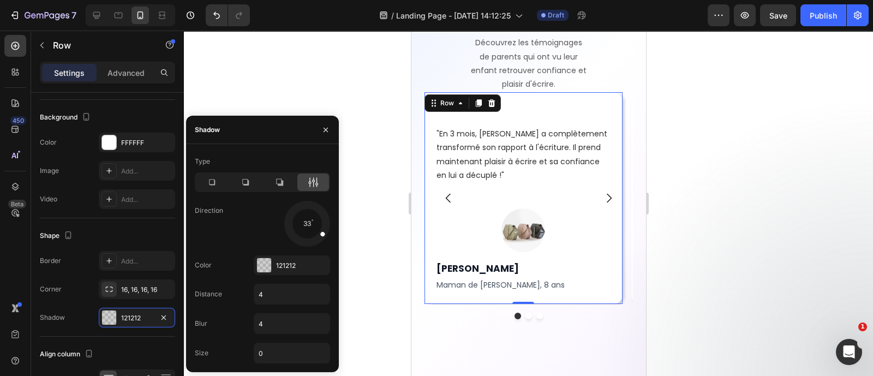
click at [307, 223] on div at bounding box center [317, 230] width 24 height 19
click at [313, 221] on div at bounding box center [307, 223] width 49 height 49
drag, startPoint x: 326, startPoint y: 220, endPoint x: 323, endPoint y: 239, distance: 19.4
click at [323, 239] on div at bounding box center [316, 233] width 22 height 22
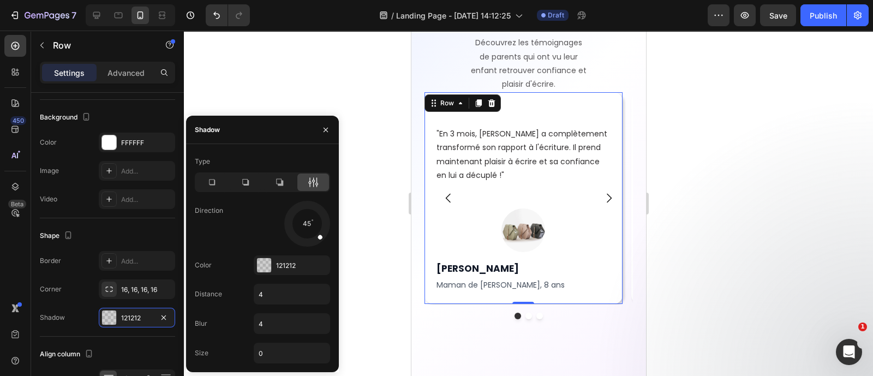
click at [377, 235] on div at bounding box center [528, 203] width 689 height 345
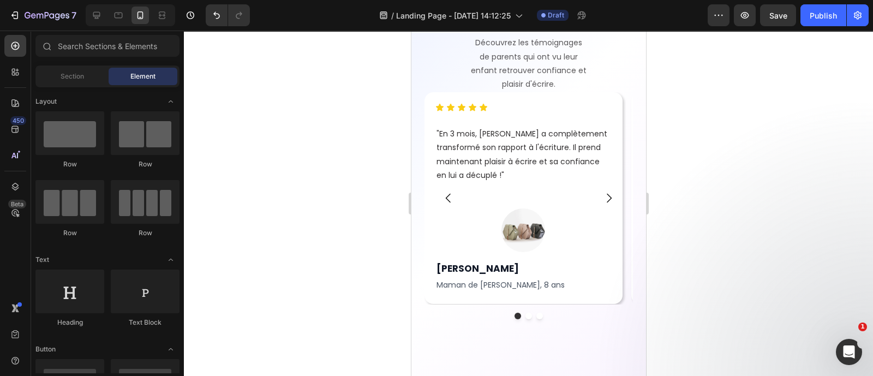
click at [711, 203] on div at bounding box center [528, 203] width 689 height 345
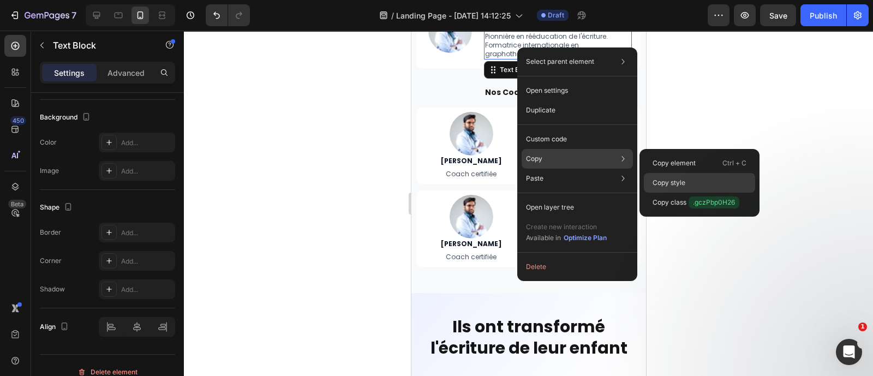
click at [677, 178] on p "Copy style" at bounding box center [669, 183] width 33 height 10
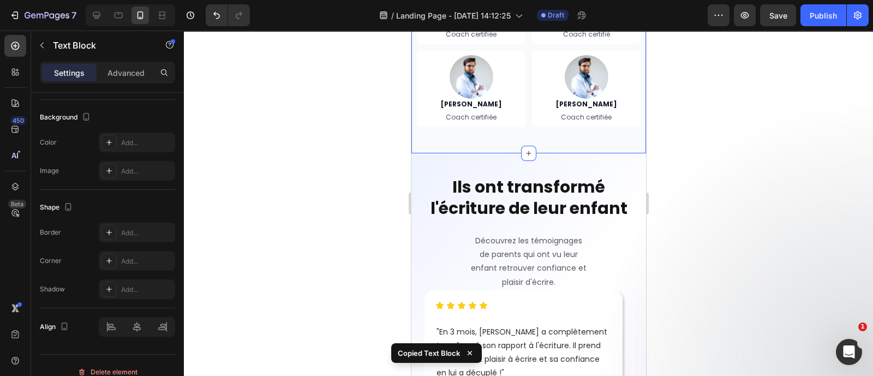
scroll to position [4461, 0]
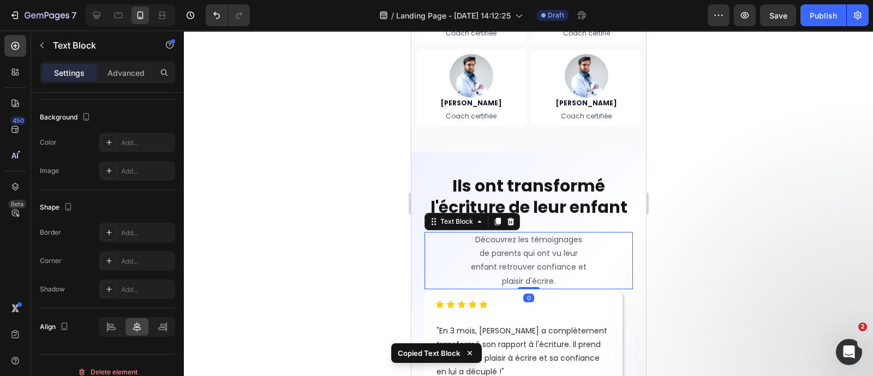
type input "12"
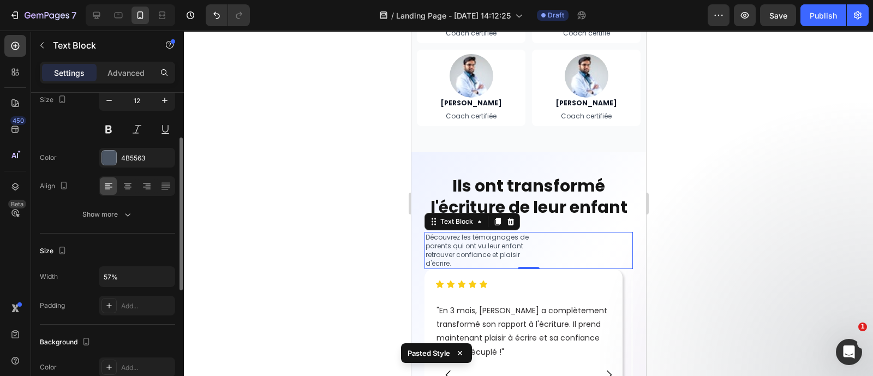
scroll to position [94, 0]
click at [124, 189] on icon at bounding box center [127, 186] width 11 height 11
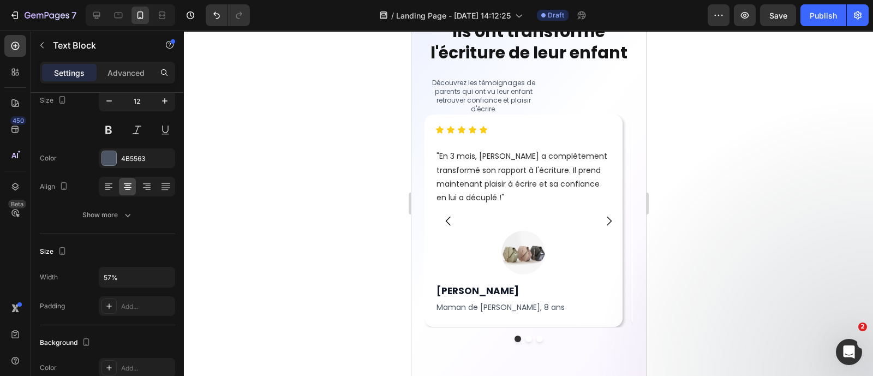
scroll to position [4601, 0]
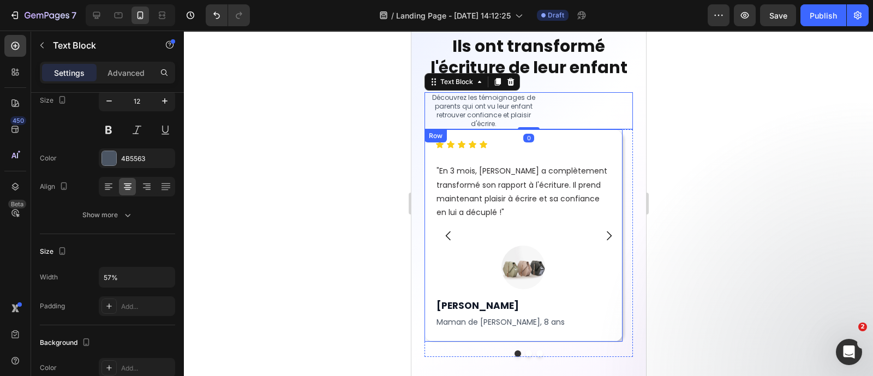
click at [525, 162] on div "Icon Icon Icon Icon Icon Icon List "En 3 mois, Léo a complètement transformé so…" at bounding box center [523, 235] width 176 height 190
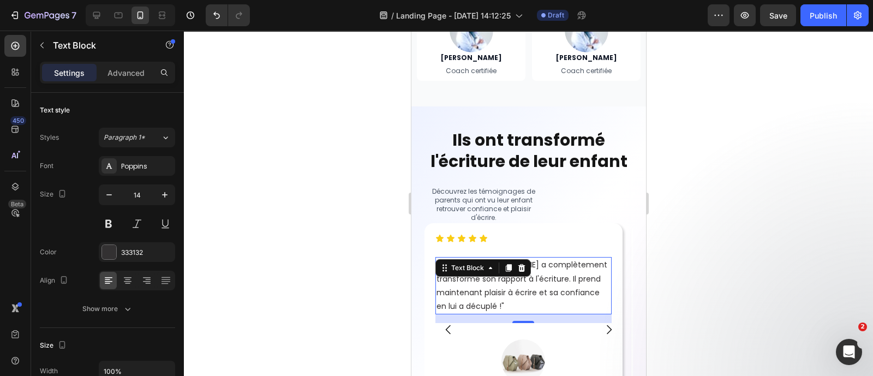
scroll to position [4506, 0]
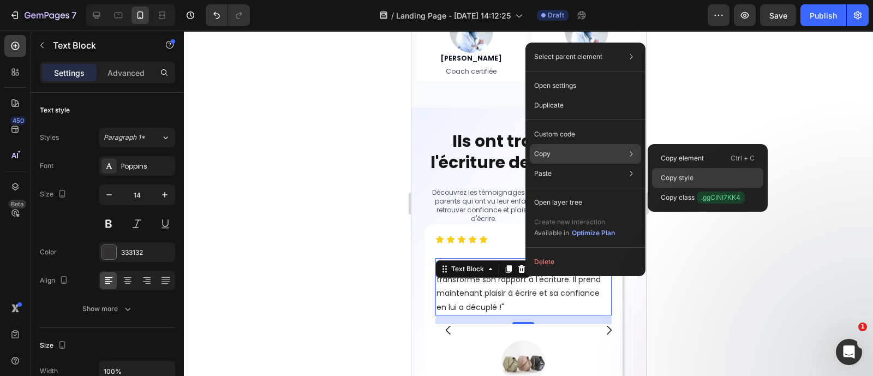
click at [671, 176] on p "Copy style" at bounding box center [677, 178] width 33 height 10
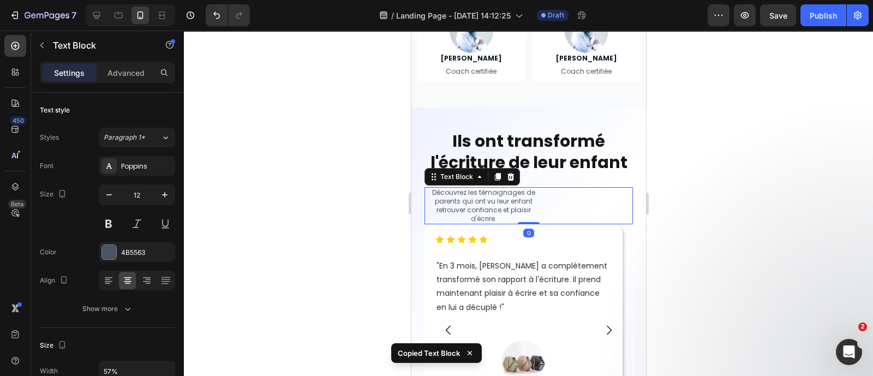
type input "14"
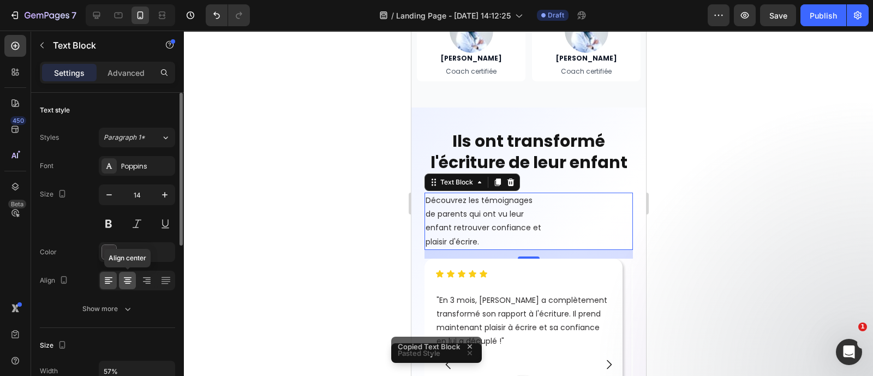
click at [133, 278] on icon at bounding box center [127, 280] width 11 height 11
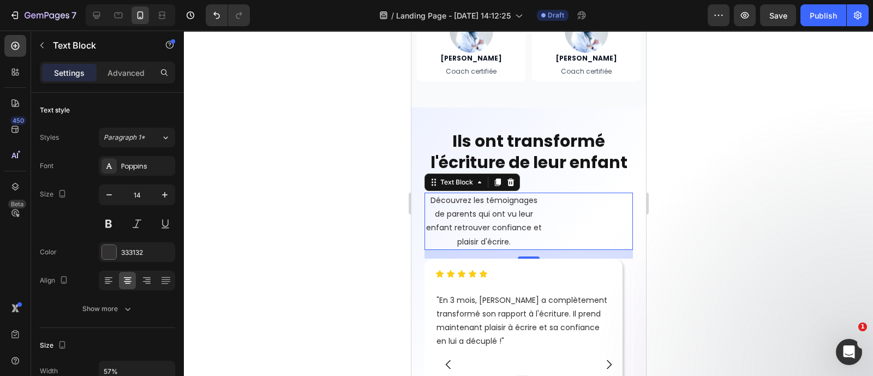
click at [289, 242] on div at bounding box center [528, 203] width 689 height 345
click at [512, 212] on p "Découvrez les témoignages de parents qui ont vu leur enfant retrouver confiance…" at bounding box center [483, 221] width 117 height 55
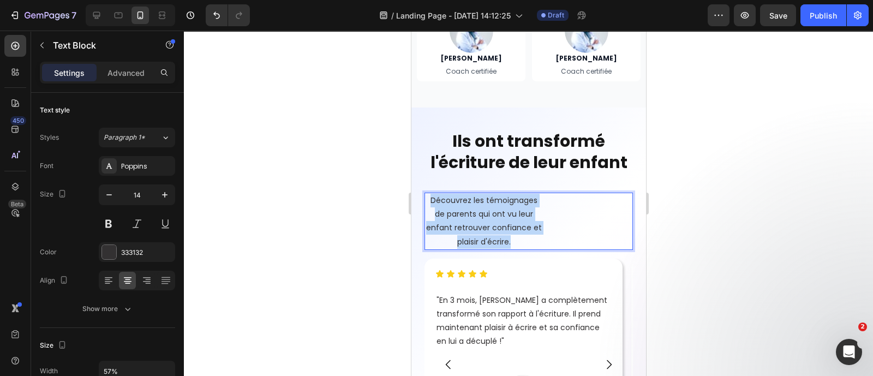
click at [512, 212] on p "Découvrez les témoignages de parents qui ont vu leur enfant retrouver confiance…" at bounding box center [483, 221] width 117 height 55
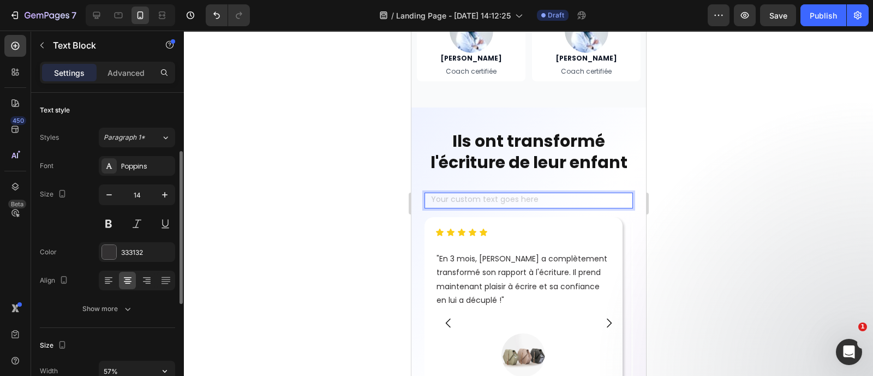
scroll to position [331, 0]
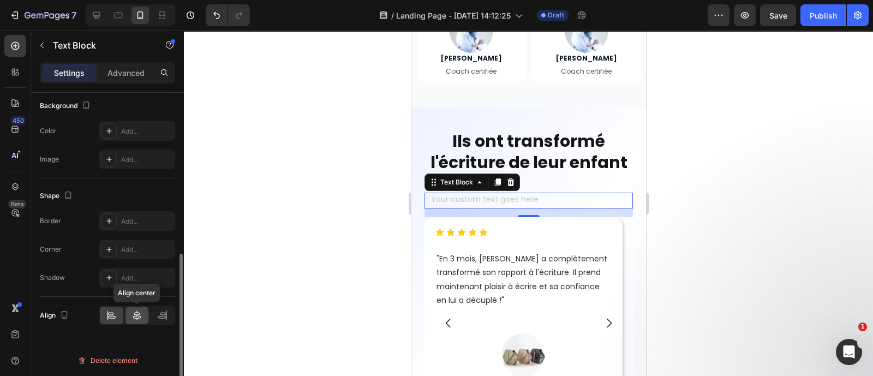
click at [132, 315] on icon at bounding box center [137, 315] width 11 height 11
click at [505, 200] on div "Rich Text Editor. Editing area: main" at bounding box center [528, 201] width 119 height 16
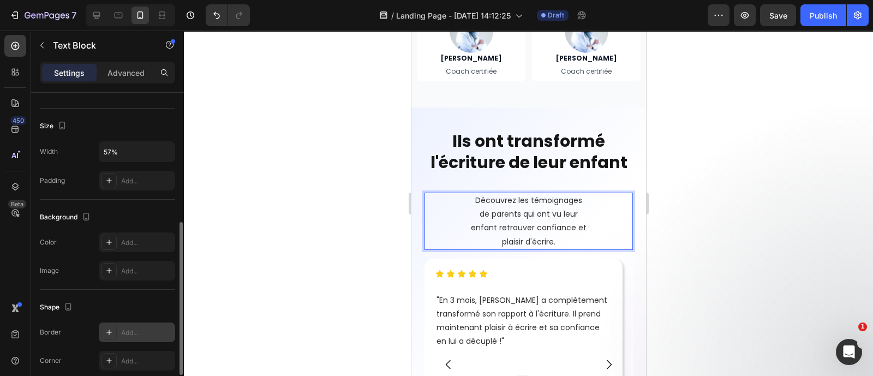
scroll to position [217, 0]
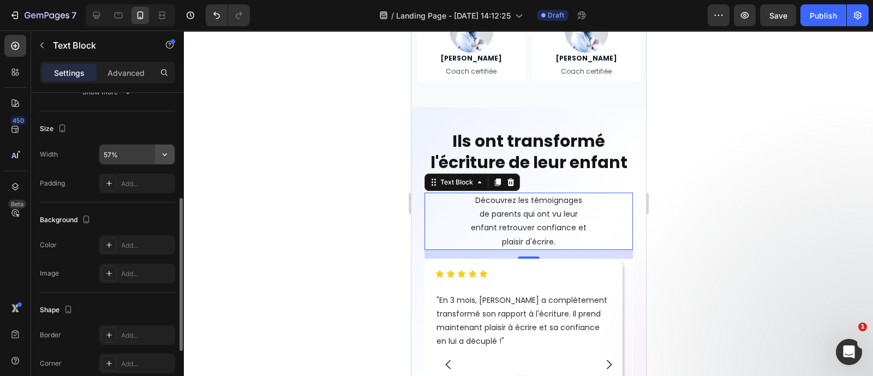
click at [170, 148] on button "button" at bounding box center [165, 155] width 20 height 20
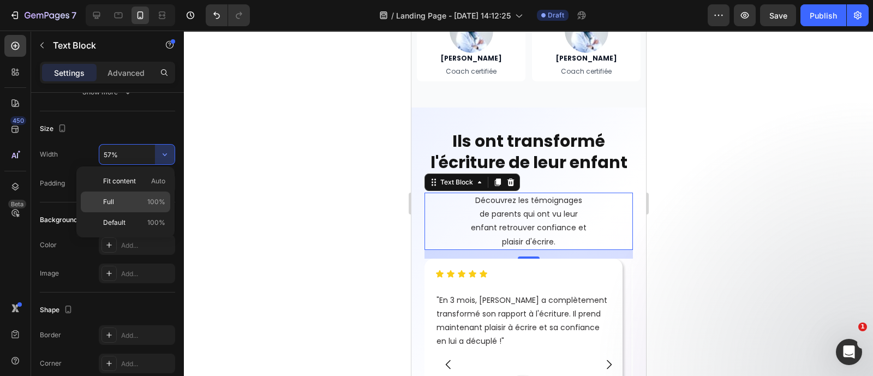
click at [147, 203] on span "100%" at bounding box center [156, 202] width 18 height 10
type input "100%"
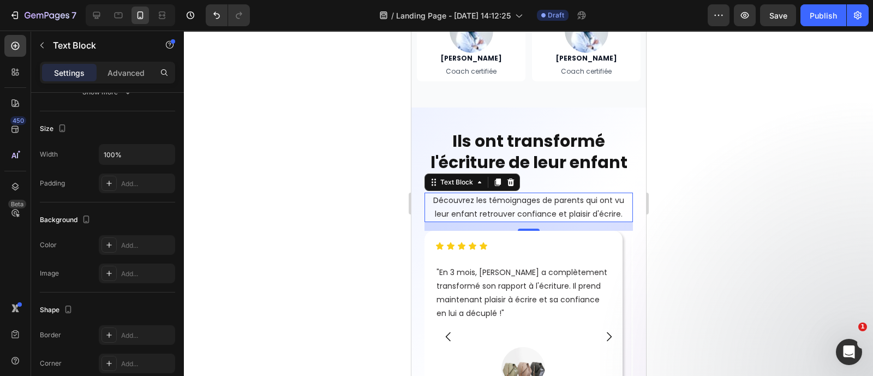
click at [219, 186] on div at bounding box center [528, 203] width 689 height 345
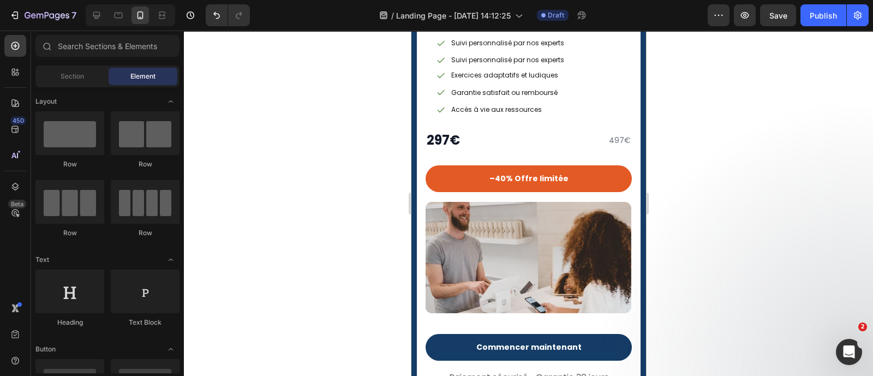
scroll to position [5726, 0]
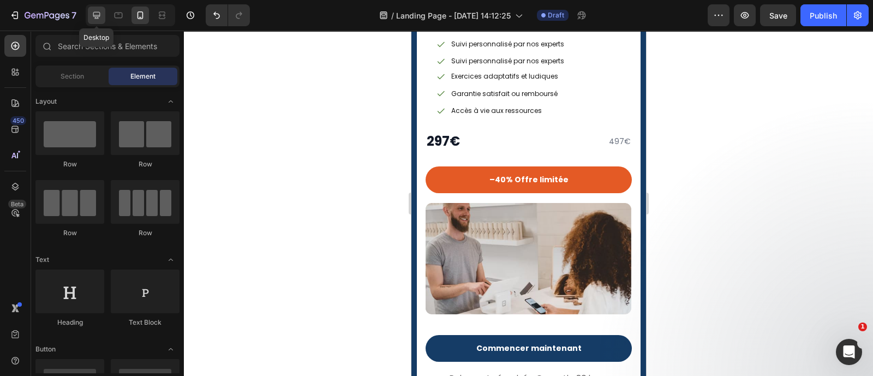
click at [98, 10] on icon at bounding box center [96, 15] width 11 height 11
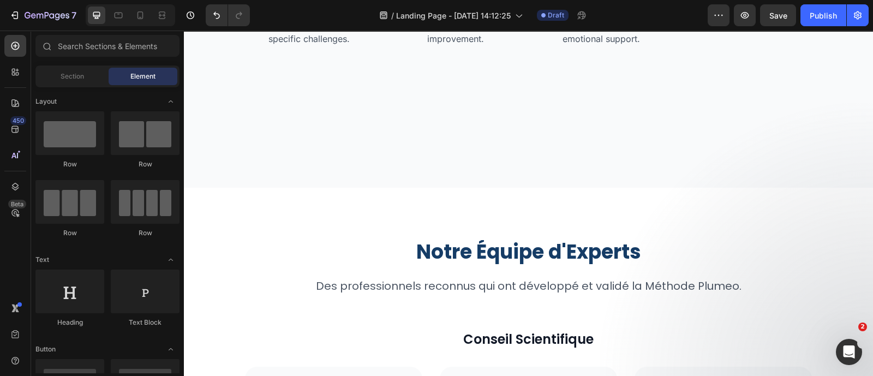
scroll to position [3050, 0]
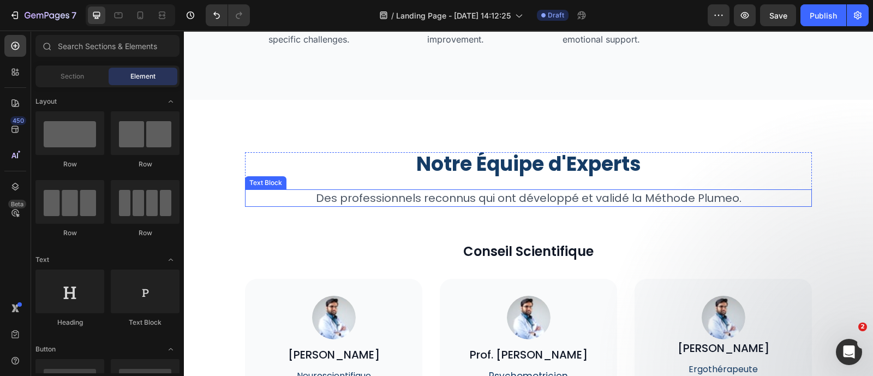
click at [400, 200] on p "Des professionnels reconnus qui ont développé et validé la Méthode Plumeo." at bounding box center [528, 197] width 565 height 15
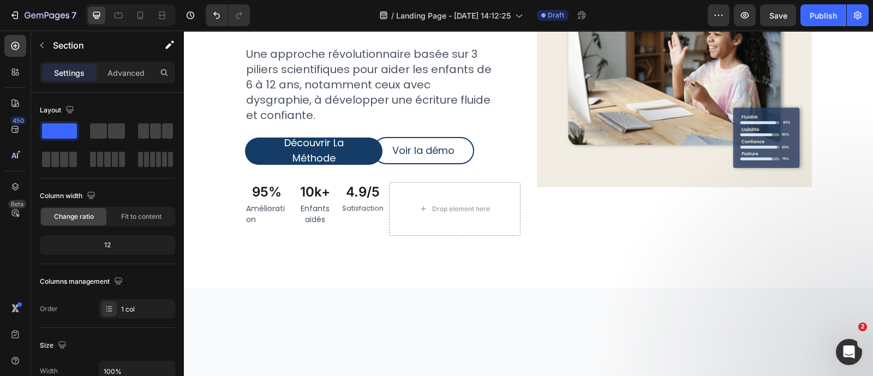
scroll to position [0, 0]
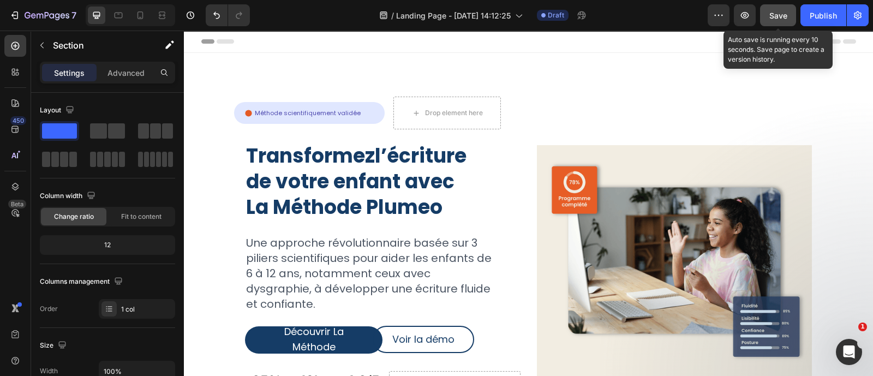
click at [786, 15] on span "Save" at bounding box center [778, 15] width 18 height 9
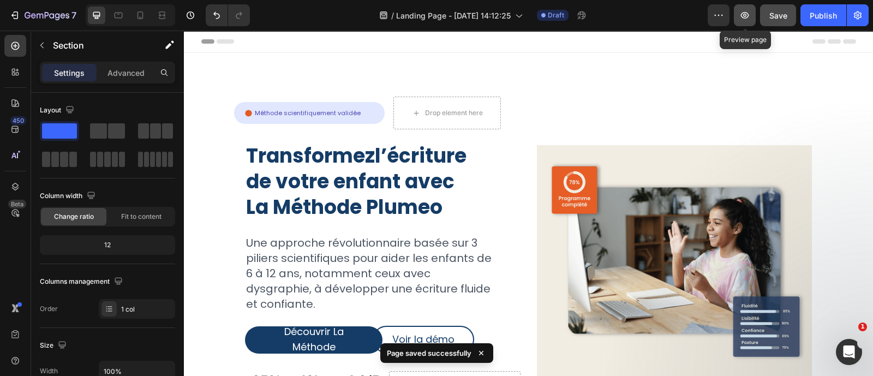
click at [742, 11] on icon "button" at bounding box center [744, 15] width 11 height 11
